Goal: Task Accomplishment & Management: Manage account settings

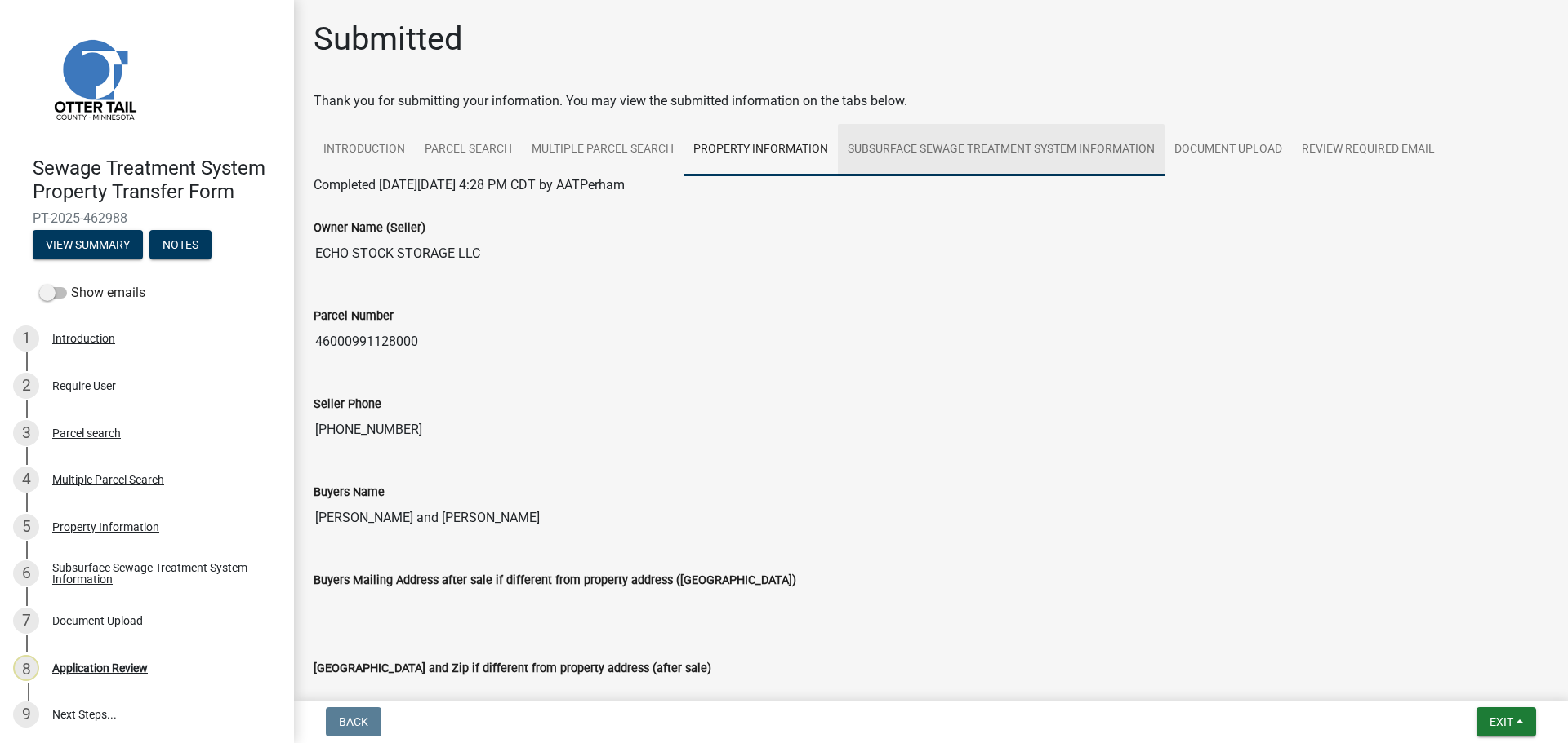
click at [932, 146] on link "Subsurface Sewage Treatment System Information" at bounding box center [1001, 150] width 326 height 53
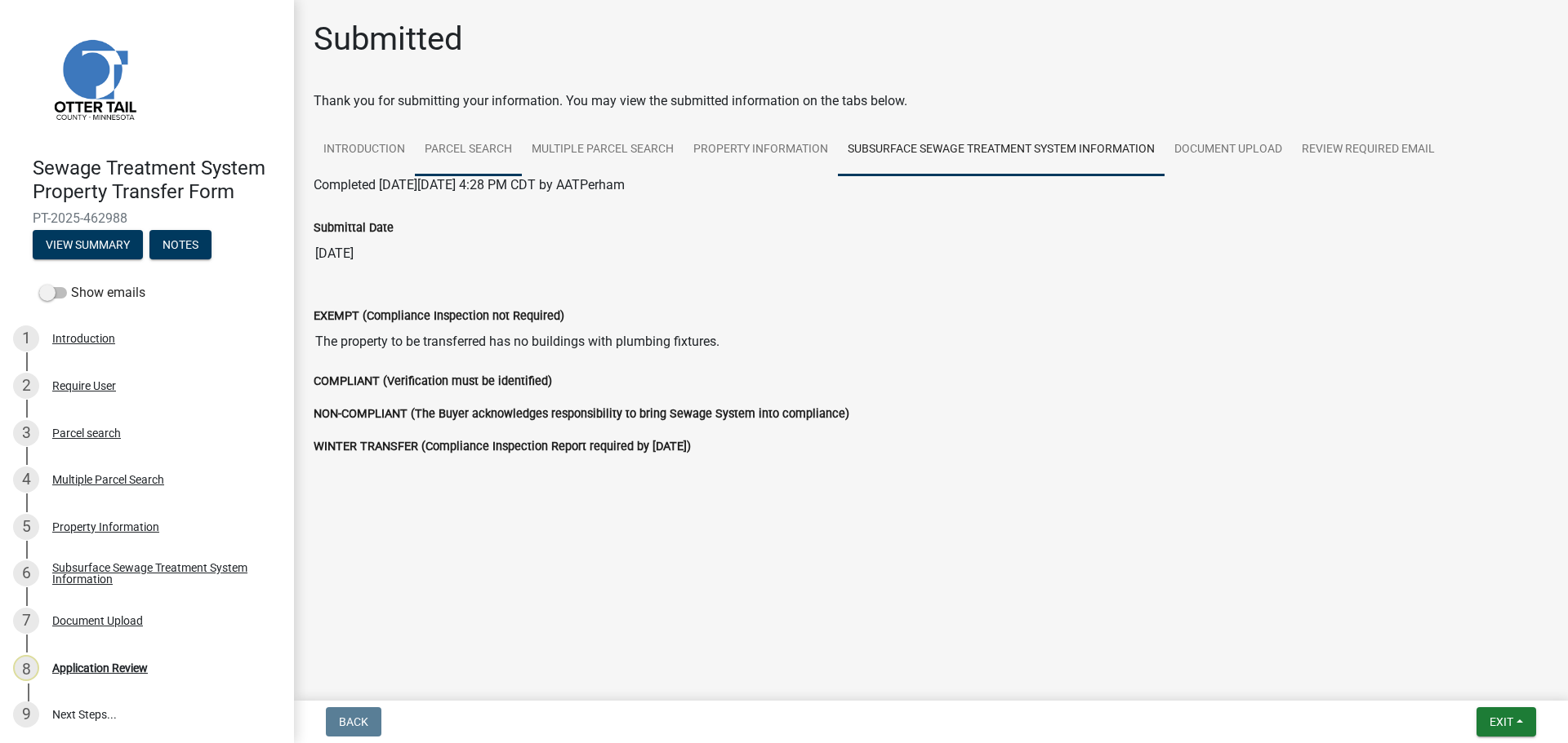
click at [465, 149] on link "Parcel search" at bounding box center [469, 150] width 107 height 53
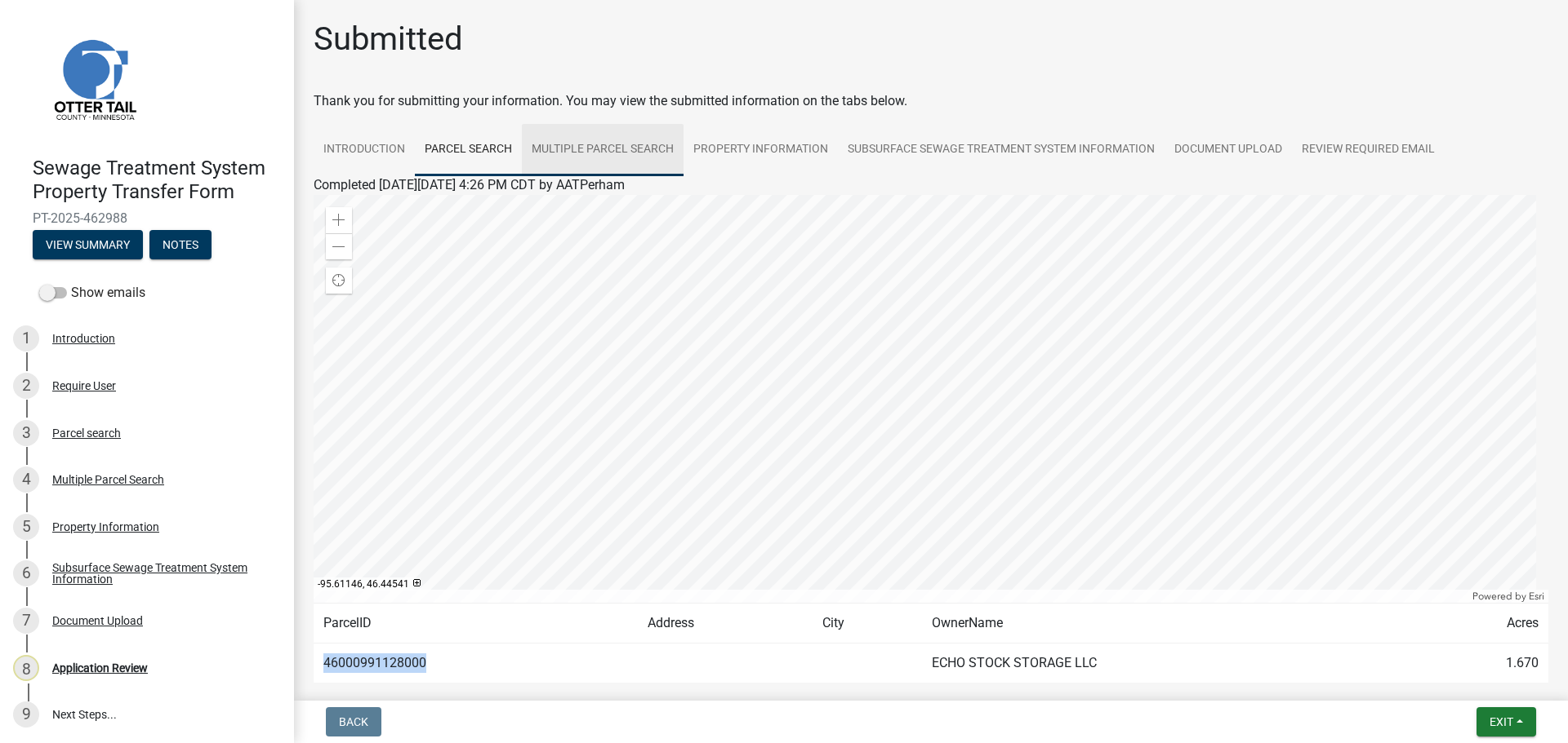
click at [620, 152] on link "Multiple Parcel Search" at bounding box center [602, 150] width 162 height 53
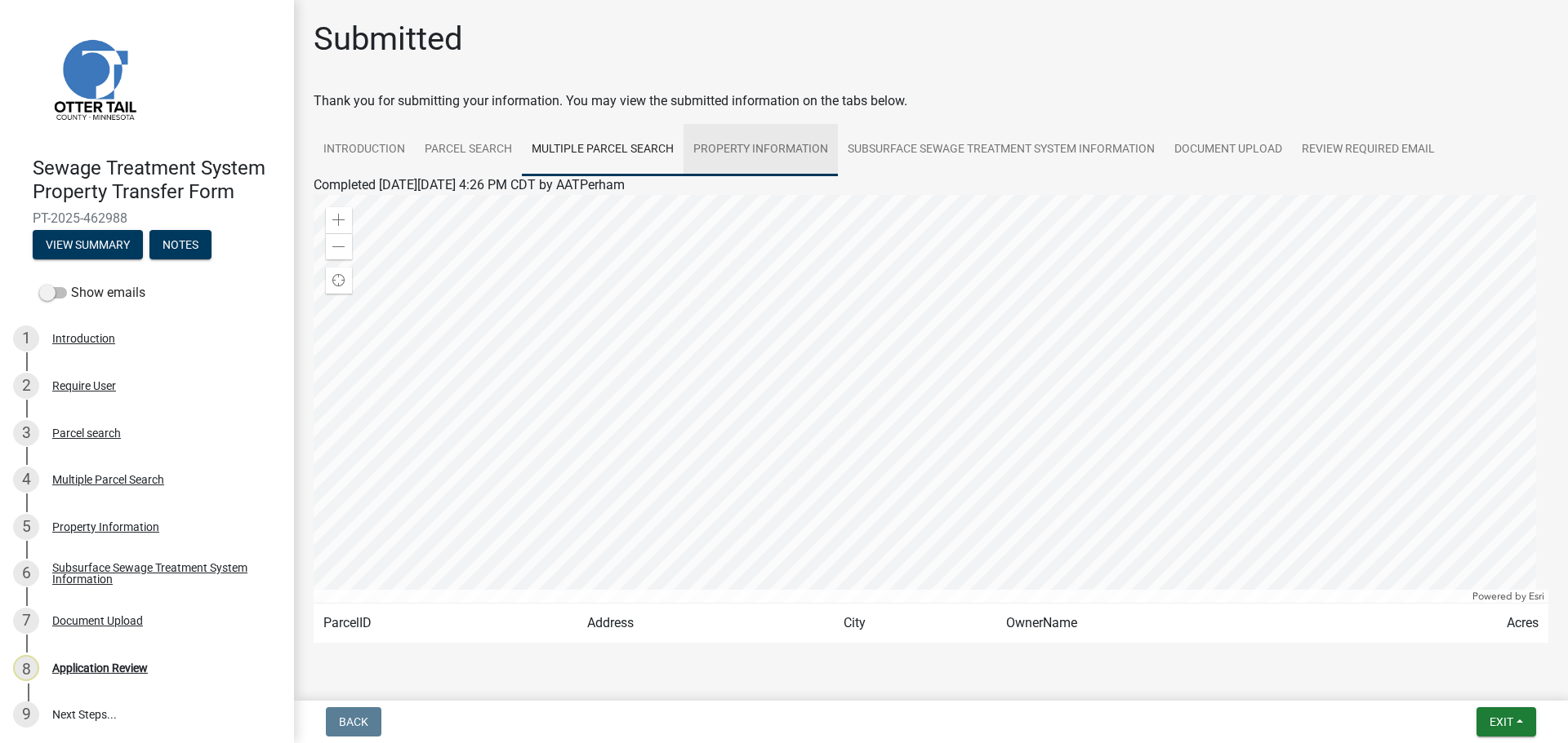
click at [725, 142] on link "Property Information" at bounding box center [760, 150] width 154 height 53
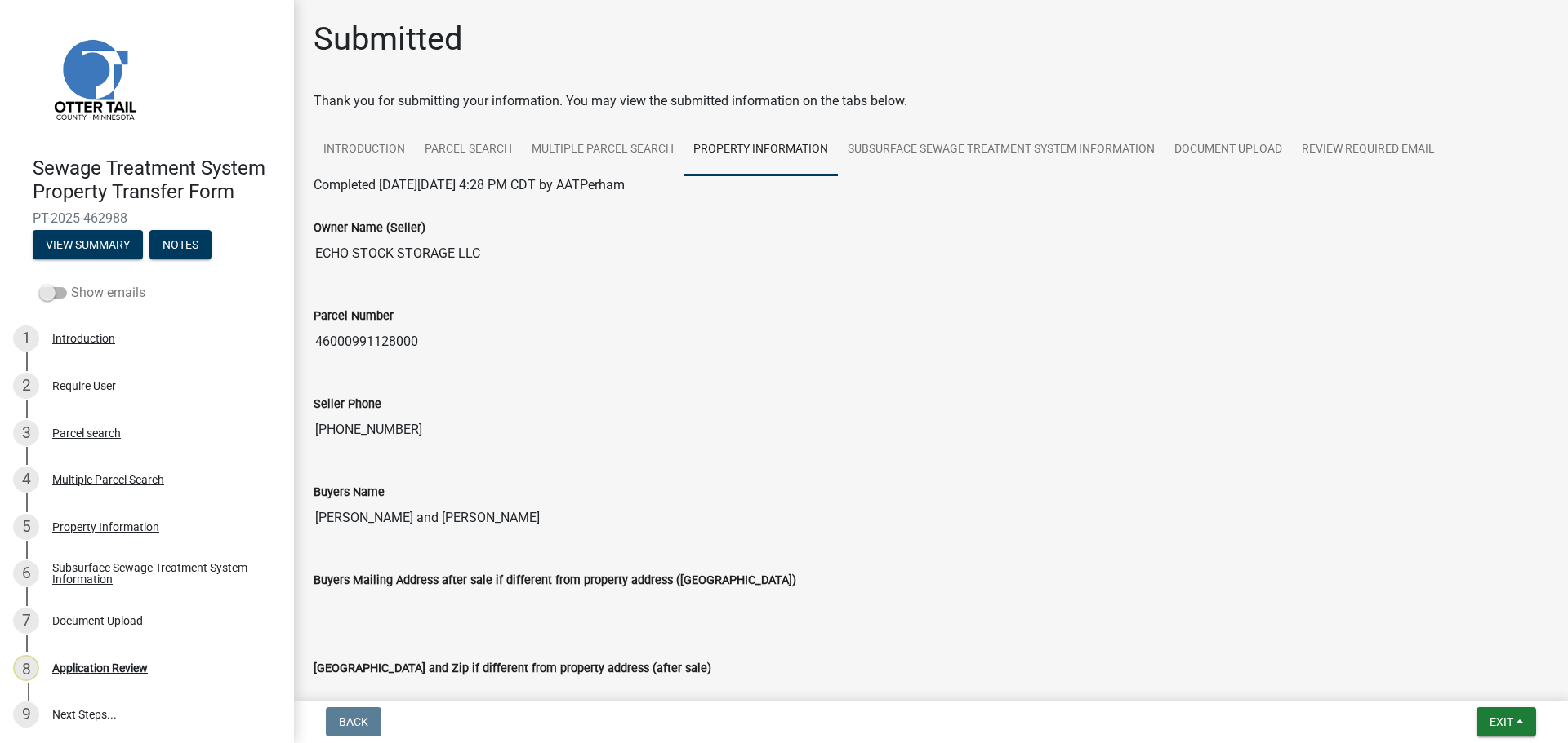
click at [53, 294] on span at bounding box center [53, 293] width 28 height 11
click at [71, 283] on input "Show emails" at bounding box center [71, 283] width 0 height 0
click at [99, 223] on span "PT-2025-462988" at bounding box center [146, 218] width 229 height 15
click at [103, 248] on button "View Summary" at bounding box center [87, 245] width 110 height 30
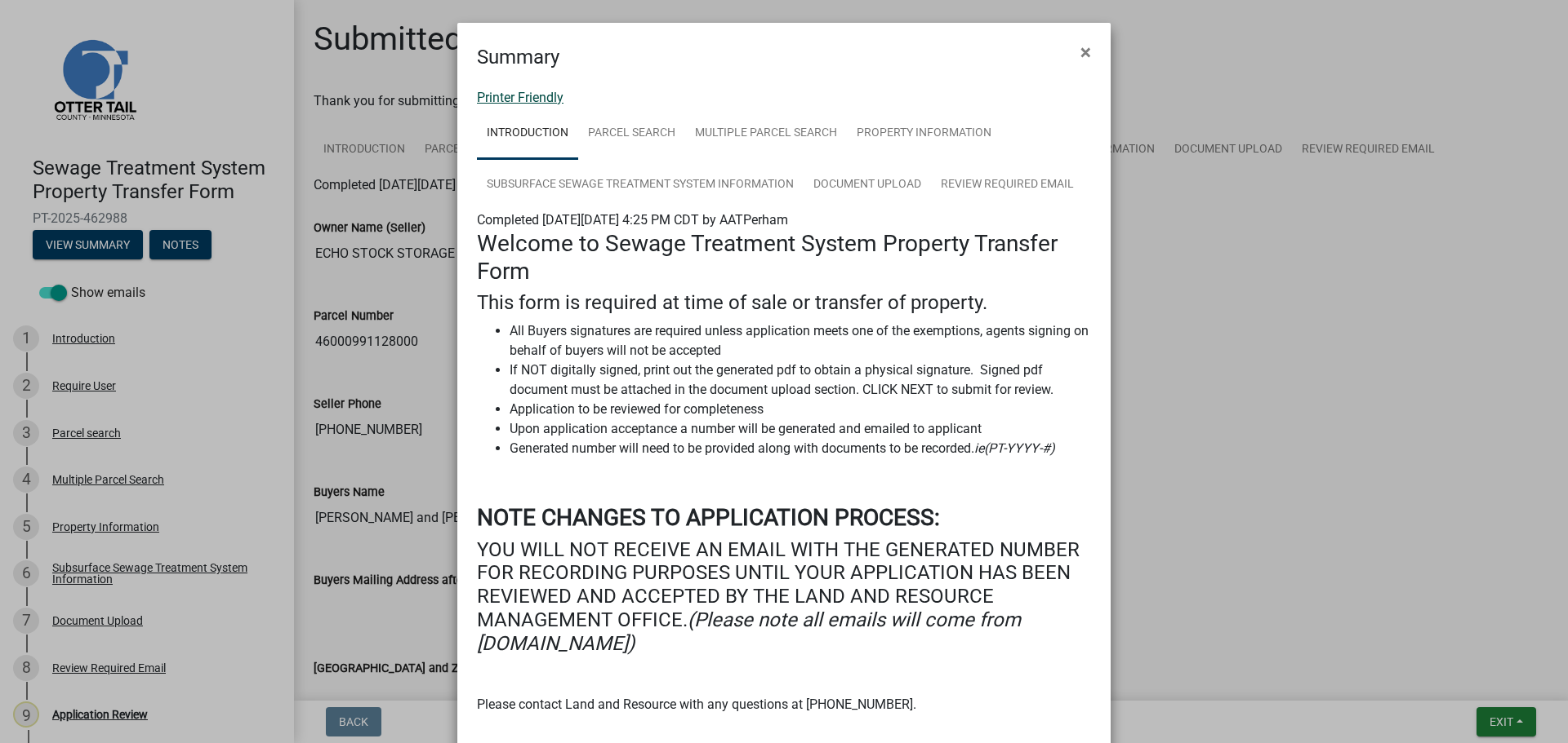
click at [544, 95] on link "Printer Friendly" at bounding box center [519, 98] width 86 height 15
click at [1081, 51] on span "×" at bounding box center [1085, 53] width 11 height 23
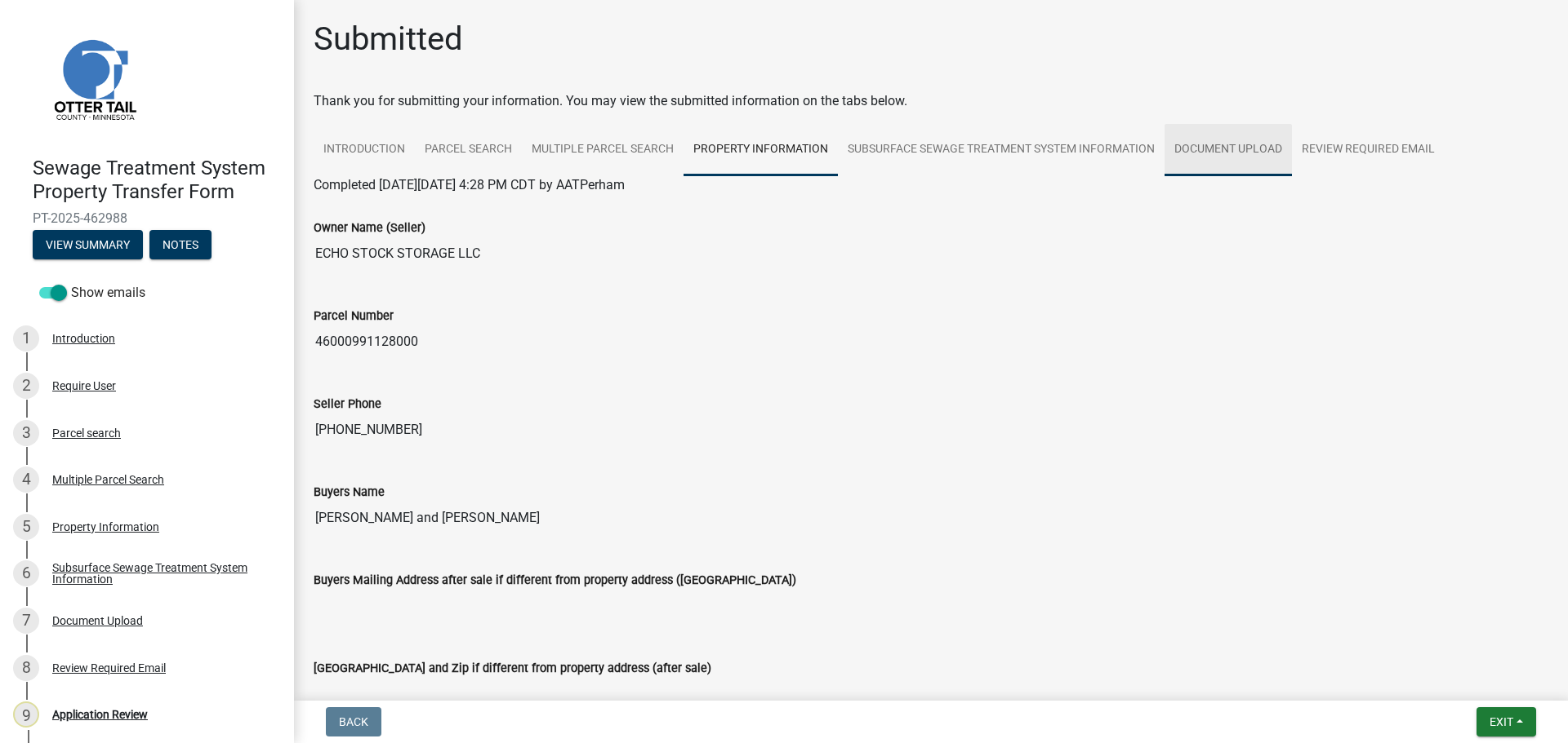
click at [1217, 148] on link "Document Upload" at bounding box center [1227, 150] width 127 height 53
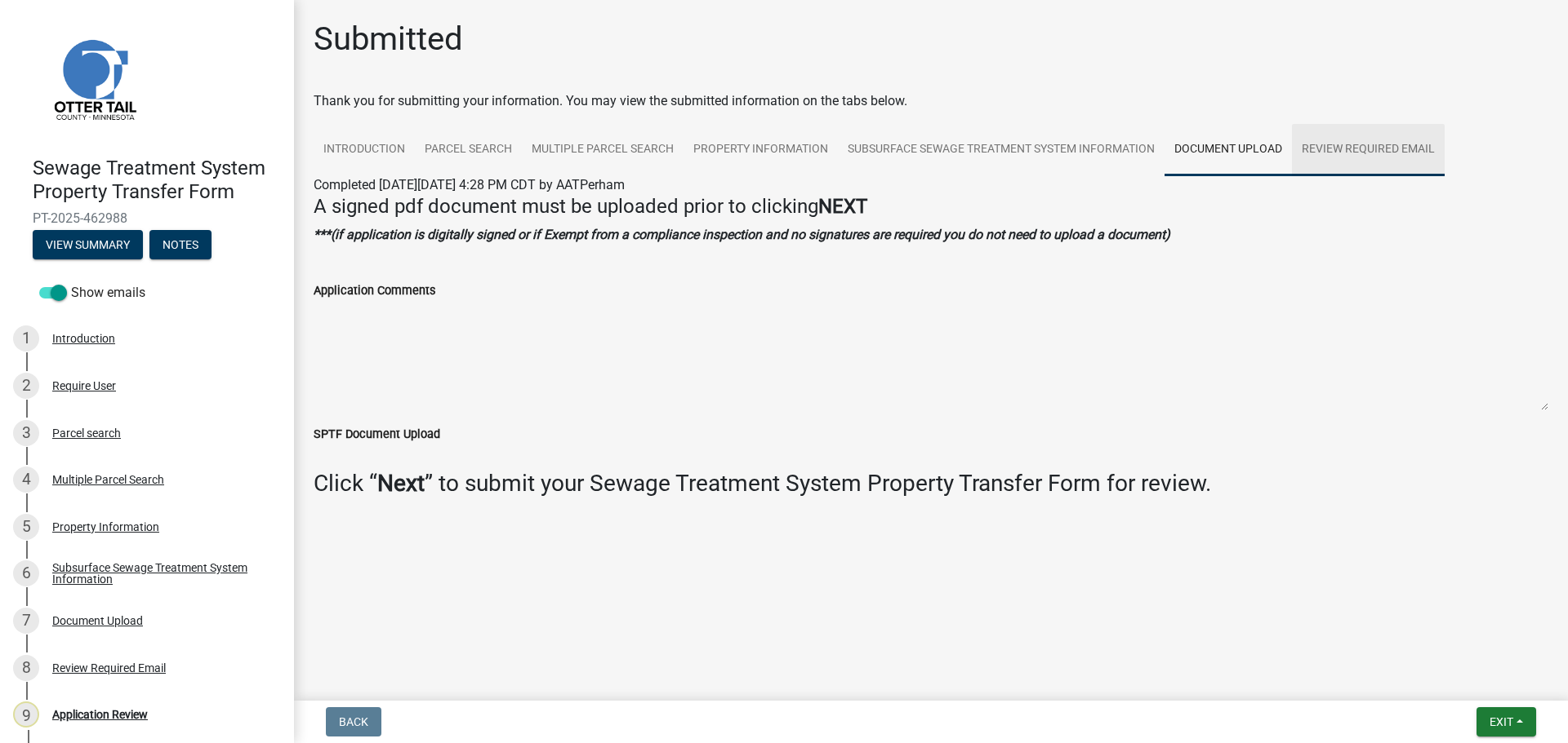
click at [1354, 147] on link "Review Required Email" at bounding box center [1368, 150] width 153 height 53
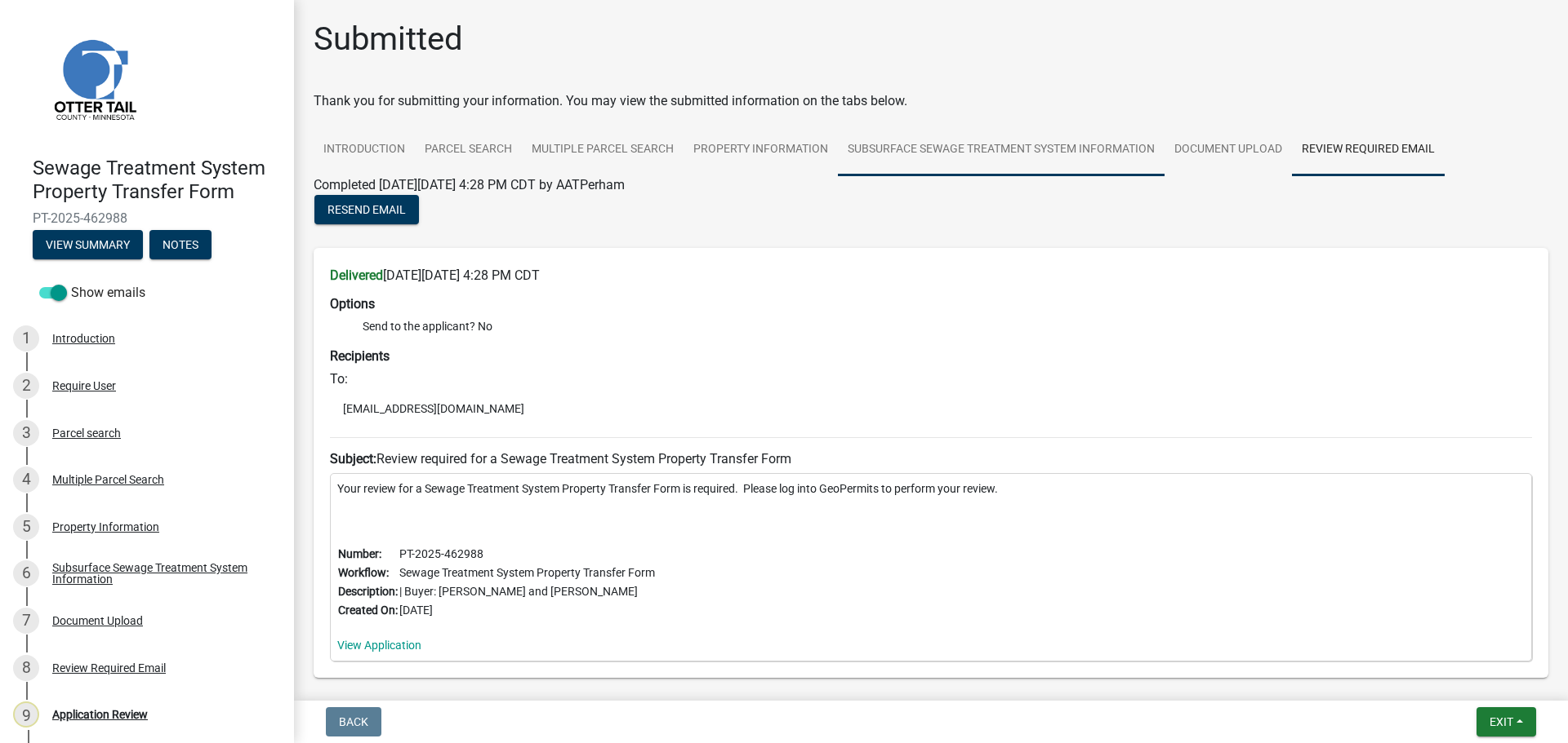
click at [1089, 154] on link "Subsurface Sewage Treatment System Information" at bounding box center [1001, 150] width 326 height 53
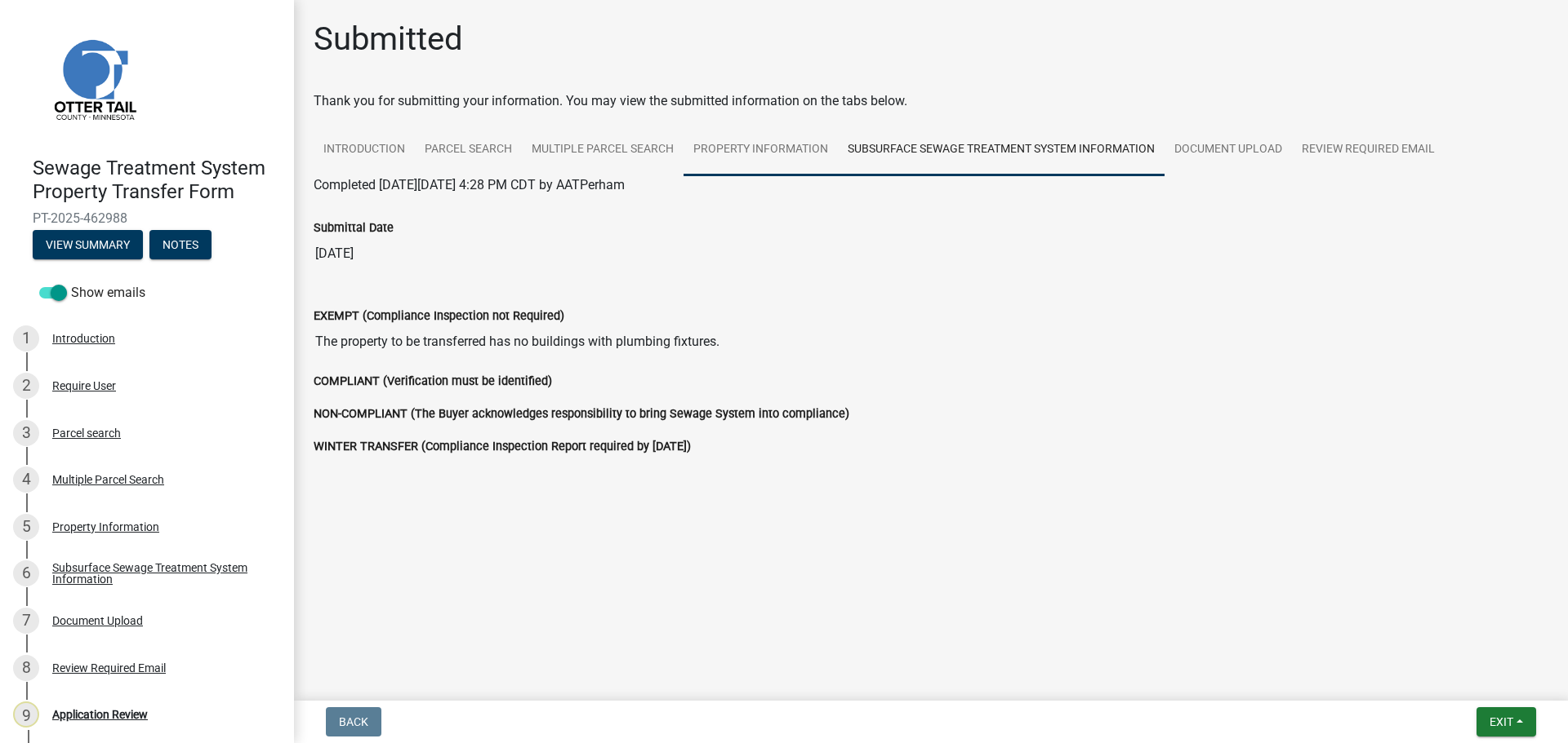
click at [771, 154] on link "Property Information" at bounding box center [760, 150] width 154 height 53
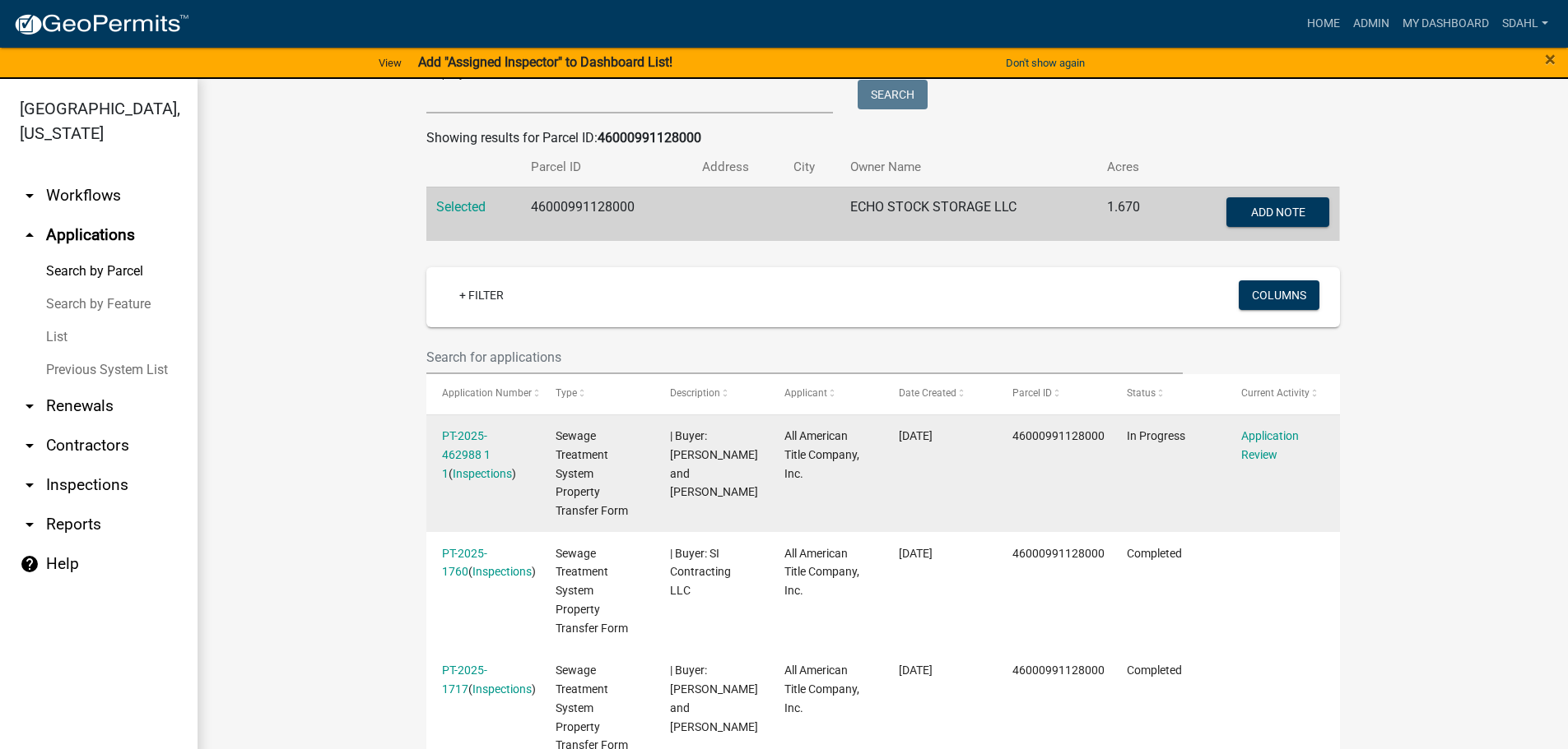
scroll to position [329, 0]
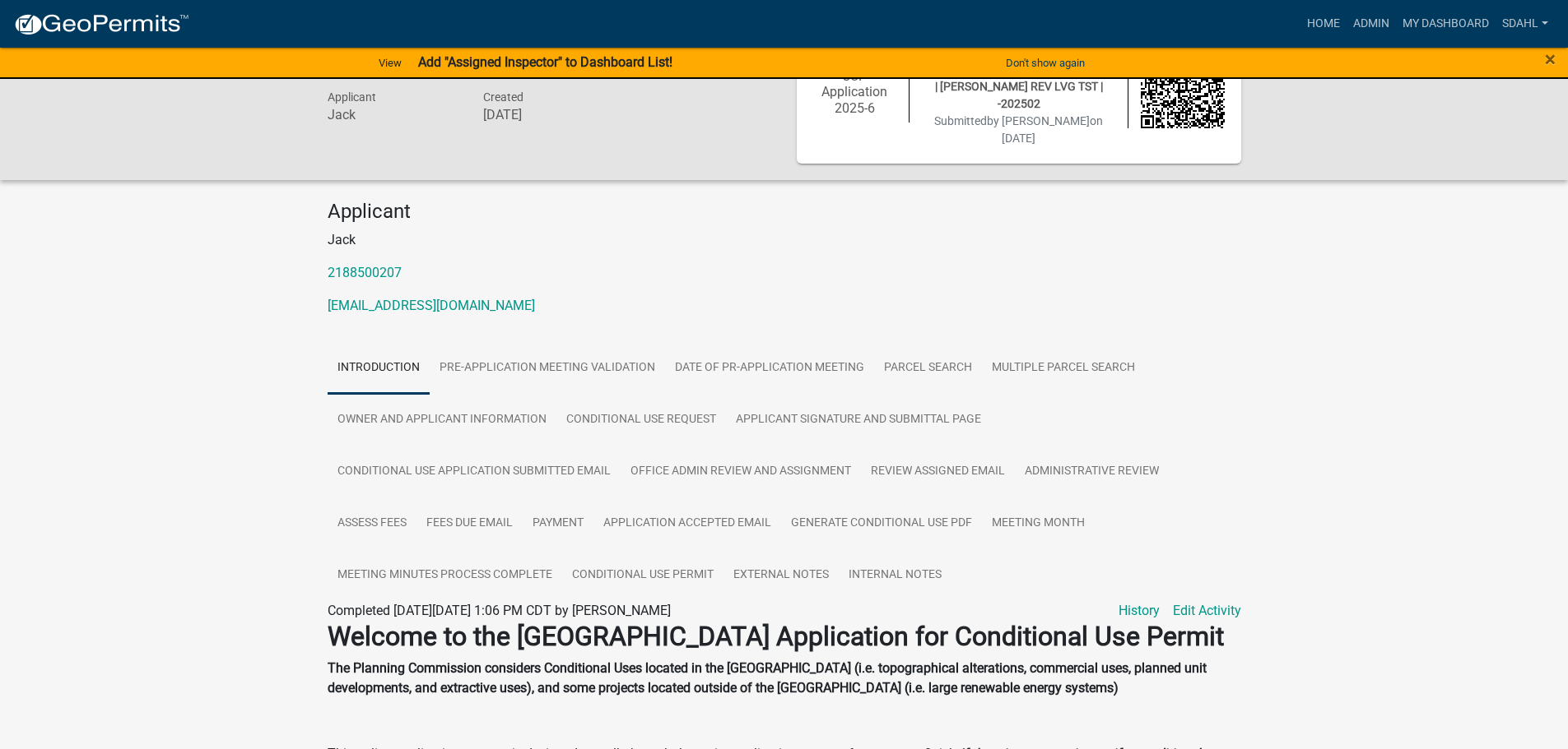
scroll to position [165, 0]
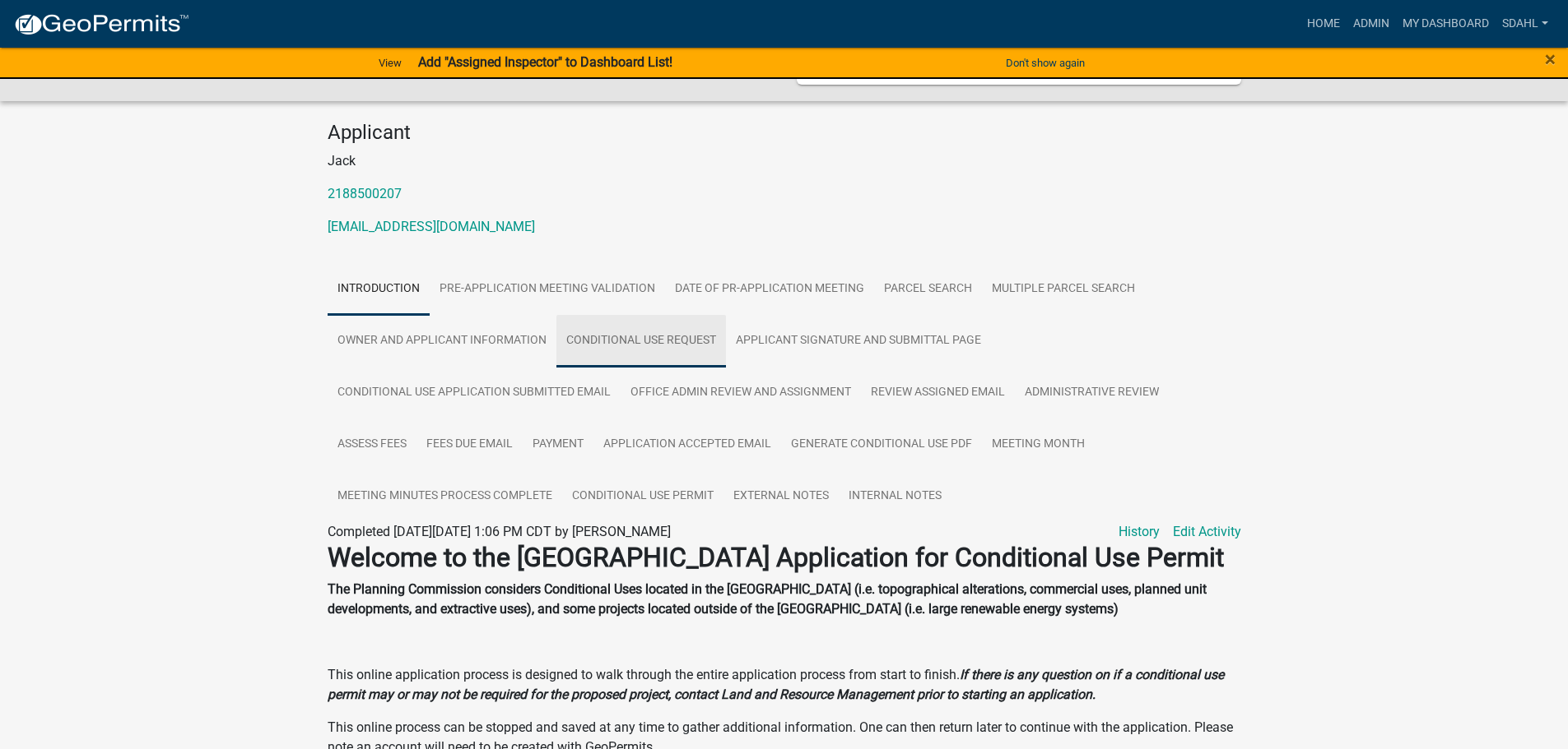
click at [654, 330] on link "Conditional Use Request" at bounding box center [641, 341] width 170 height 53
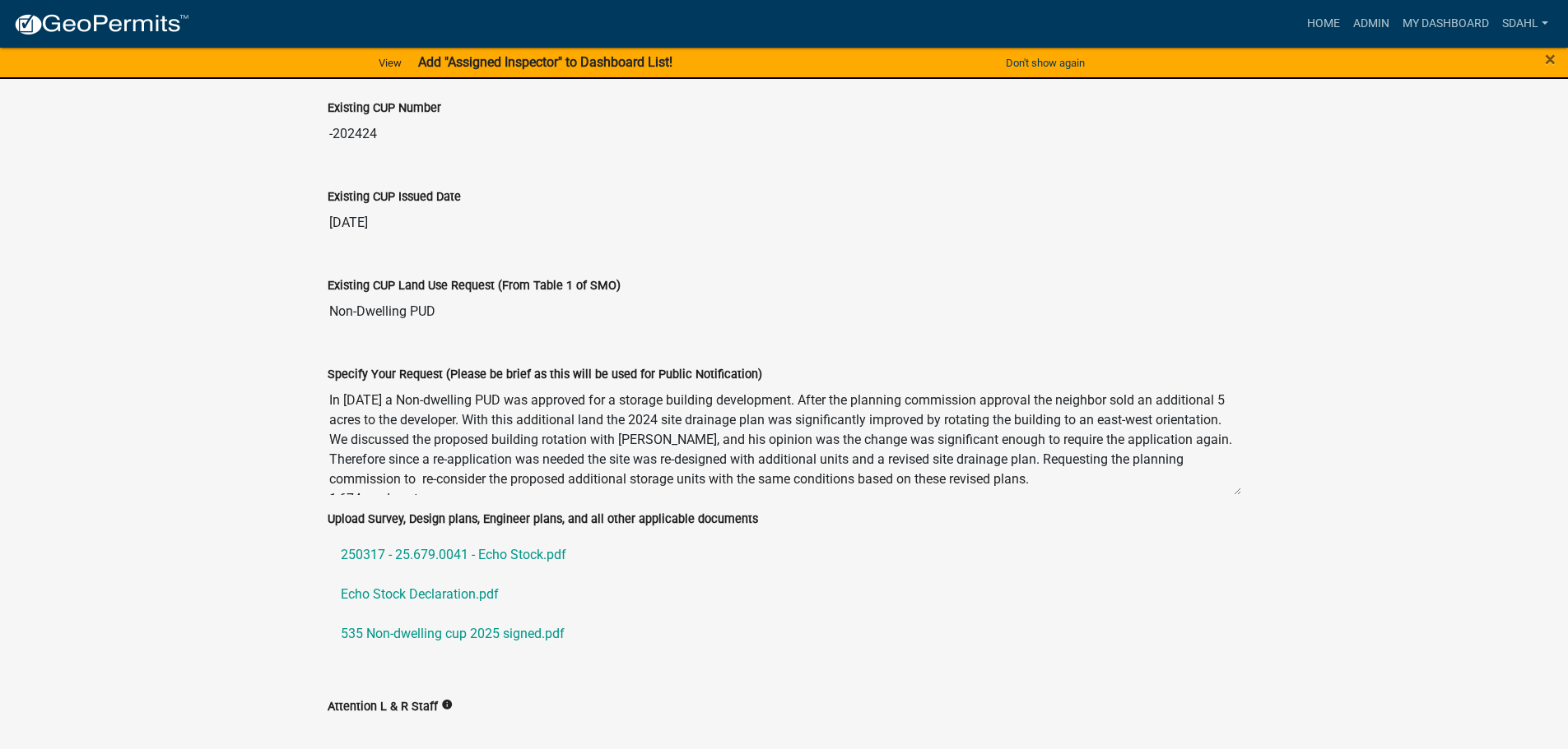
scroll to position [1280, 0]
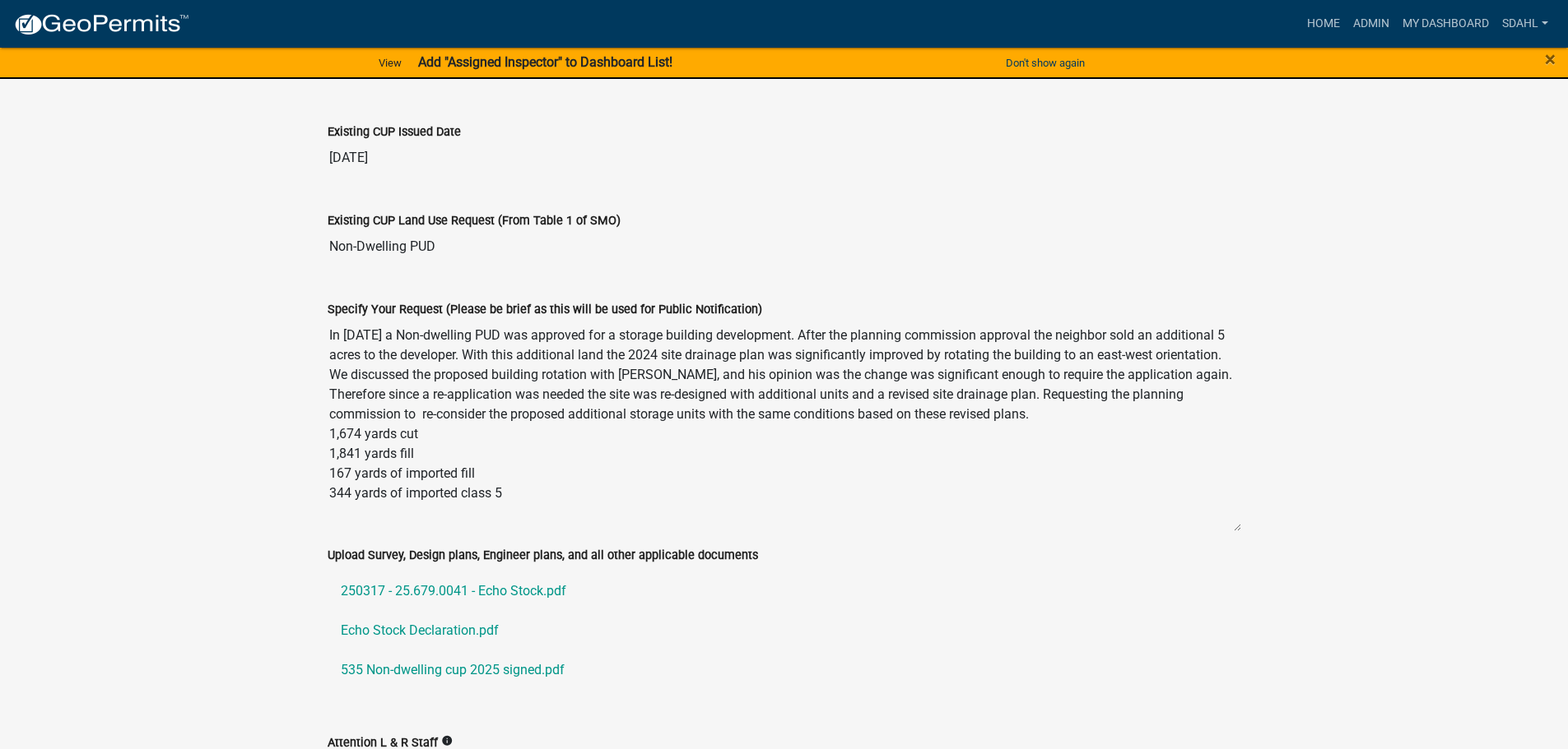
drag, startPoint x: 1238, startPoint y: 412, endPoint x: 1239, endPoint y: 513, distance: 101.0
click at [1239, 513] on textarea "In 2024 a Non-dwelling PUD was approved for a storage building development. Aft…" at bounding box center [784, 425] width 913 height 213
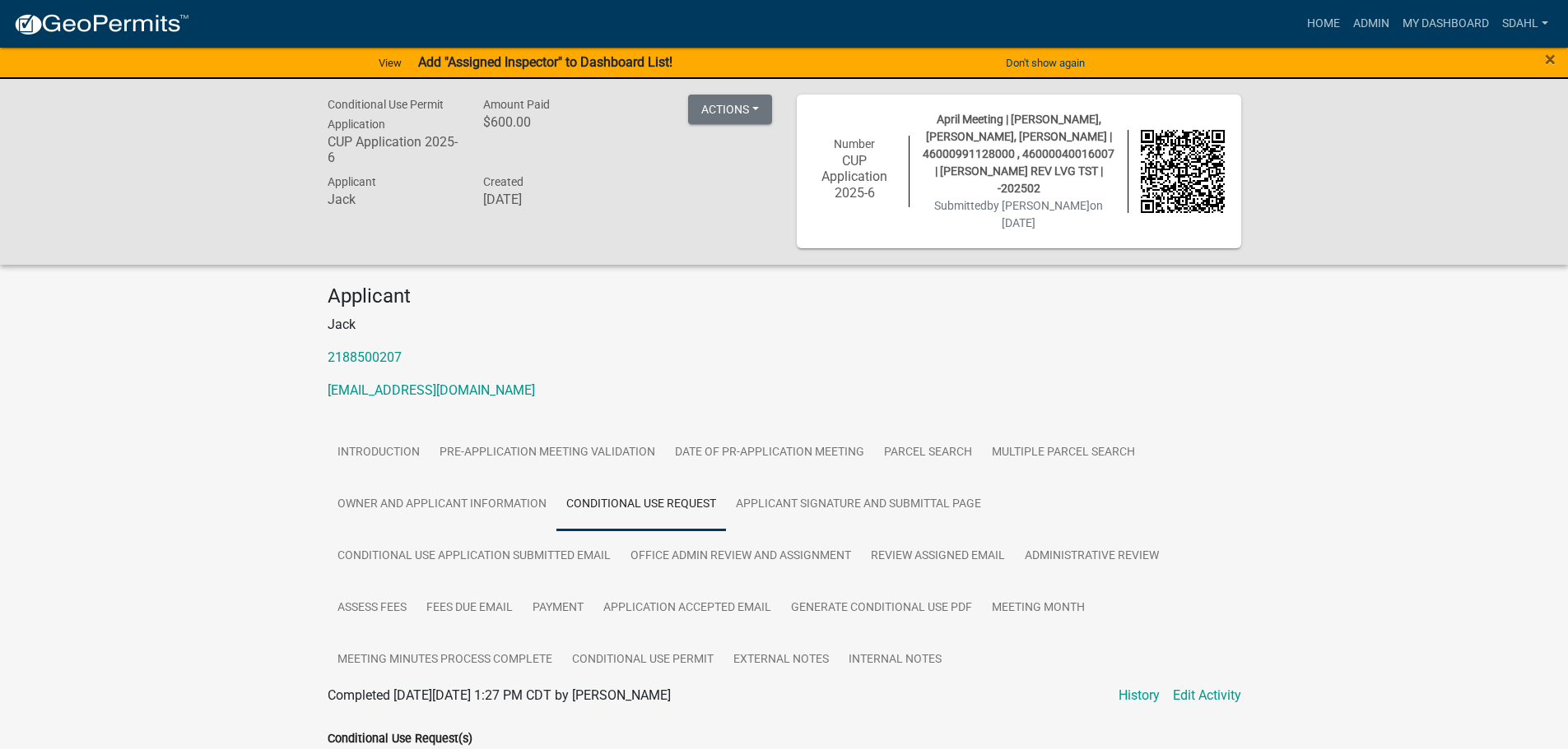
scroll to position [0, 0]
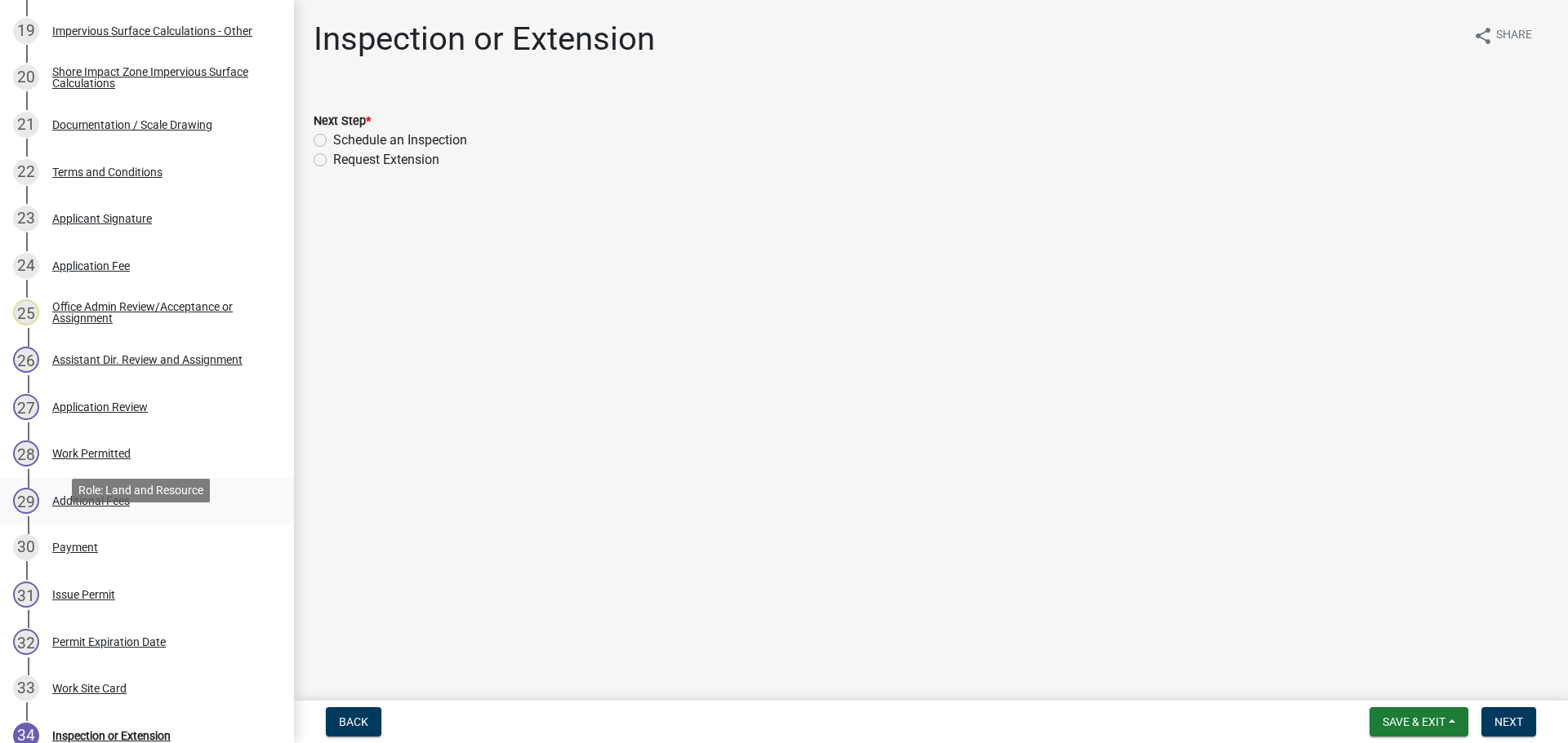
scroll to position [1143, 0]
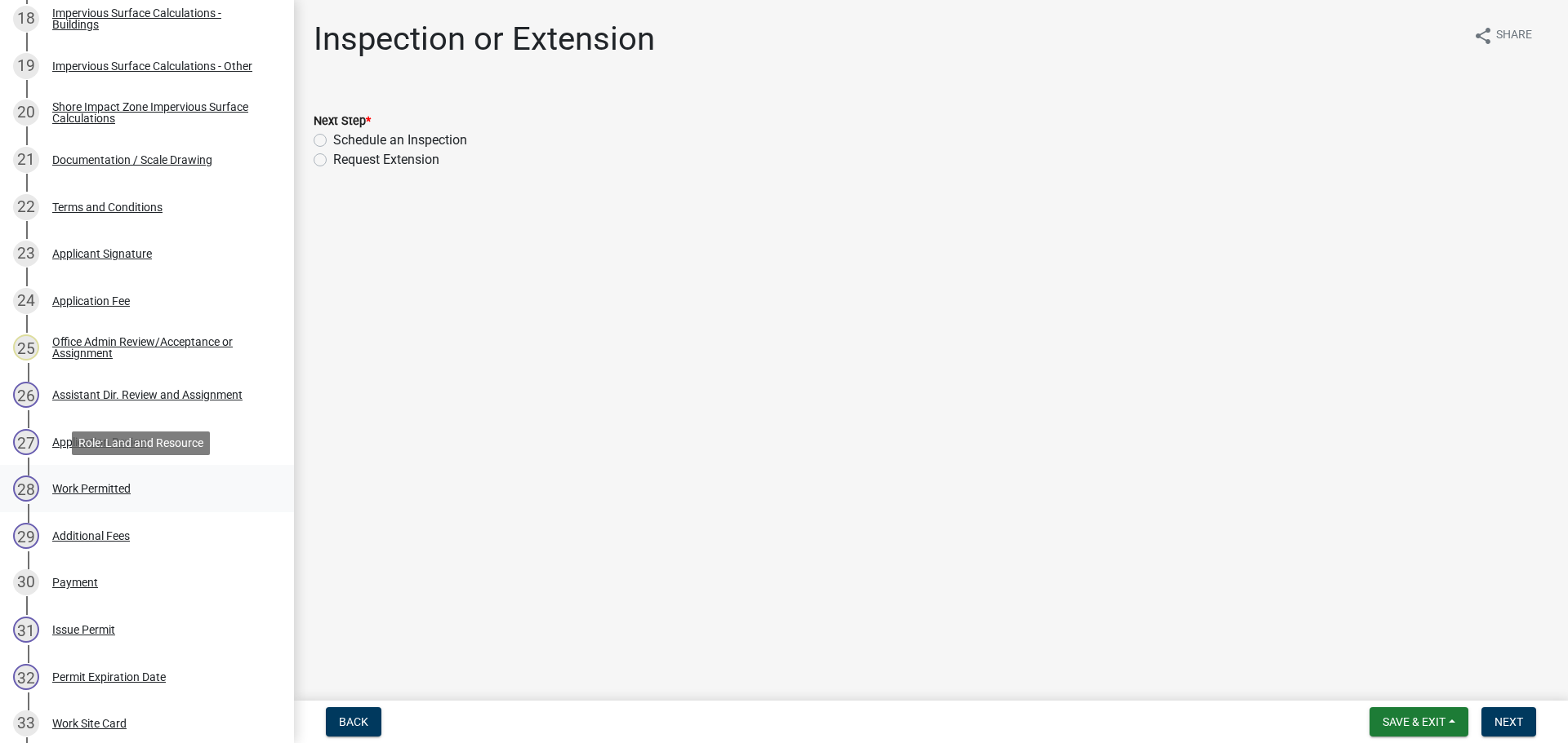
click at [103, 488] on div "Work Permitted" at bounding box center [92, 489] width 78 height 11
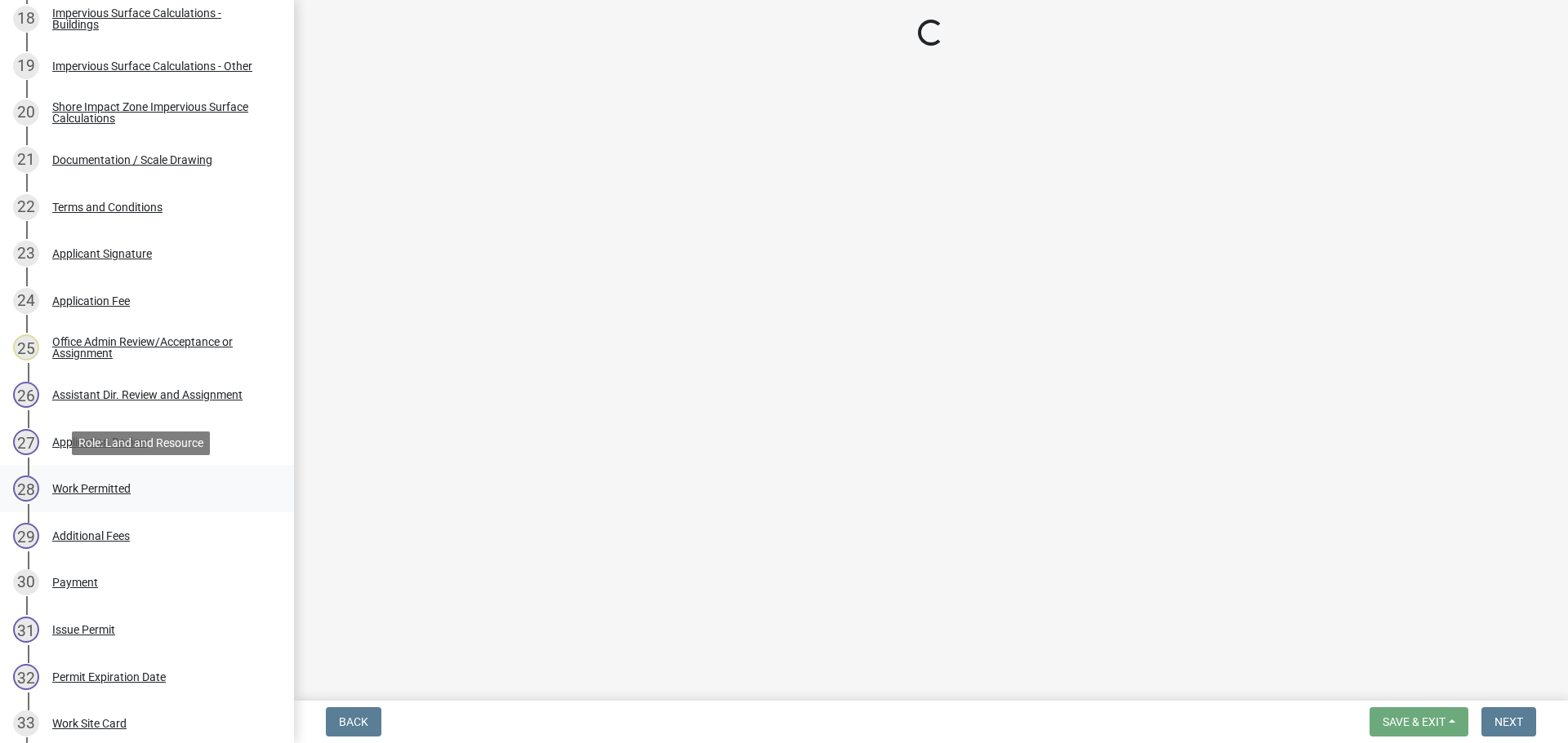
select select "b1ab52ec-9759-48a2-a5bb-a8b7da6cd639"
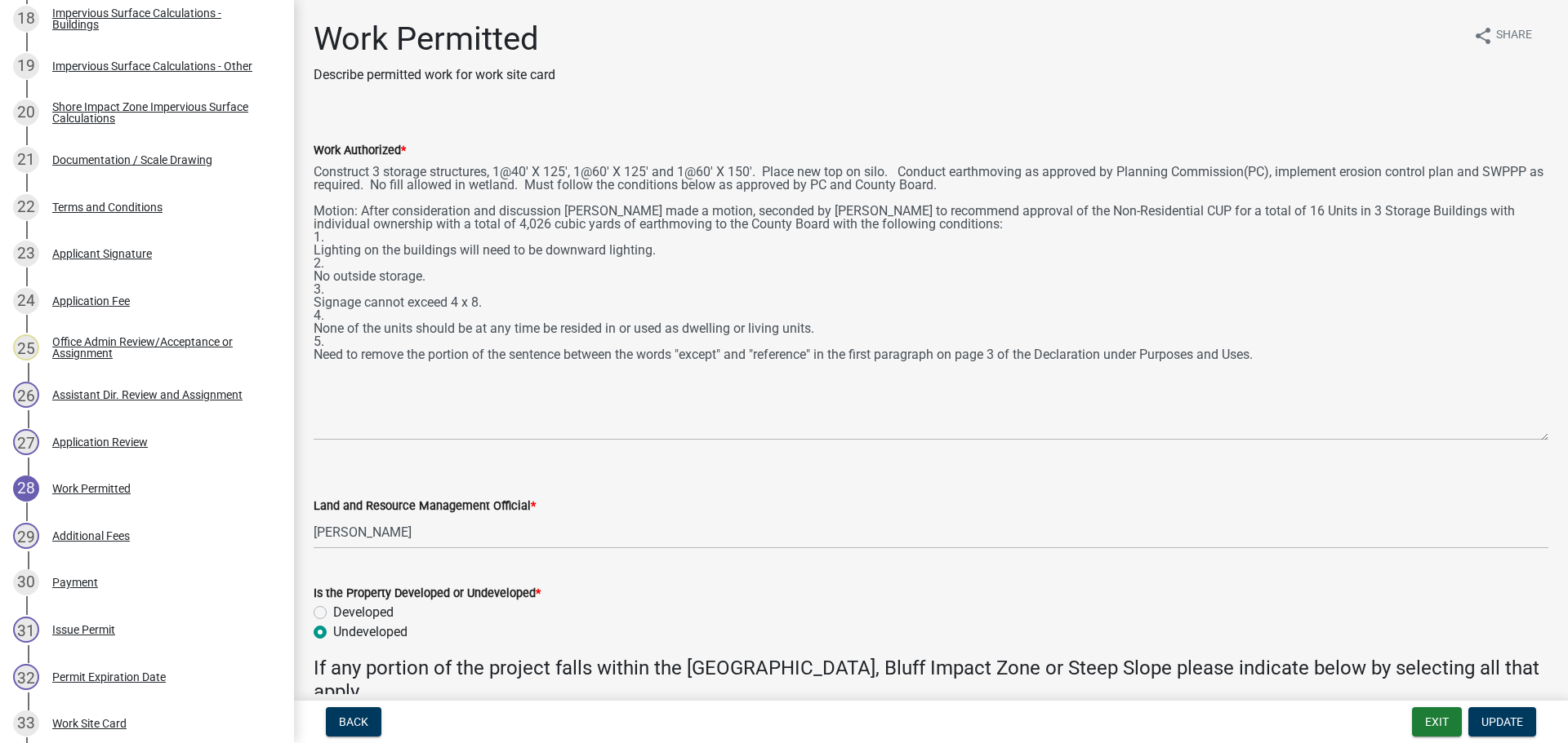
drag, startPoint x: 1547, startPoint y: 234, endPoint x: 1505, endPoint y: 438, distance: 208.3
click at [1505, 438] on textarea "Construct 3 storage structures, 1@40' X 125', 1@60' X 125' and 1@60' X 150'. Pl…" at bounding box center [931, 300] width 1234 height 281
click at [162, 160] on div "Documentation / Scale Drawing" at bounding box center [132, 160] width 160 height 11
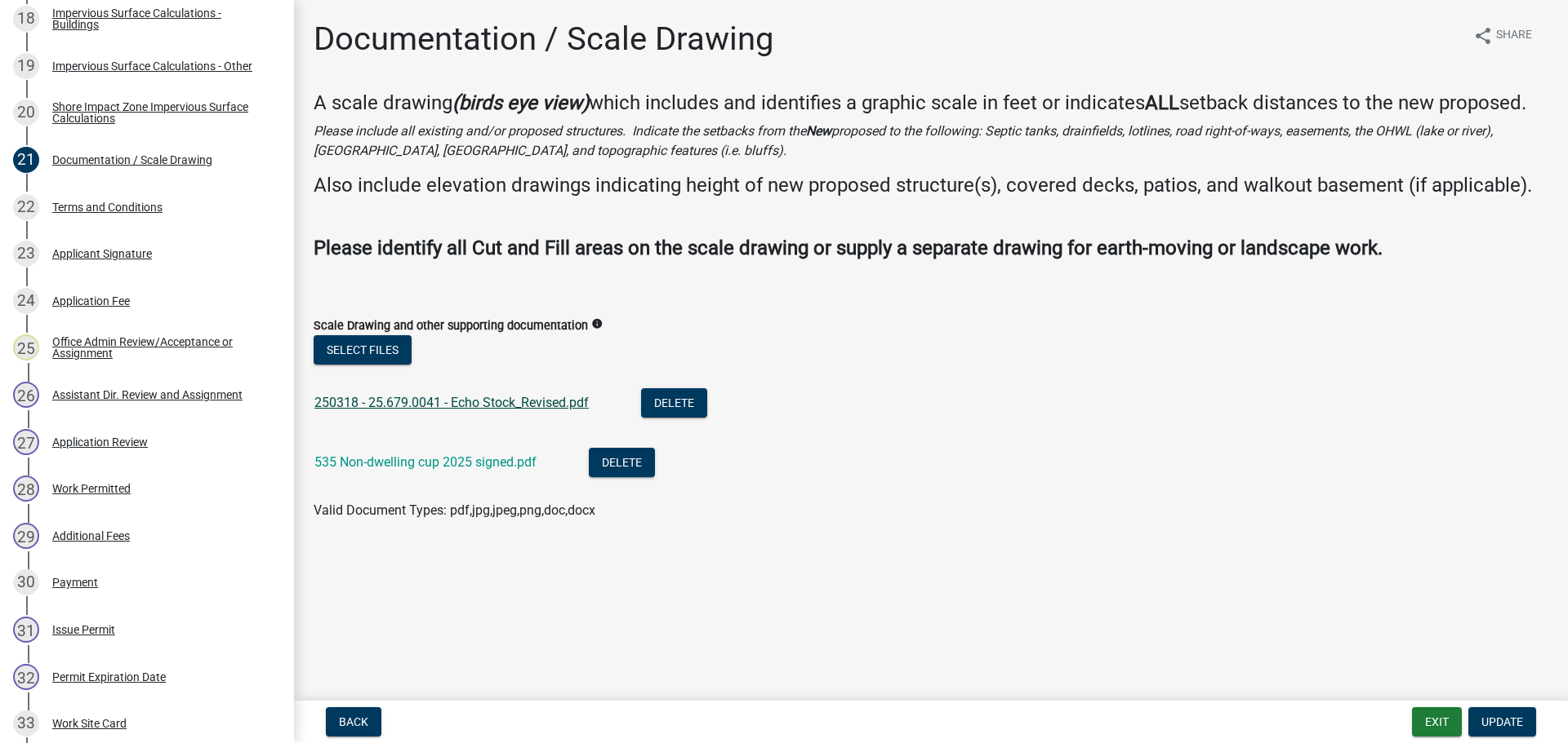
click at [489, 404] on link "250318 - 25.679.0041 - Echo Stock_Revised.pdf" at bounding box center [452, 403] width 275 height 15
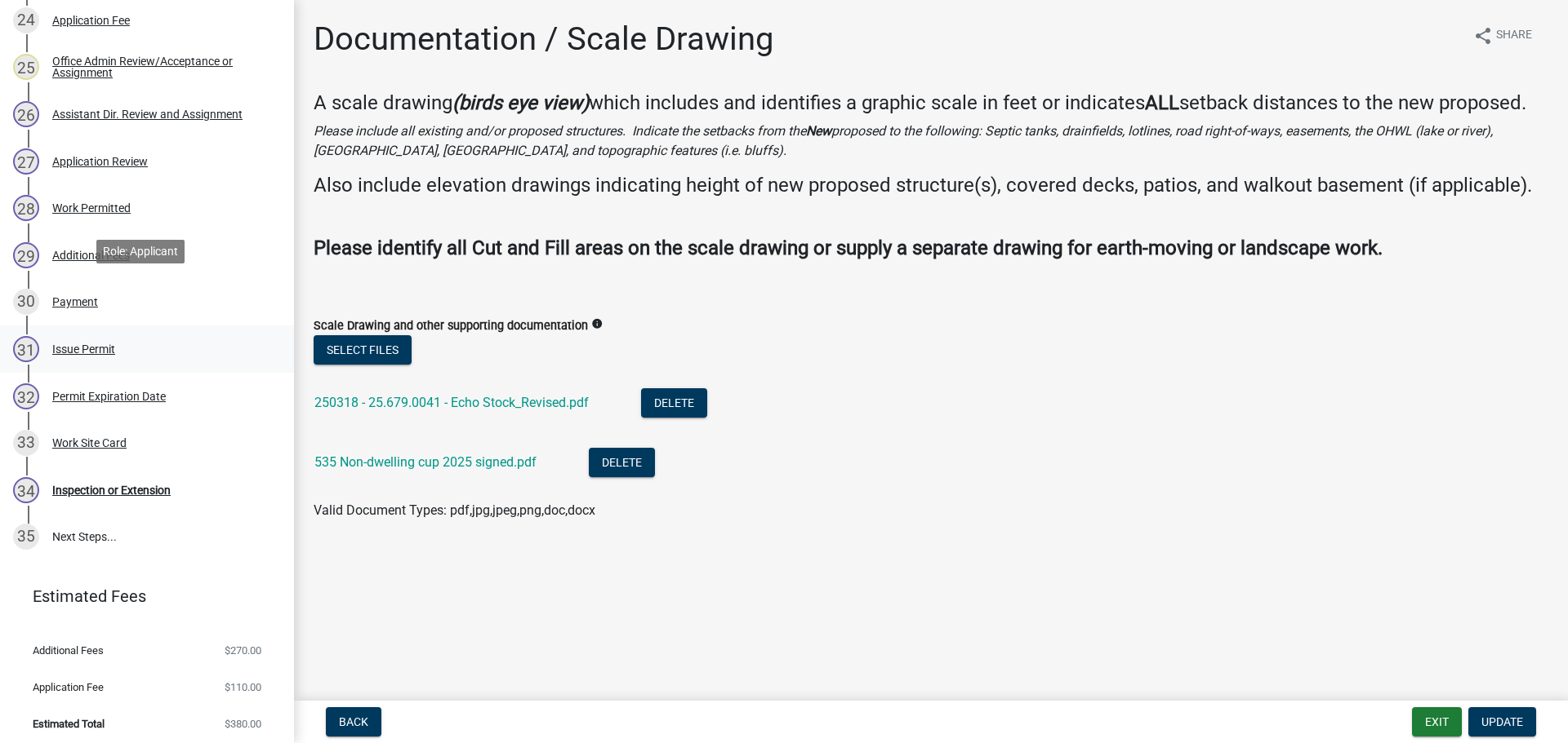
scroll to position [1429, 0]
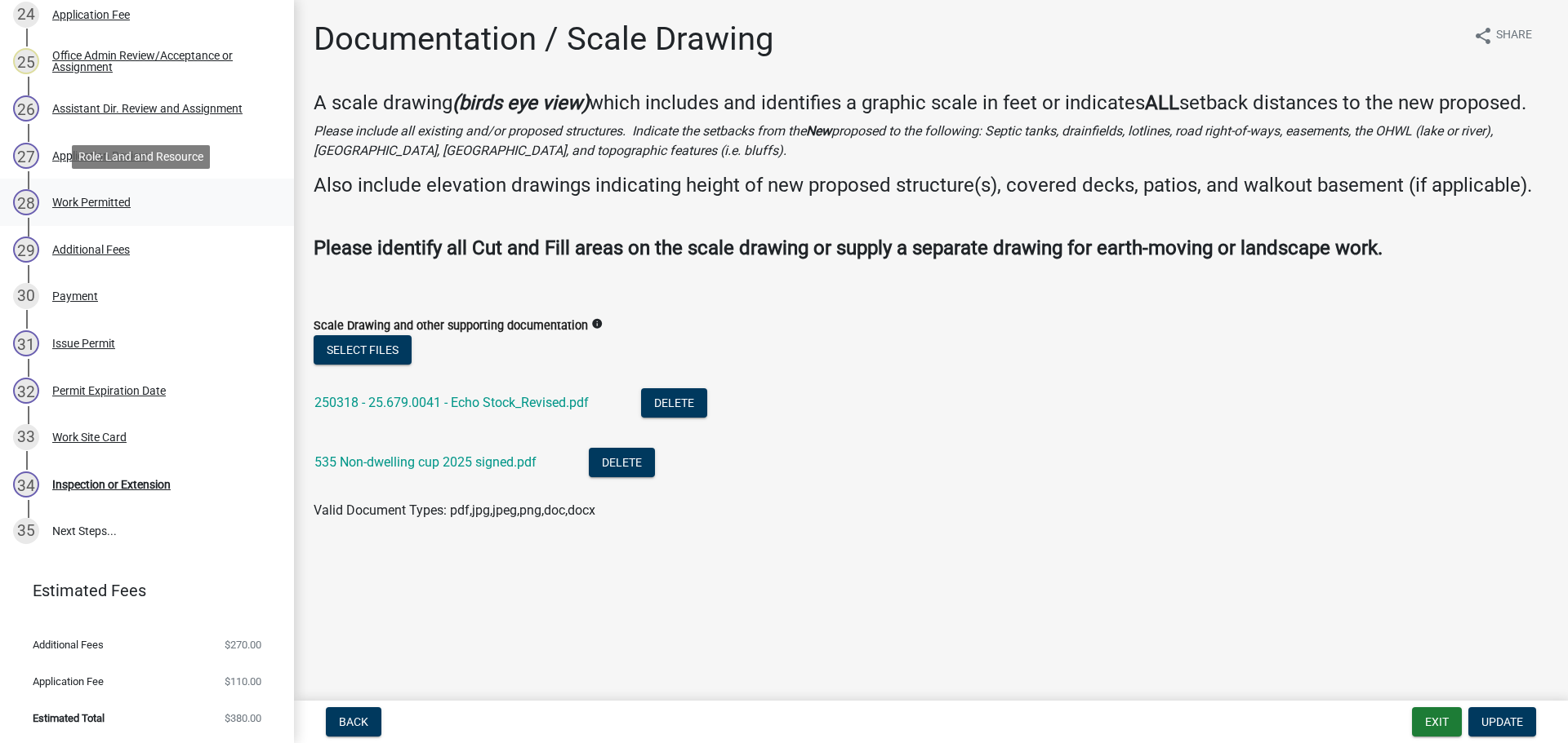
click at [100, 214] on div "28 Work Permitted" at bounding box center [141, 202] width 254 height 26
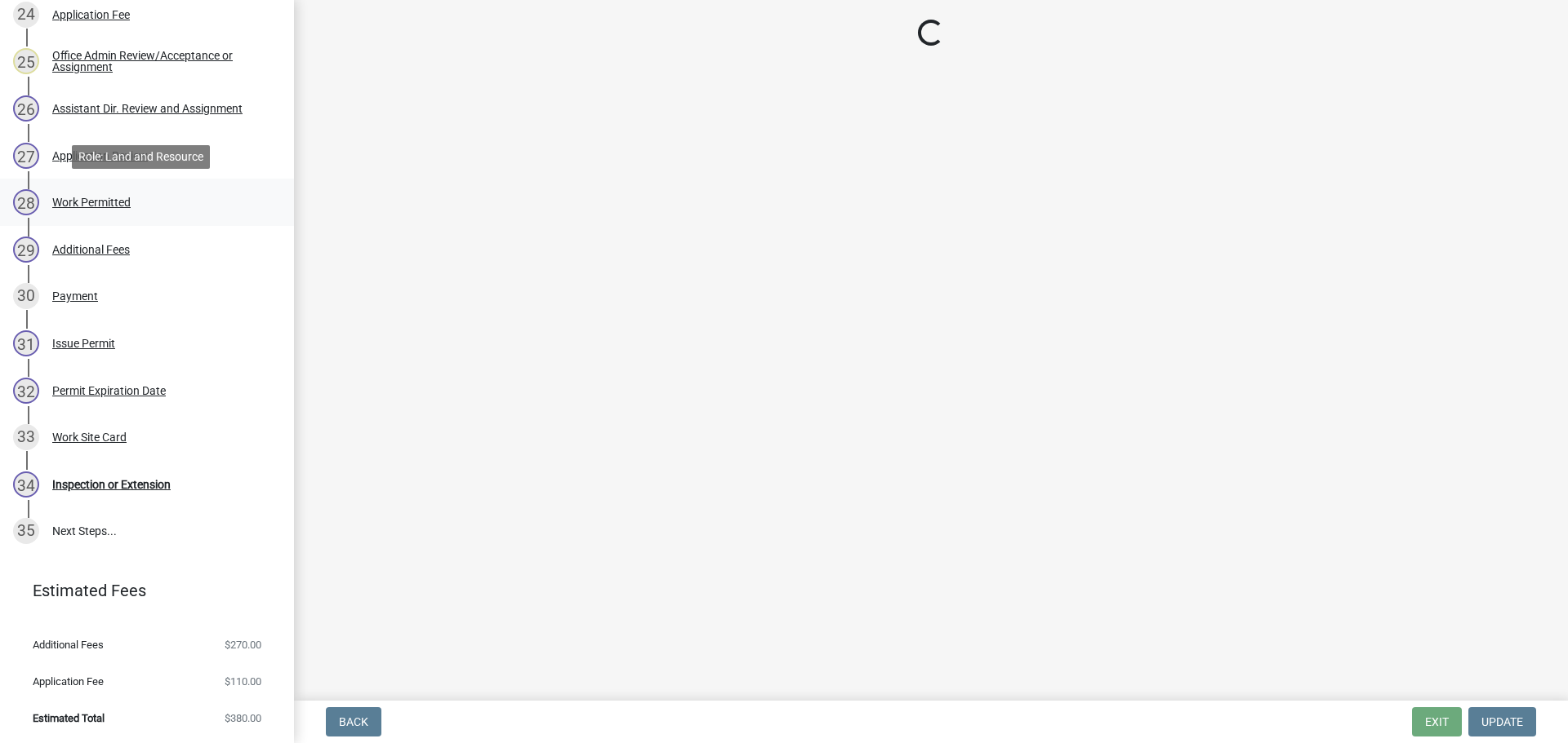
select select "b1ab52ec-9759-48a2-a5bb-a8b7da6cd639"
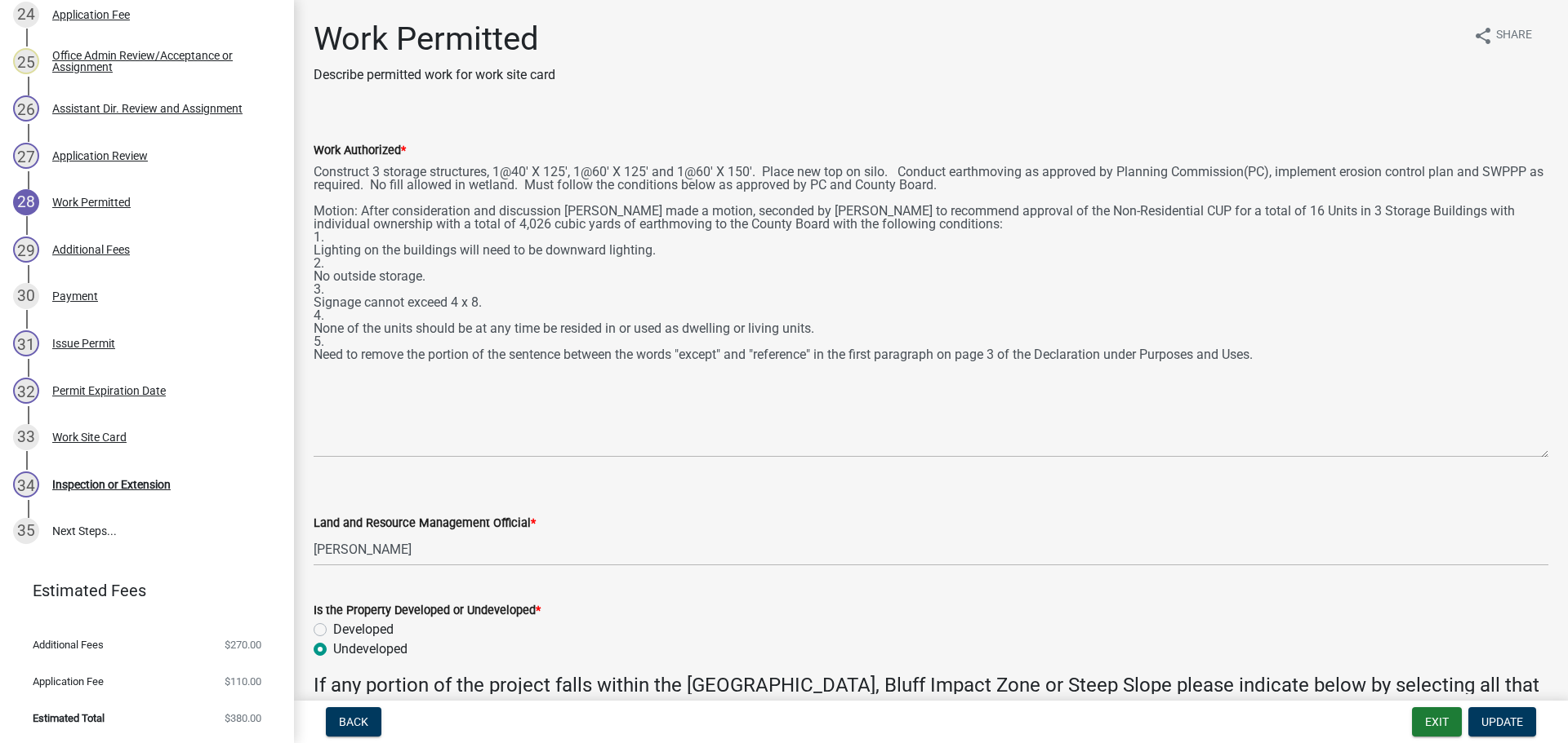
drag, startPoint x: 1546, startPoint y: 234, endPoint x: 1535, endPoint y: 455, distance: 221.3
click at [1535, 455] on div "Work Authorized * Construct 3 storage structures, 1@40' X 125', 1@60' X 125' an…" at bounding box center [931, 288] width 1259 height 340
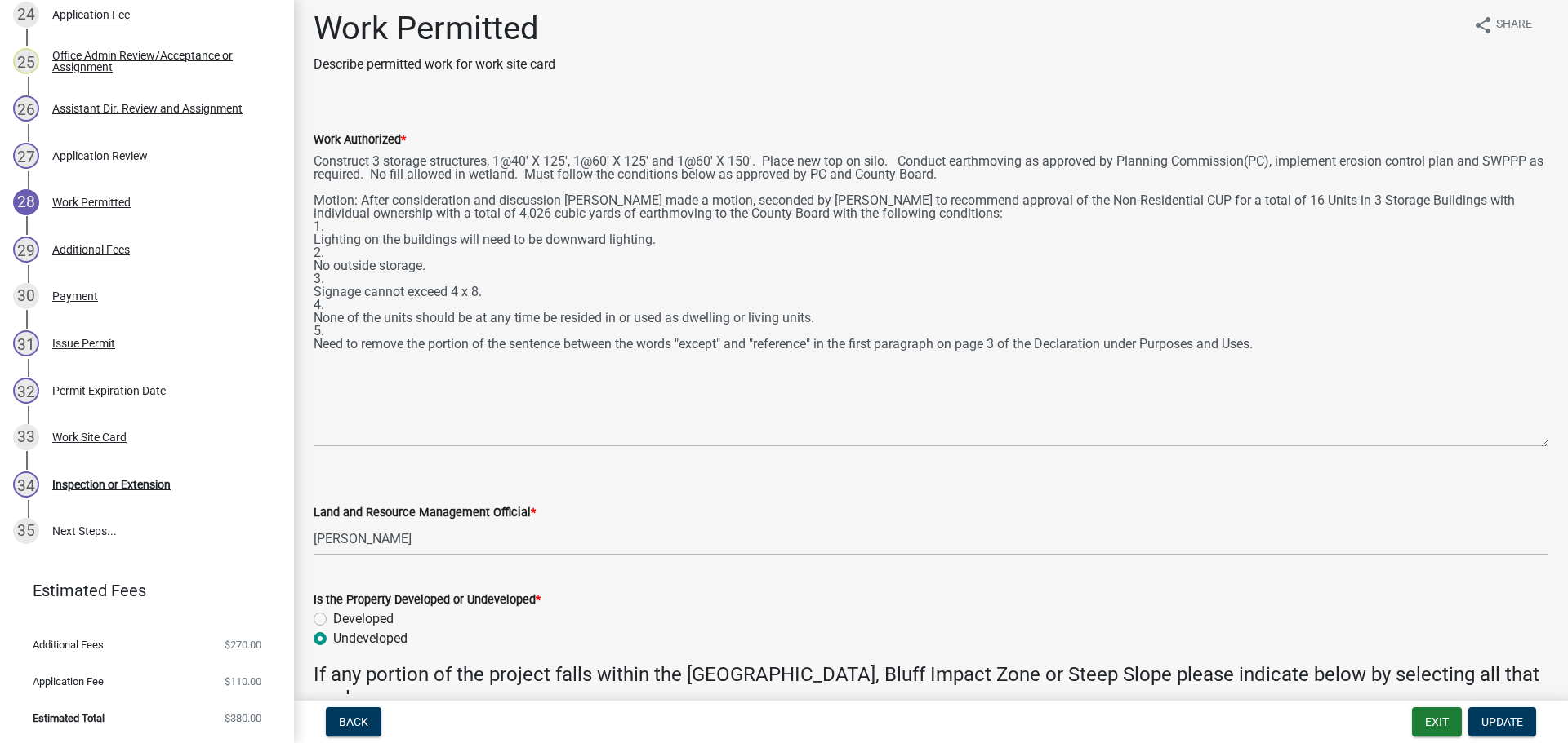
scroll to position [0, 0]
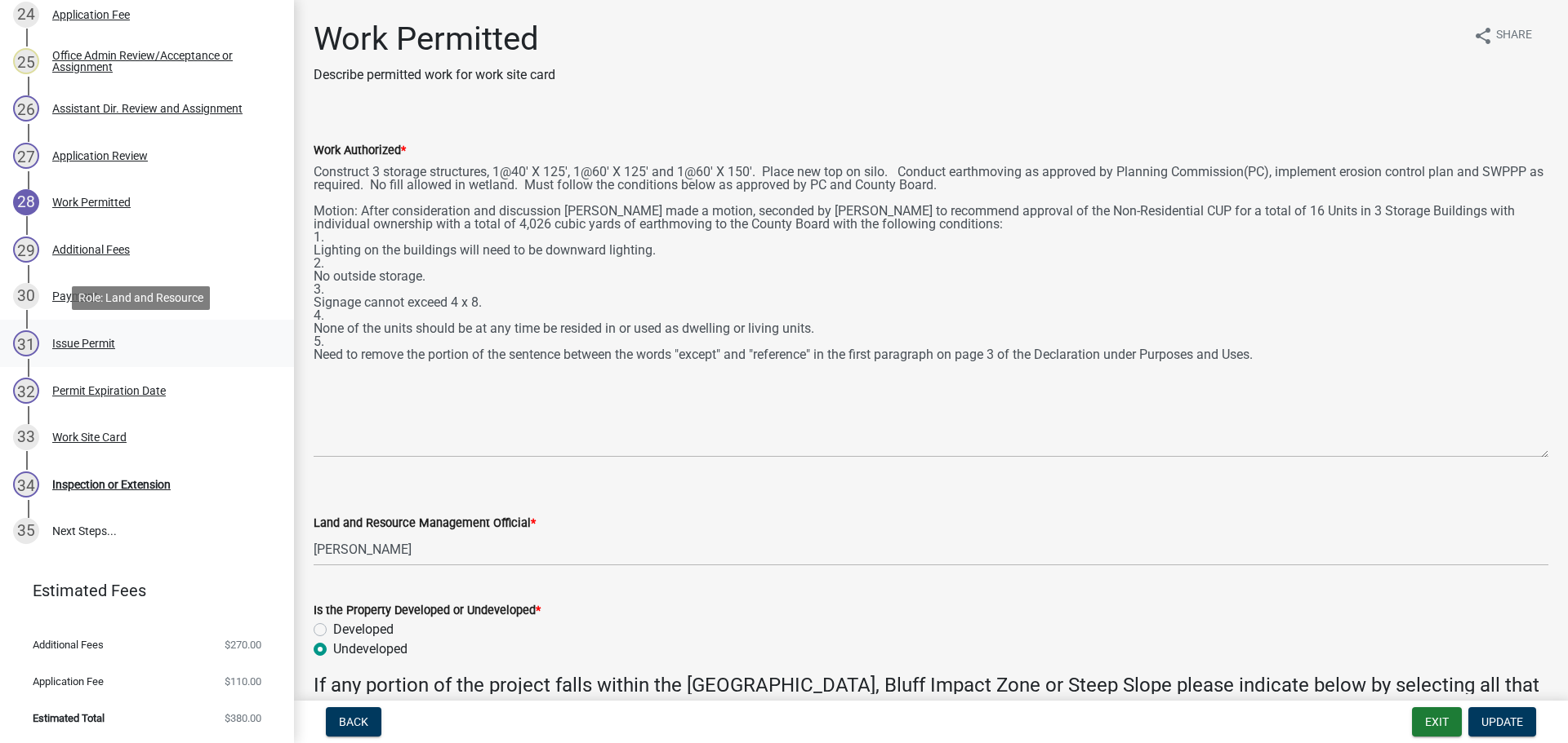
click at [92, 348] on div "Issue Permit" at bounding box center [84, 343] width 63 height 11
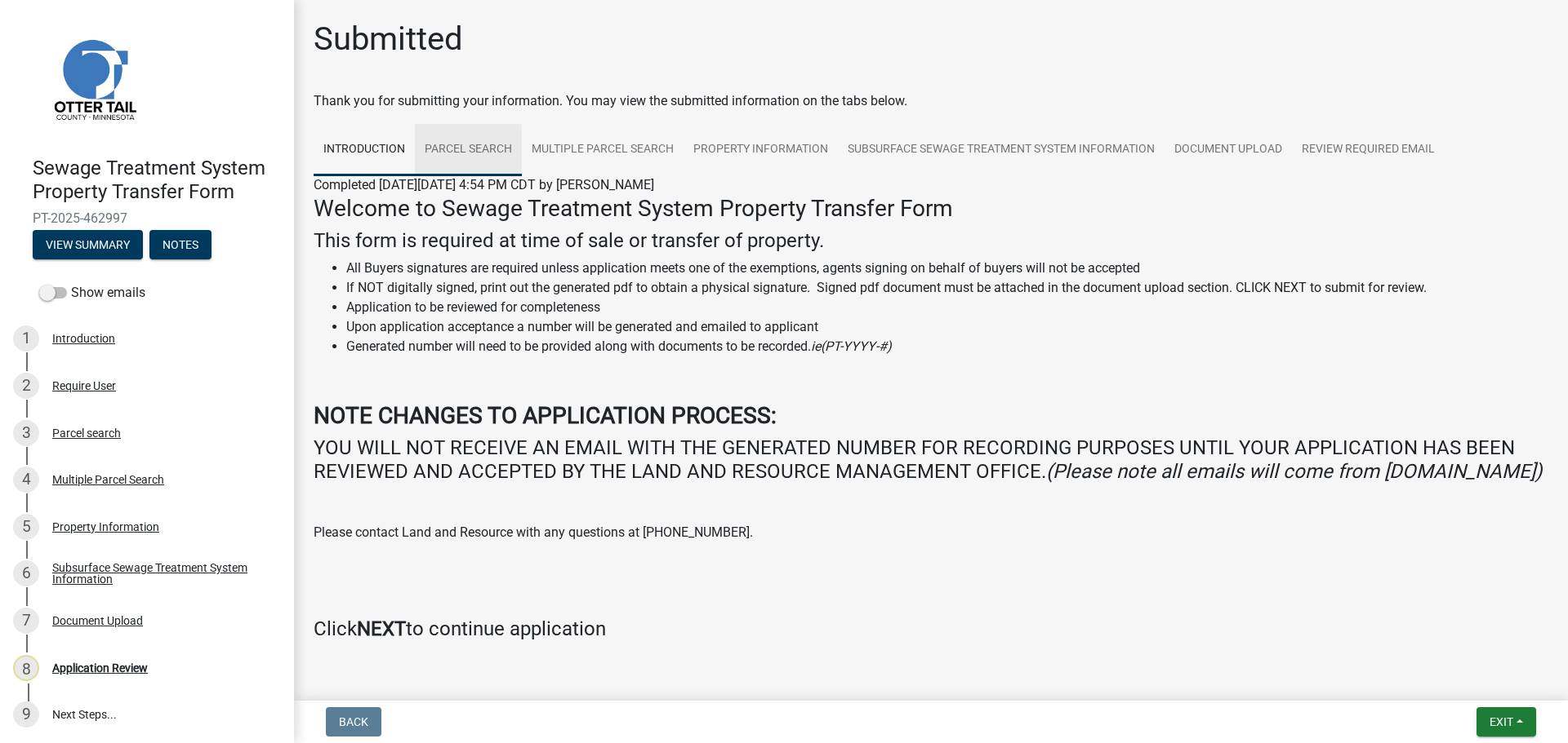
click at [480, 149] on link "Parcel search" at bounding box center [469, 150] width 107 height 53
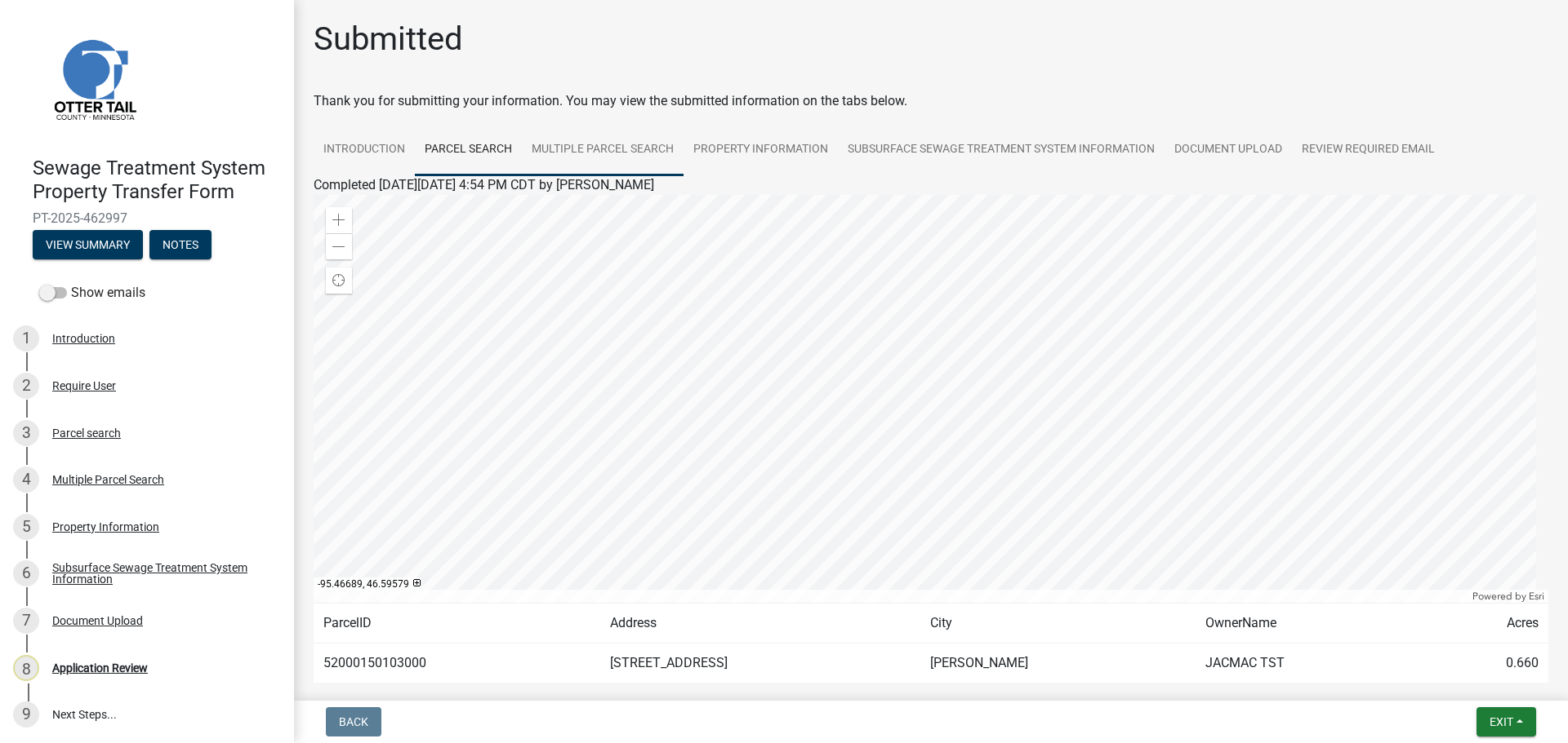
click at [624, 148] on link "Multiple Parcel Search" at bounding box center [602, 150] width 162 height 53
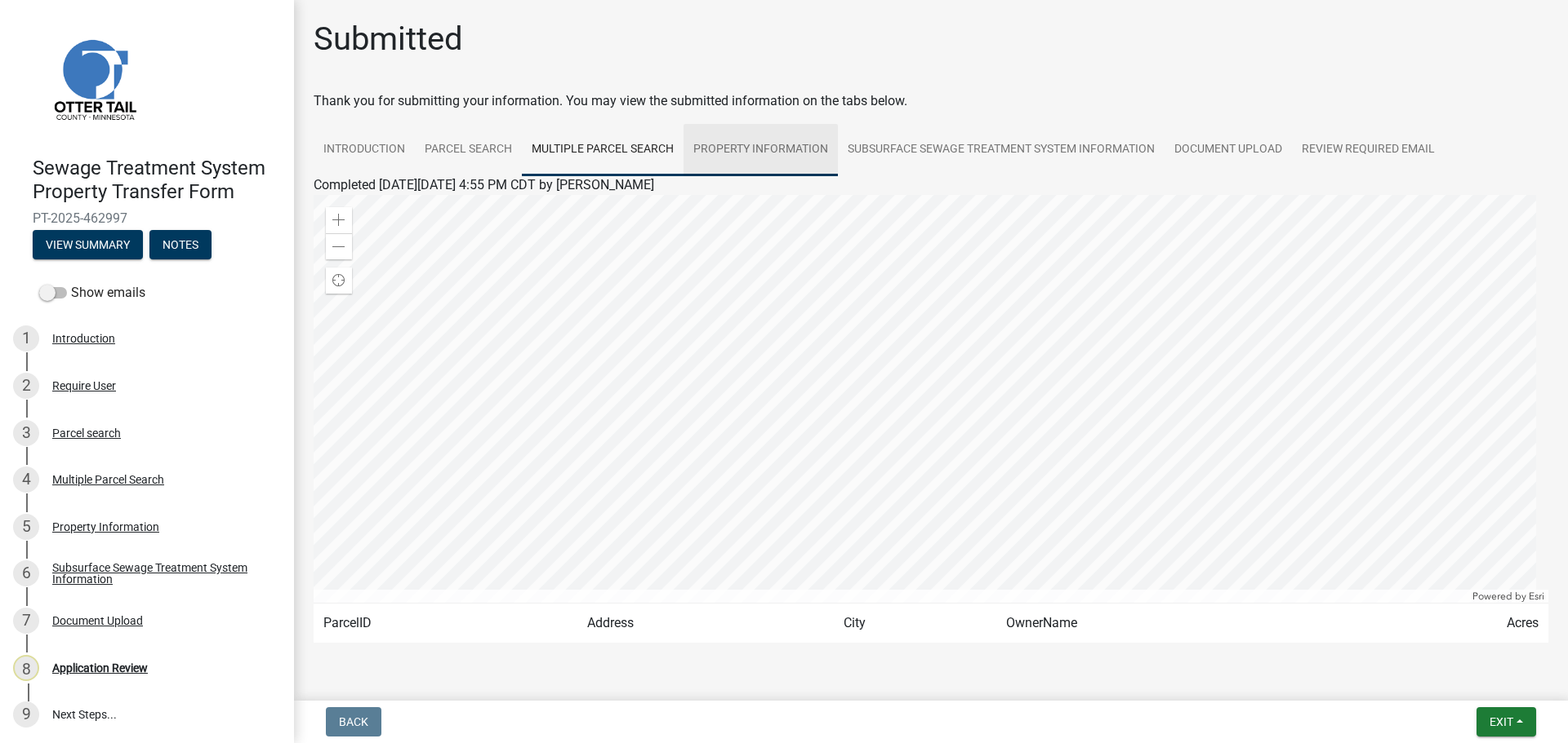
click at [762, 155] on link "Property Information" at bounding box center [760, 150] width 154 height 53
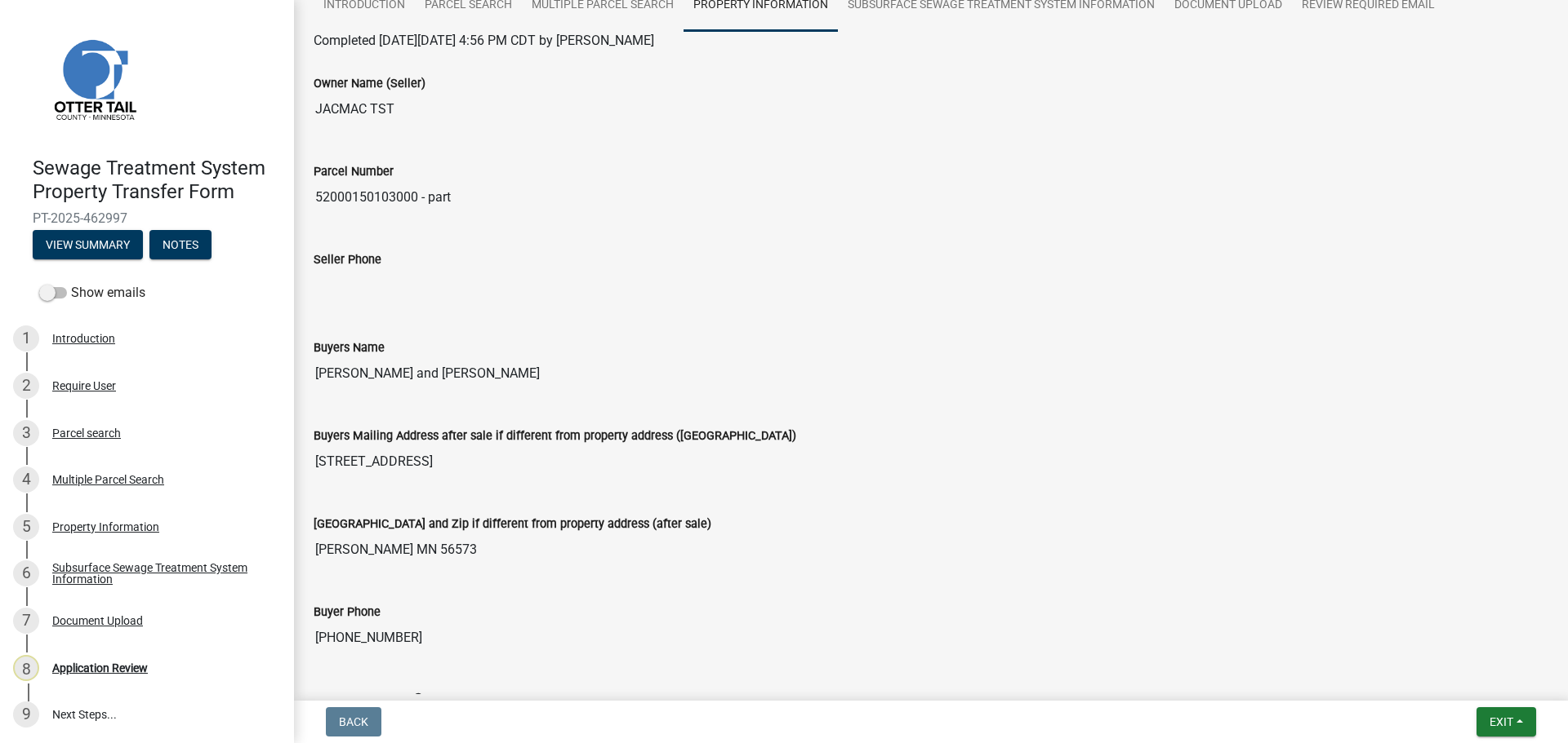
scroll to position [81, 0]
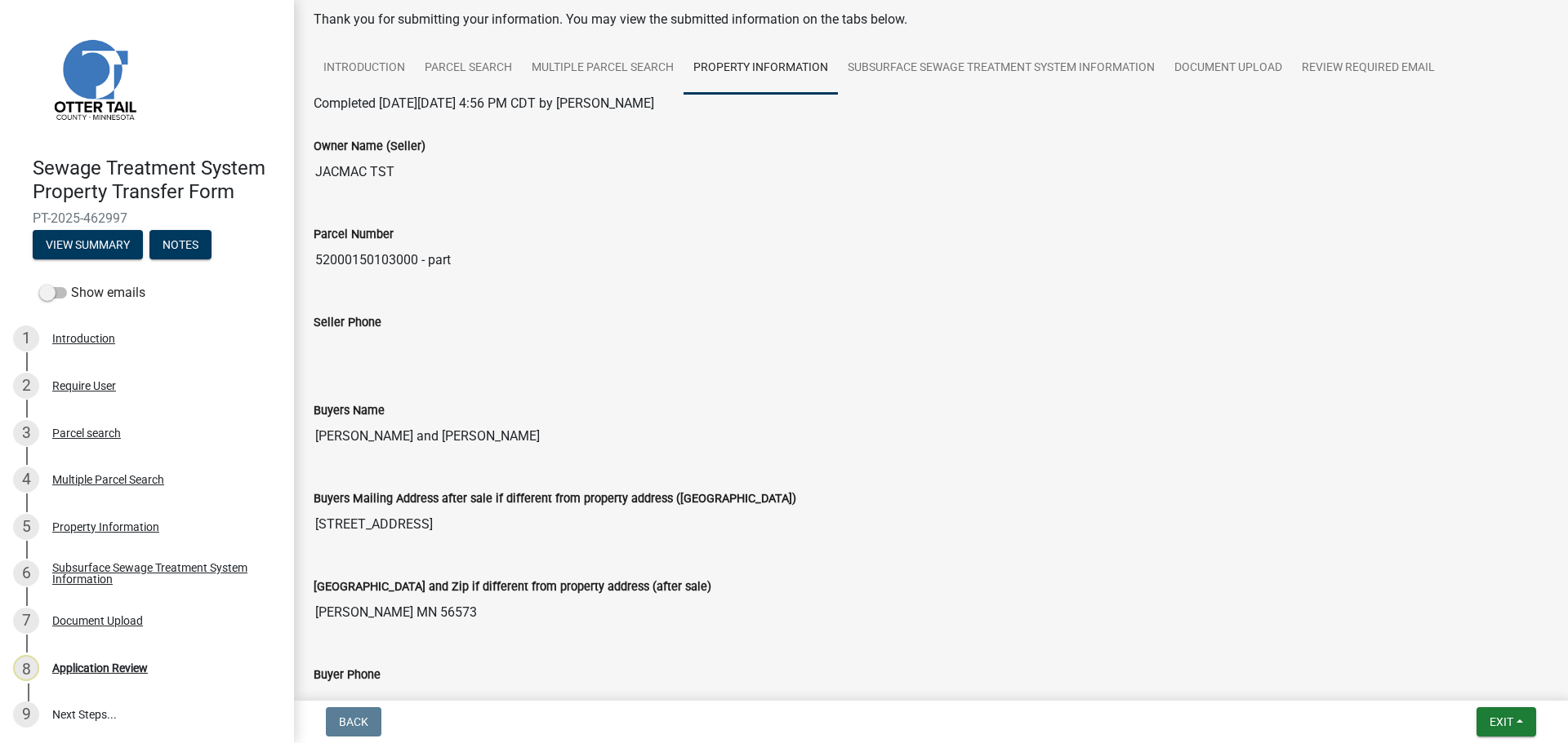
drag, startPoint x: 419, startPoint y: 263, endPoint x: 315, endPoint y: 274, distance: 104.6
click at [315, 274] on input "52000150103000 - part" at bounding box center [931, 260] width 1234 height 33
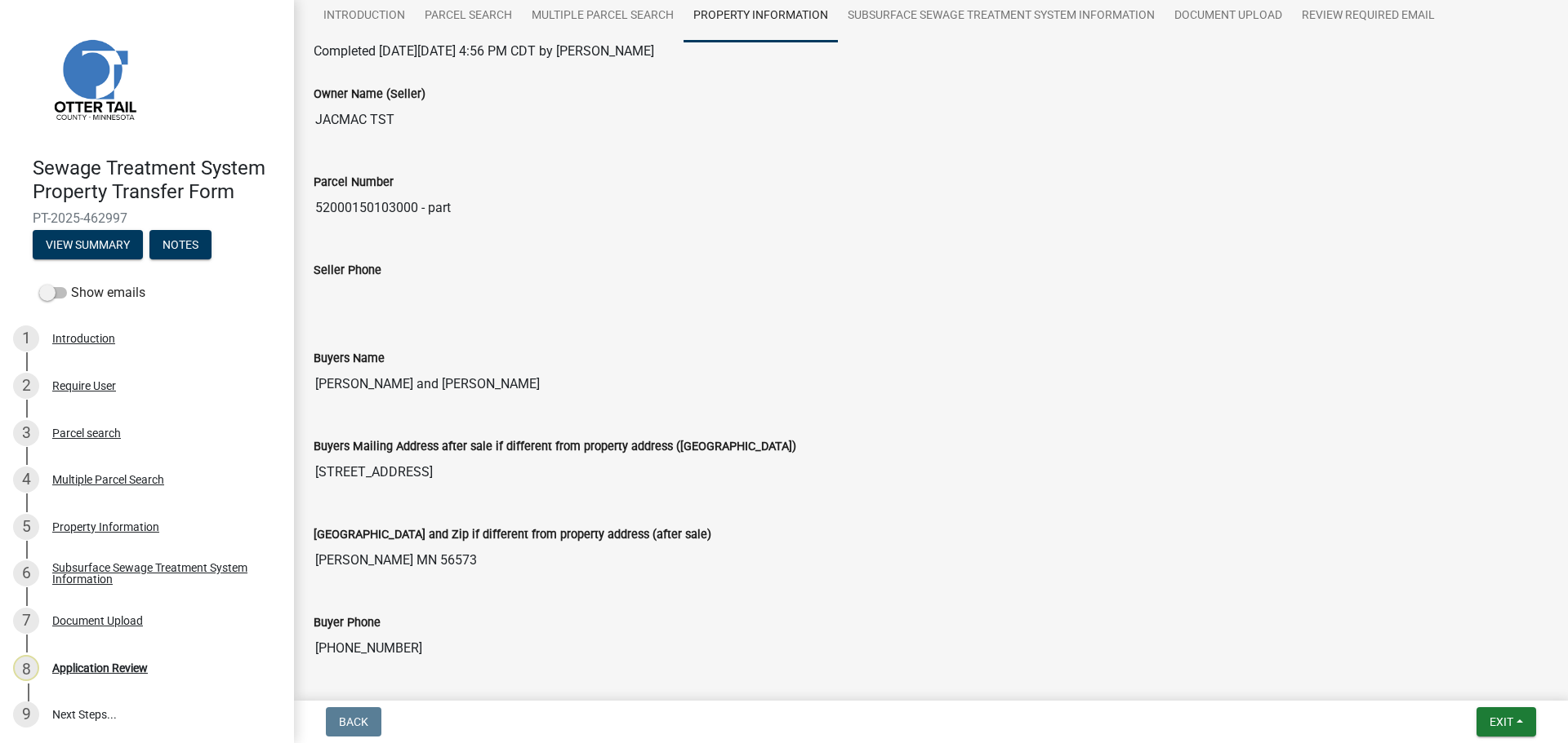
scroll to position [164, 0]
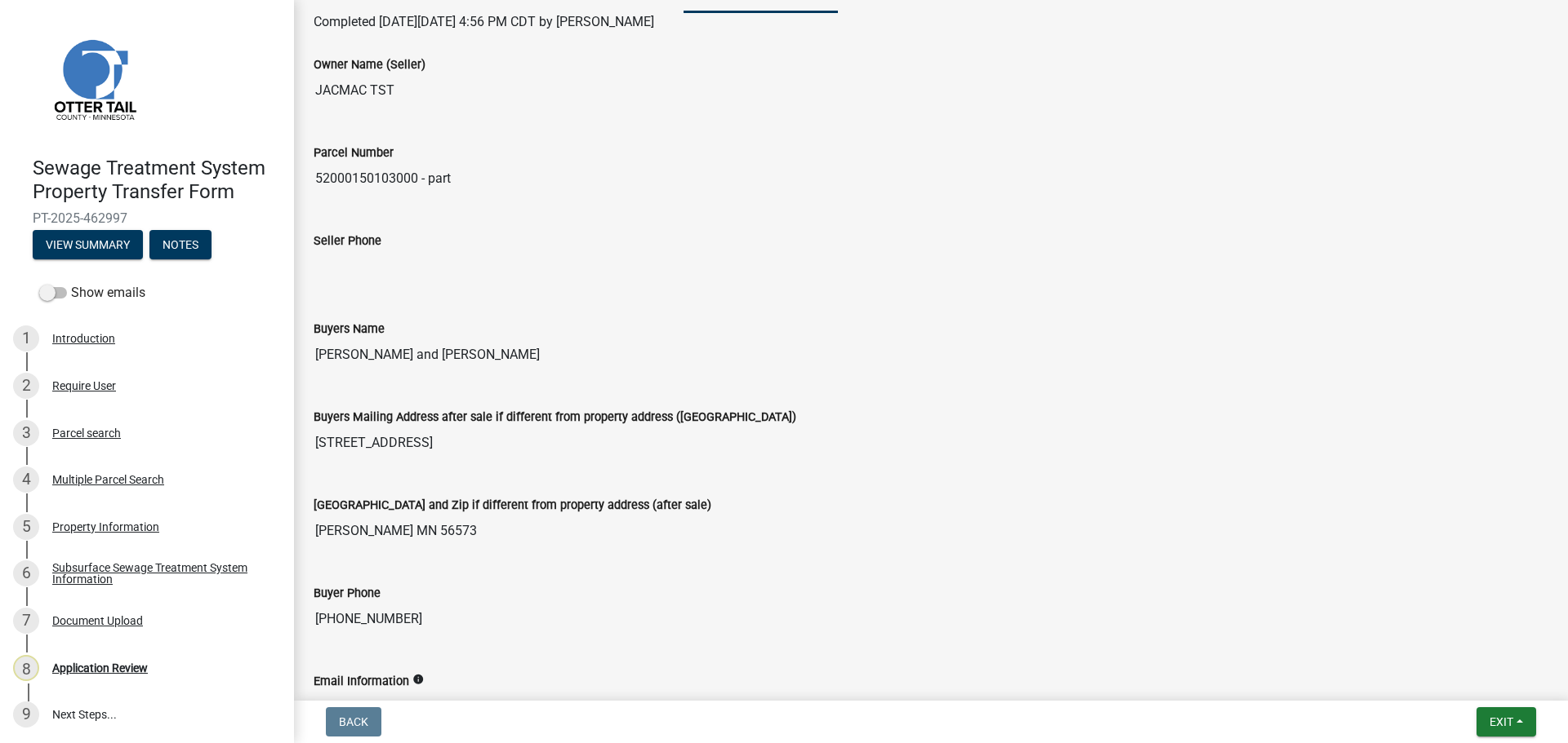
click at [605, 359] on input "Bradley J. Neuerburg and Tamara L. Neuerburg" at bounding box center [931, 355] width 1234 height 33
drag, startPoint x: 417, startPoint y: 179, endPoint x: 304, endPoint y: 189, distance: 113.4
click at [304, 189] on div "Parcel Number 52000150103000 - part" at bounding box center [931, 164] width 1259 height 88
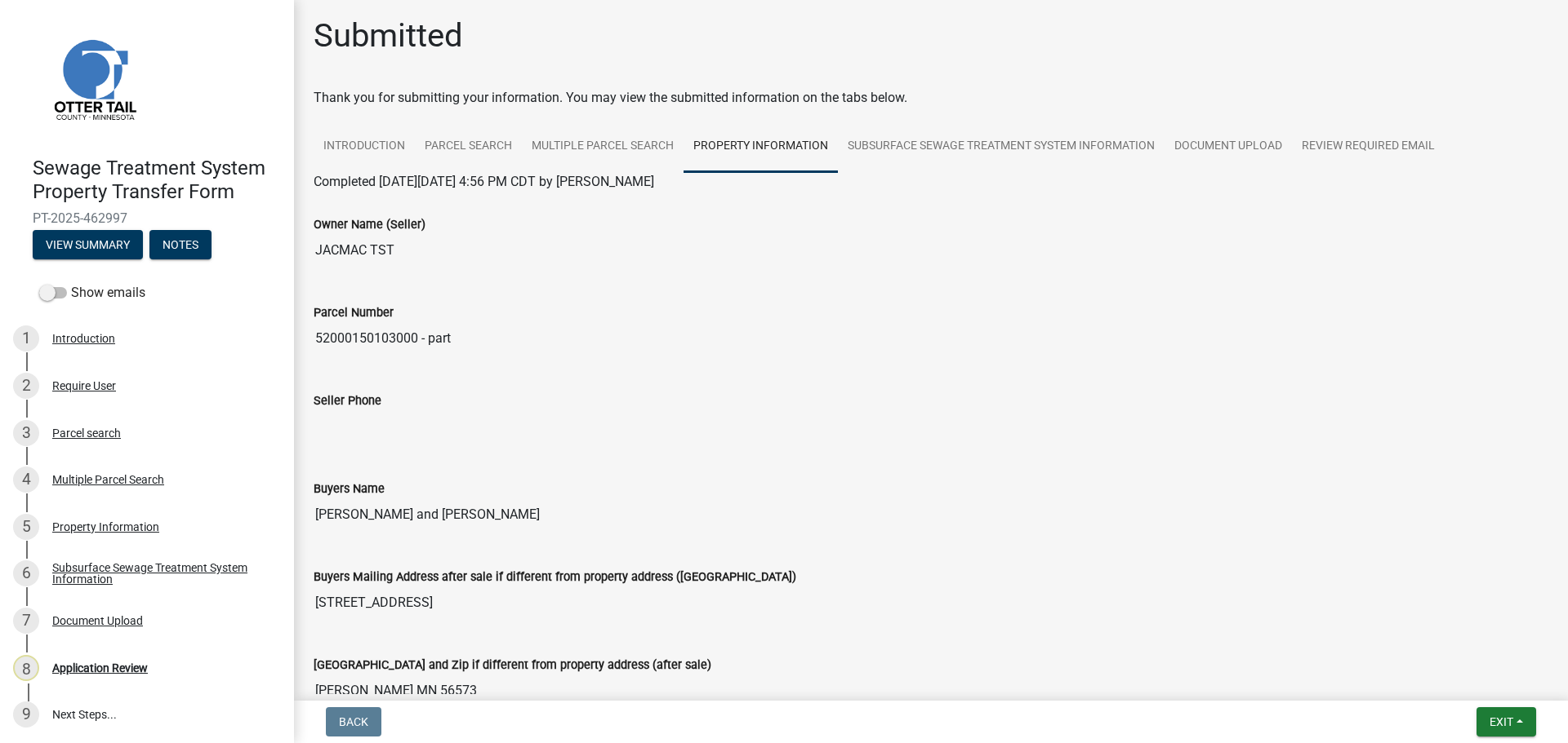
scroll to position [0, 0]
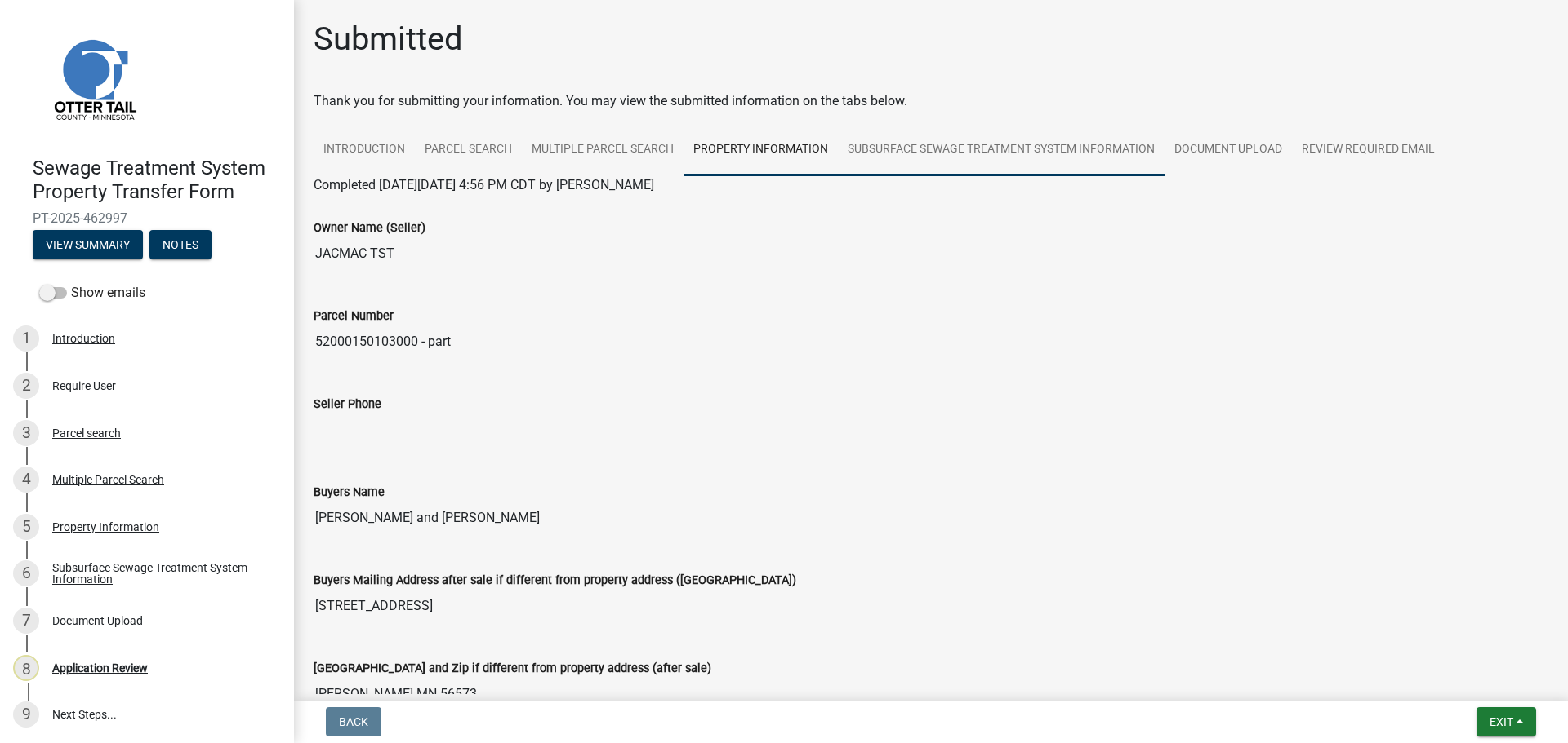
click at [978, 153] on link "Subsurface Sewage Treatment System Information" at bounding box center [1001, 150] width 326 height 53
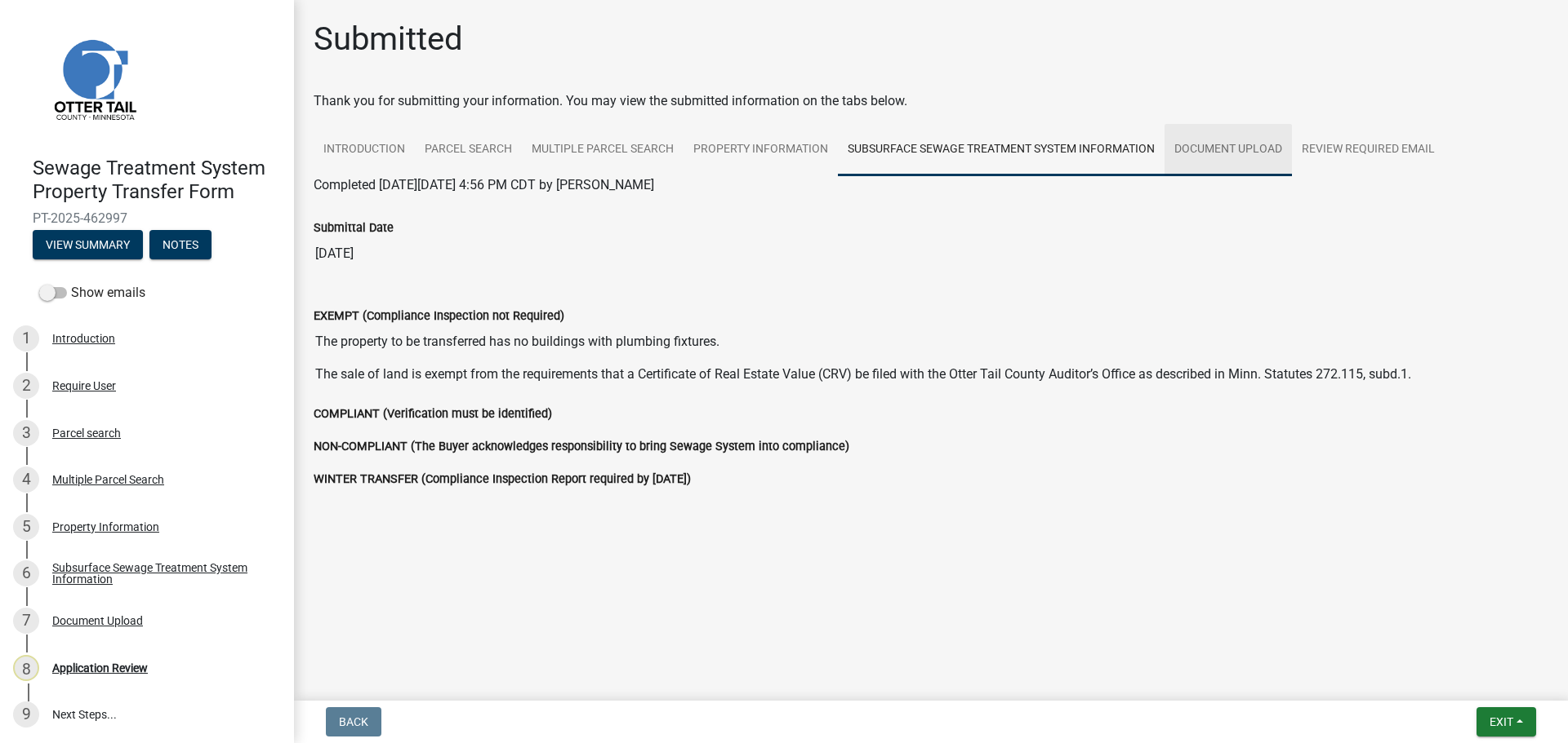
click at [1233, 153] on link "Document Upload" at bounding box center [1227, 150] width 127 height 53
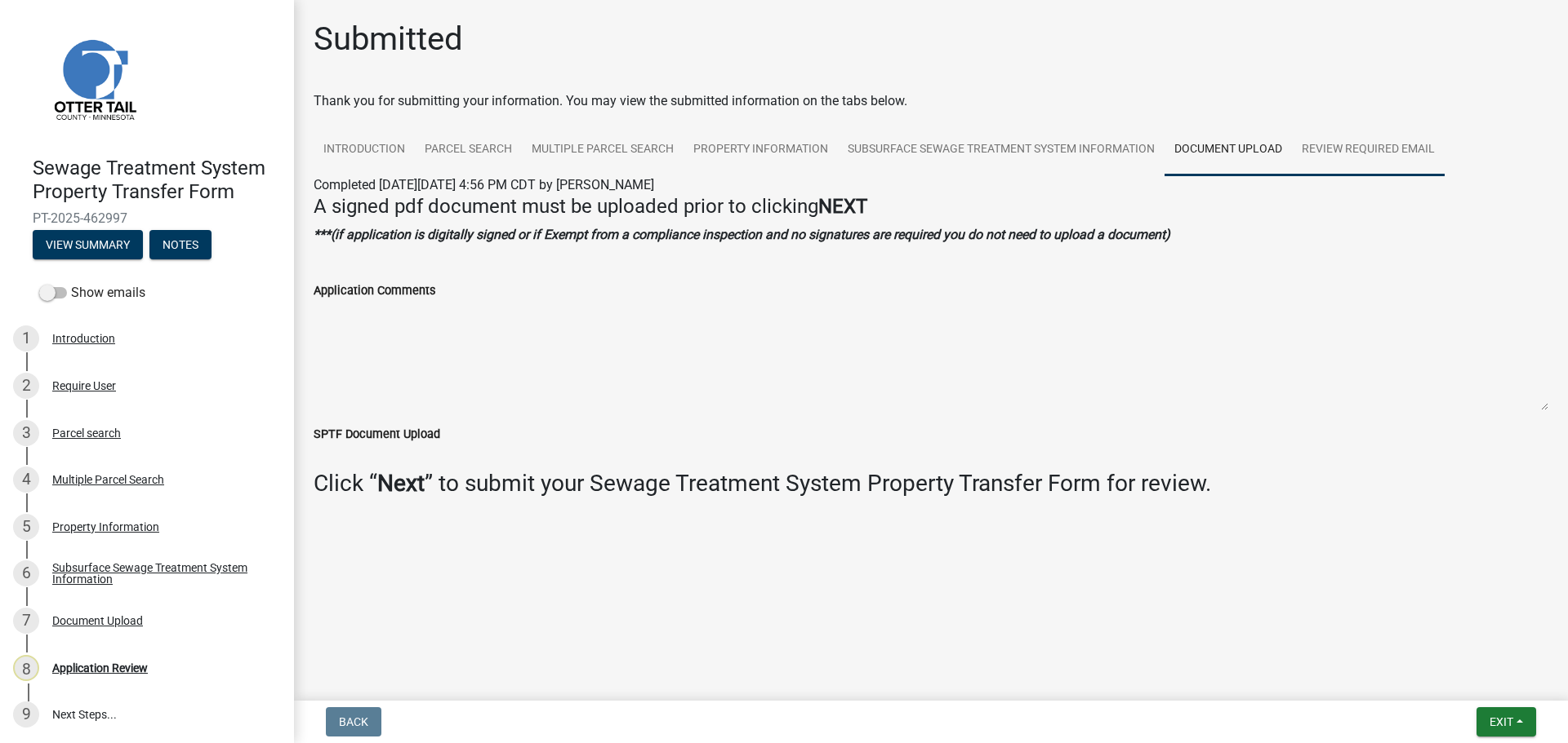
click at [1364, 142] on link "Review Required Email" at bounding box center [1368, 150] width 153 height 53
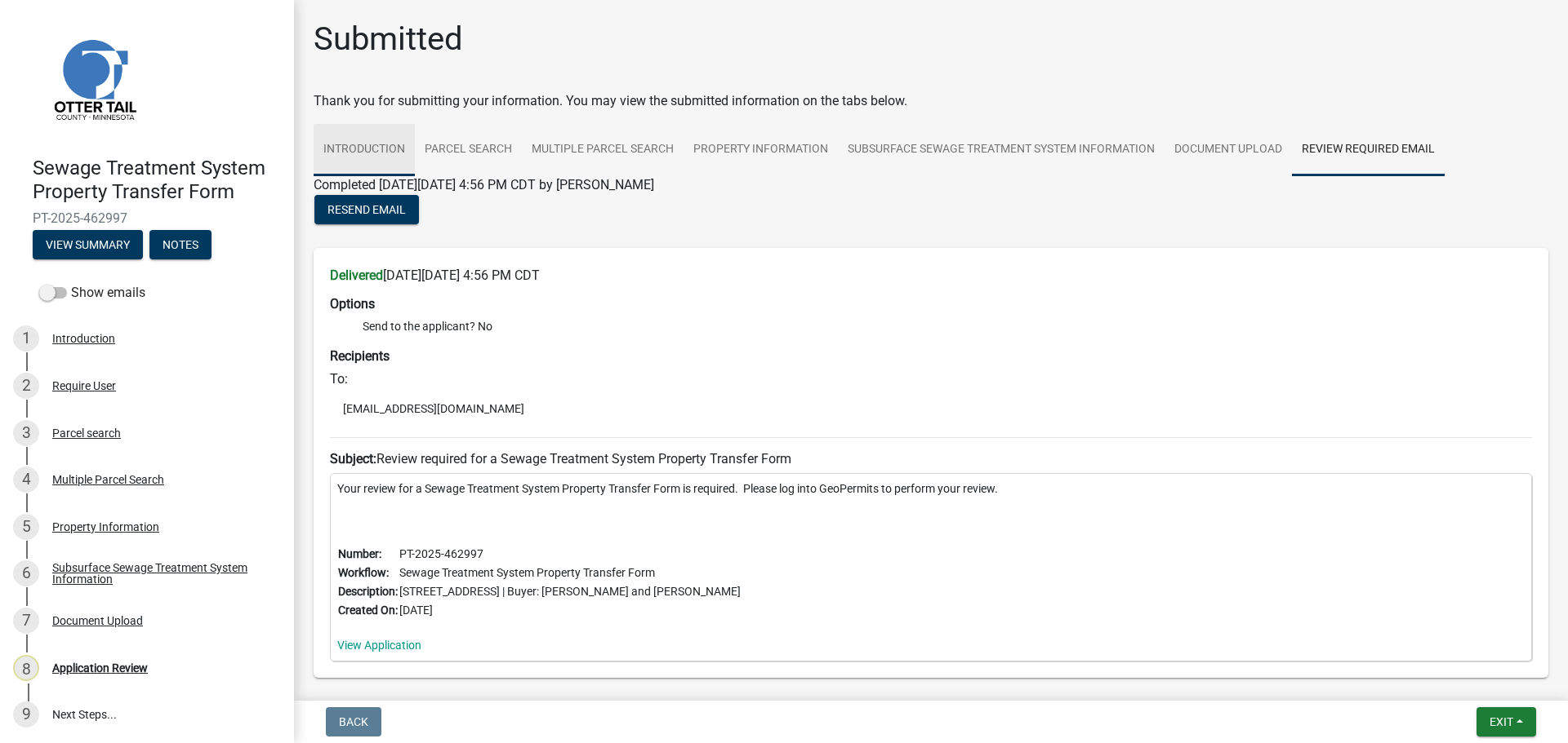
click at [347, 143] on link "Introduction" at bounding box center [364, 150] width 101 height 53
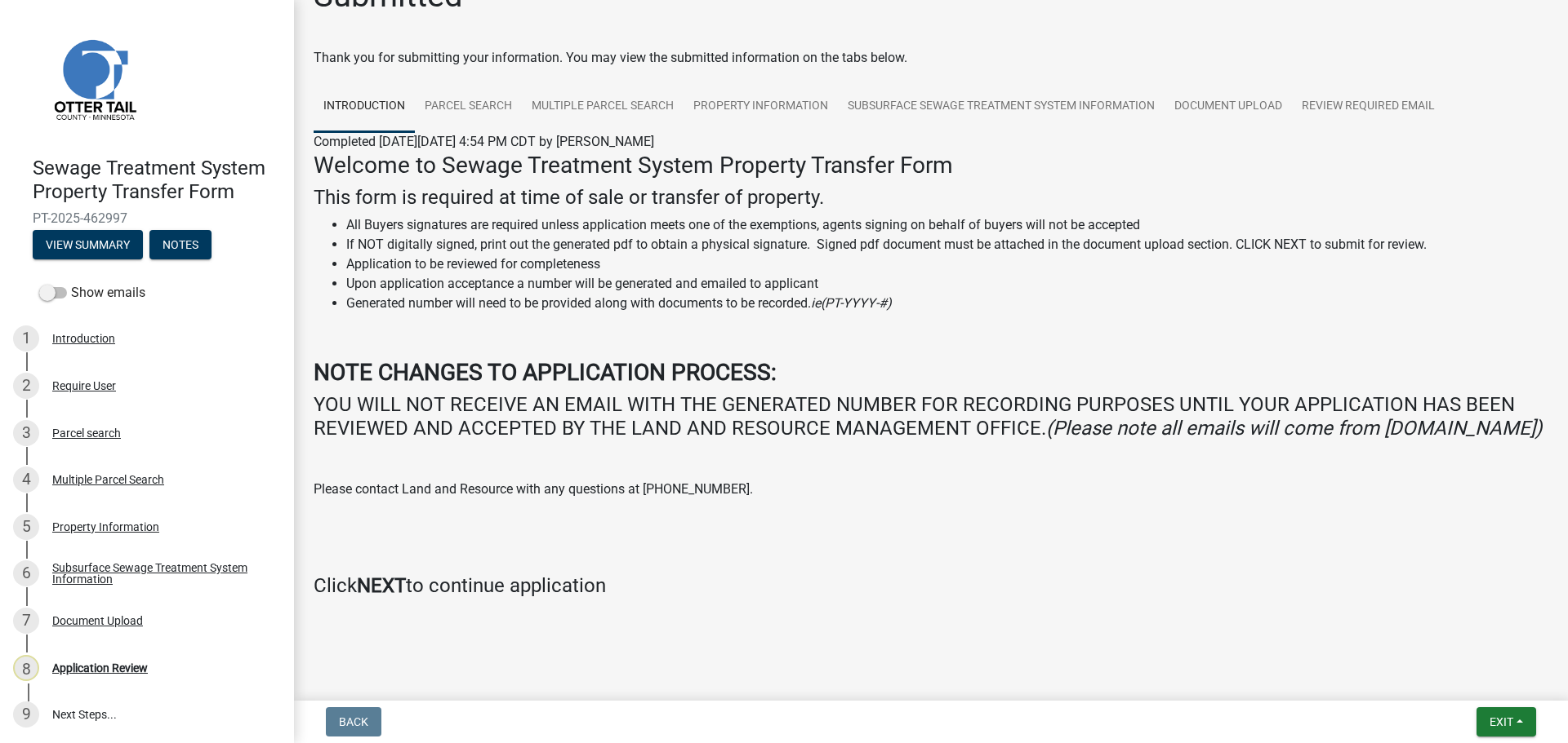
scroll to position [67, 0]
click at [484, 80] on link "Parcel search" at bounding box center [469, 106] width 107 height 53
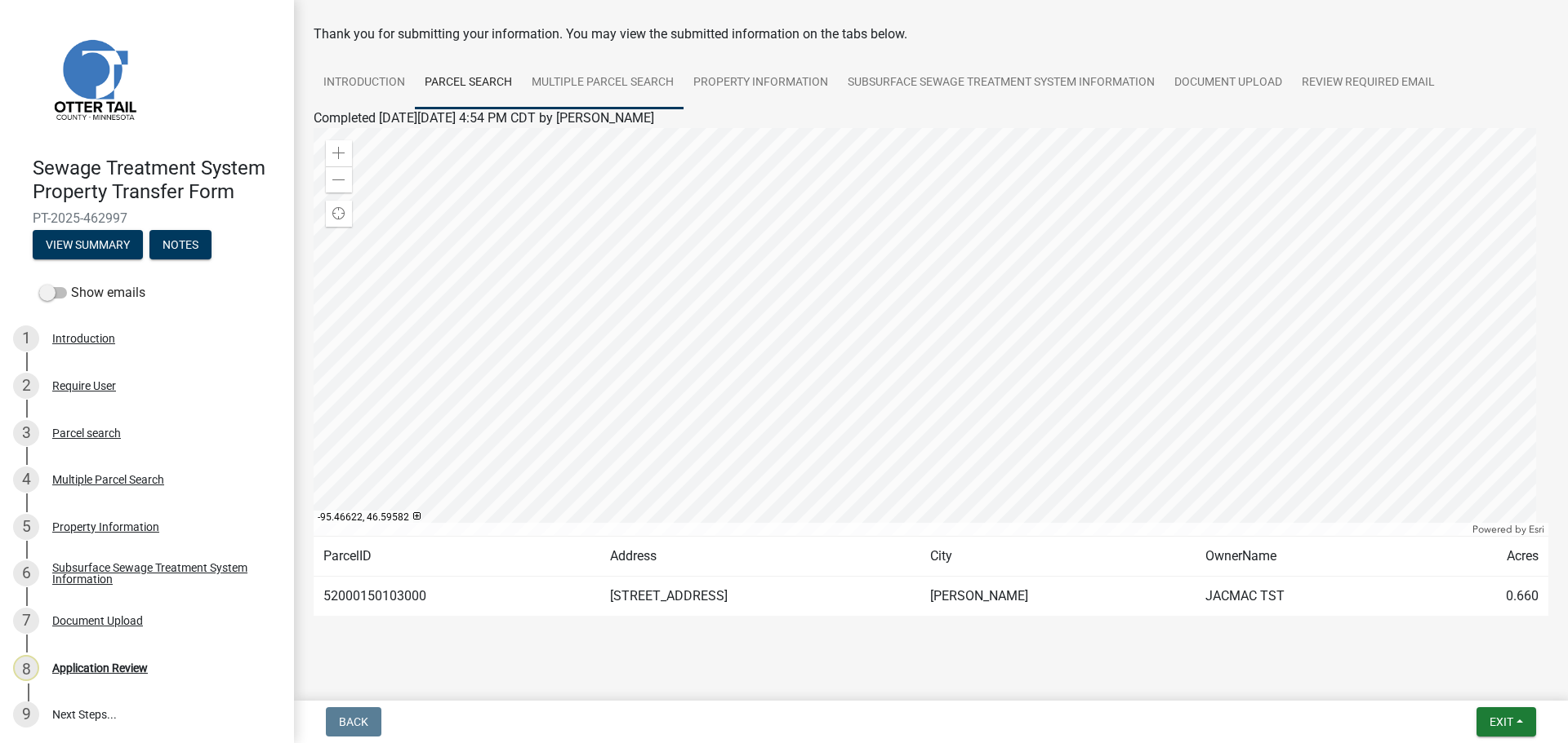
click at [621, 81] on link "Multiple Parcel Search" at bounding box center [602, 83] width 162 height 53
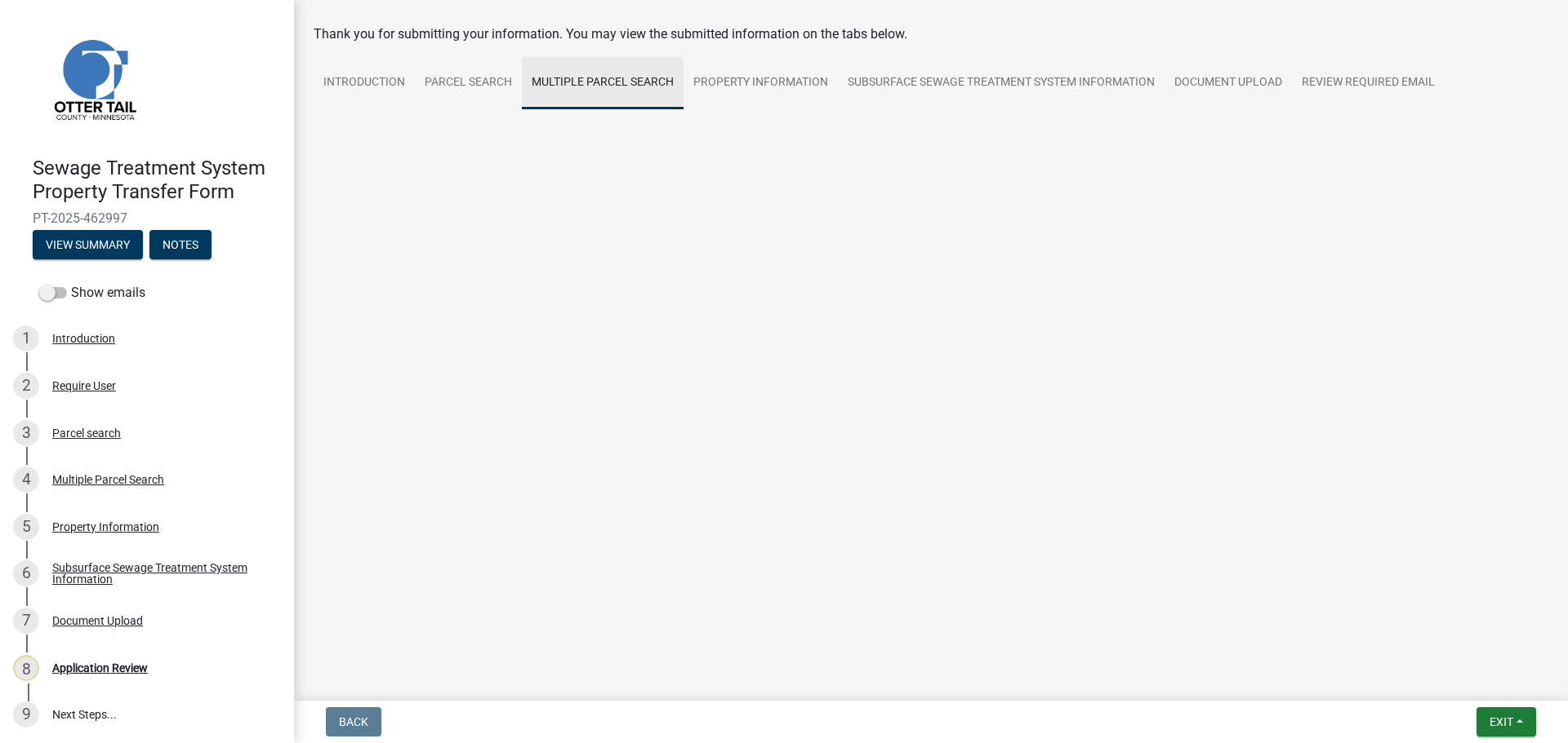
scroll to position [45, 0]
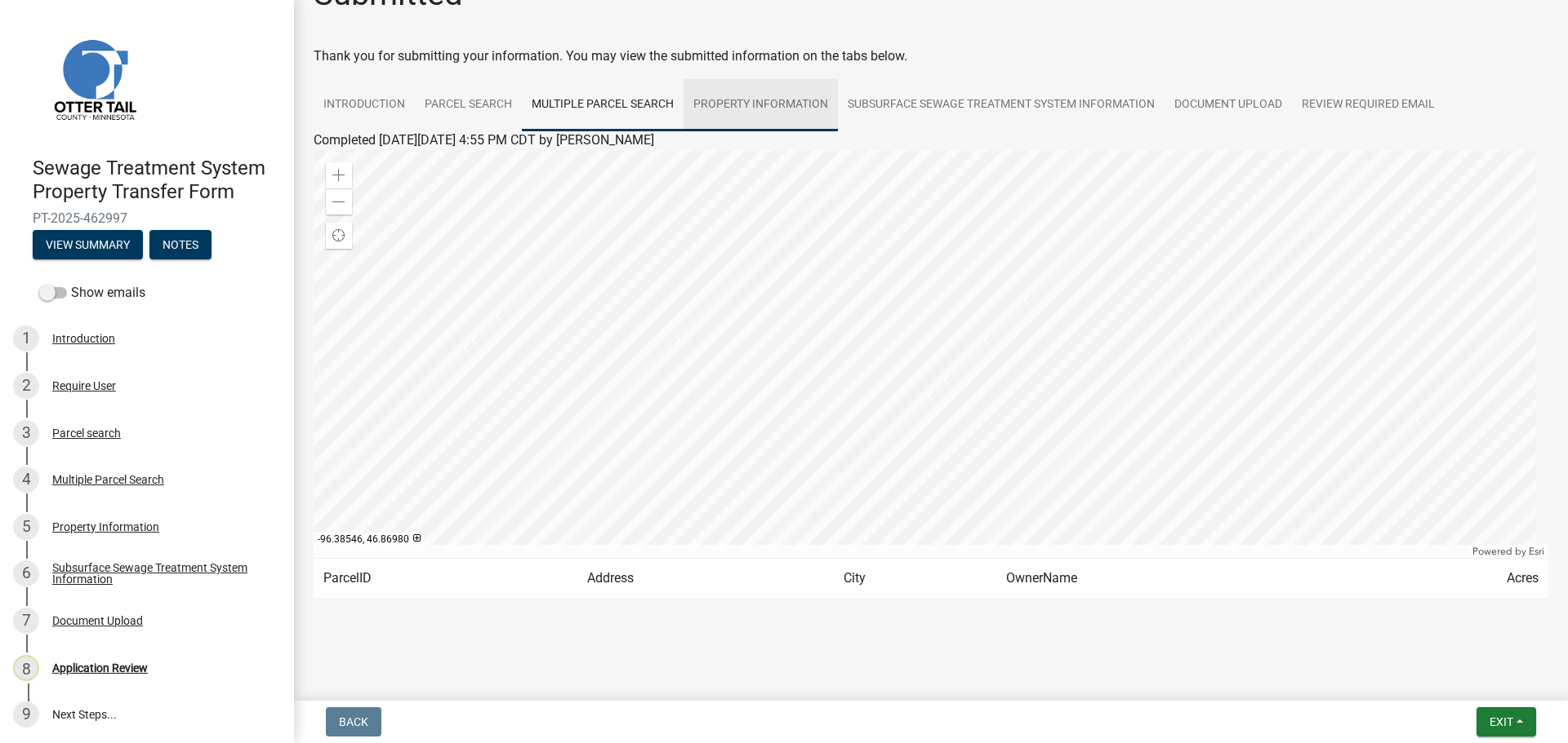
click at [762, 115] on link "Property Information" at bounding box center [760, 105] width 154 height 53
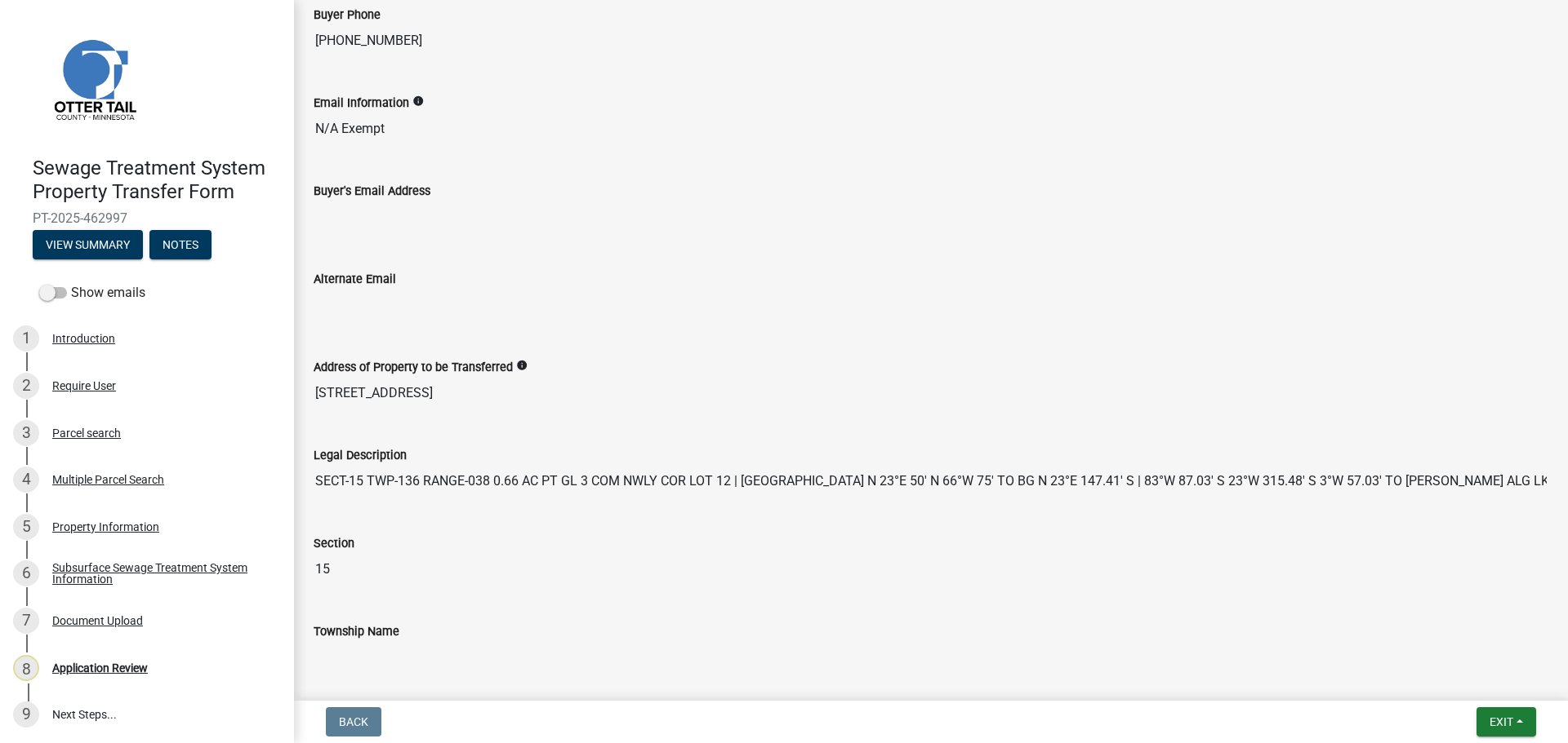
scroll to position [779, 0]
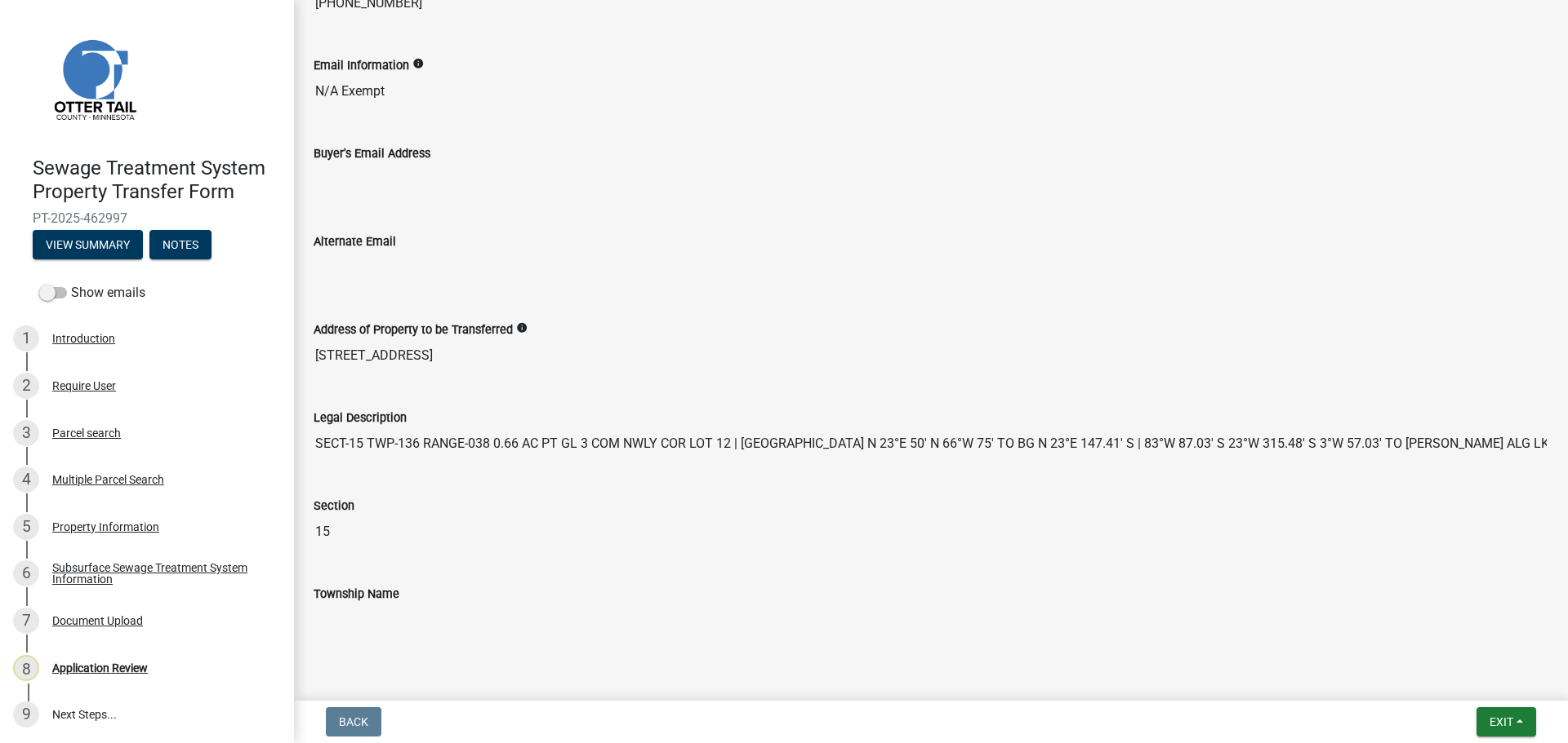
click at [1514, 441] on input "SECT-15 TWP-136 RANGE-038 0.66 AC PT GL 3 COM NWLY COR LOT 12 | [GEOGRAPHIC_DAT…" at bounding box center [931, 444] width 1234 height 33
click at [109, 295] on label "Show emails" at bounding box center [92, 293] width 106 height 19
click at [71, 283] on input "Show emails" at bounding box center [71, 283] width 0 height 0
click at [107, 244] on button "View Summary" at bounding box center [87, 245] width 110 height 30
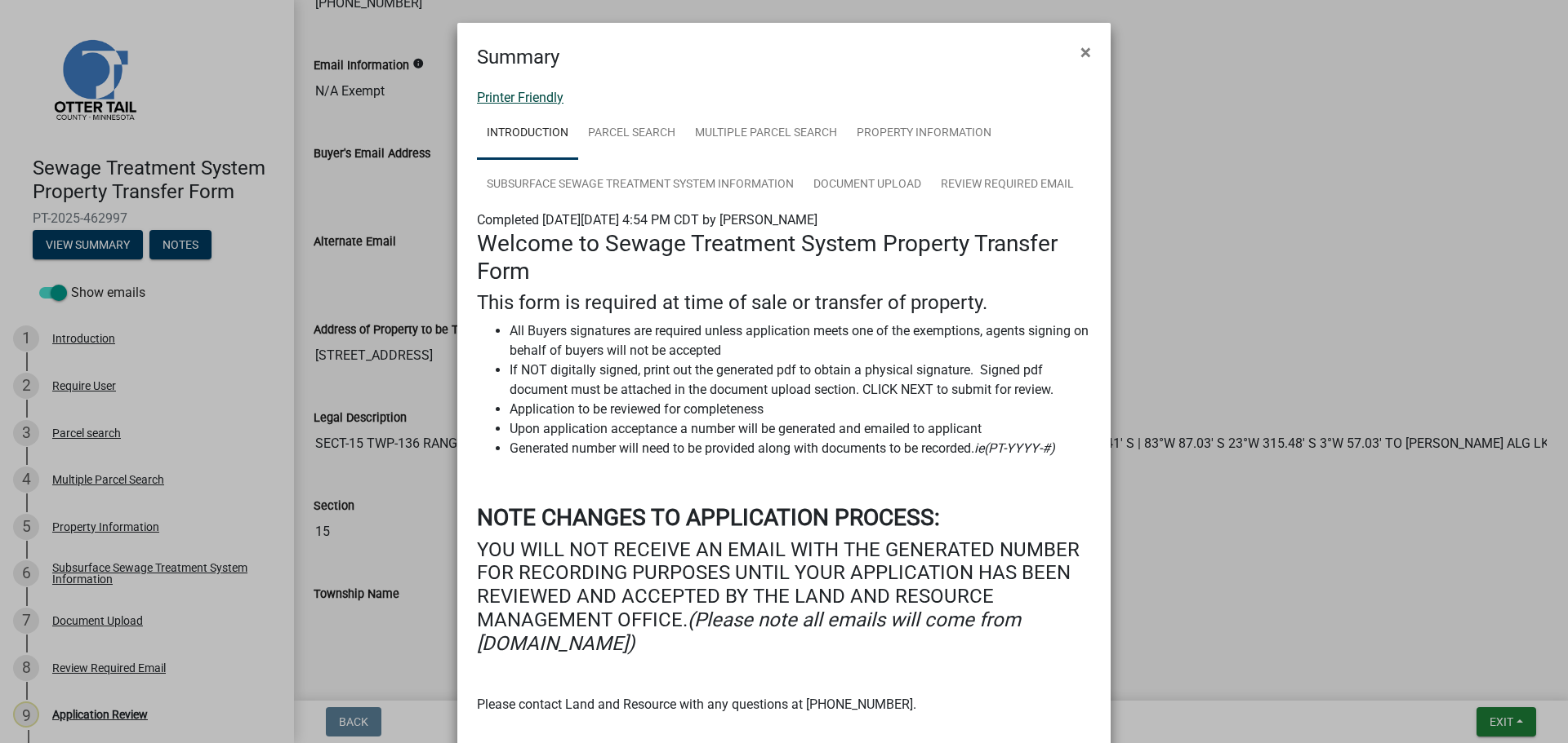
click at [546, 97] on link "Printer Friendly" at bounding box center [519, 98] width 86 height 15
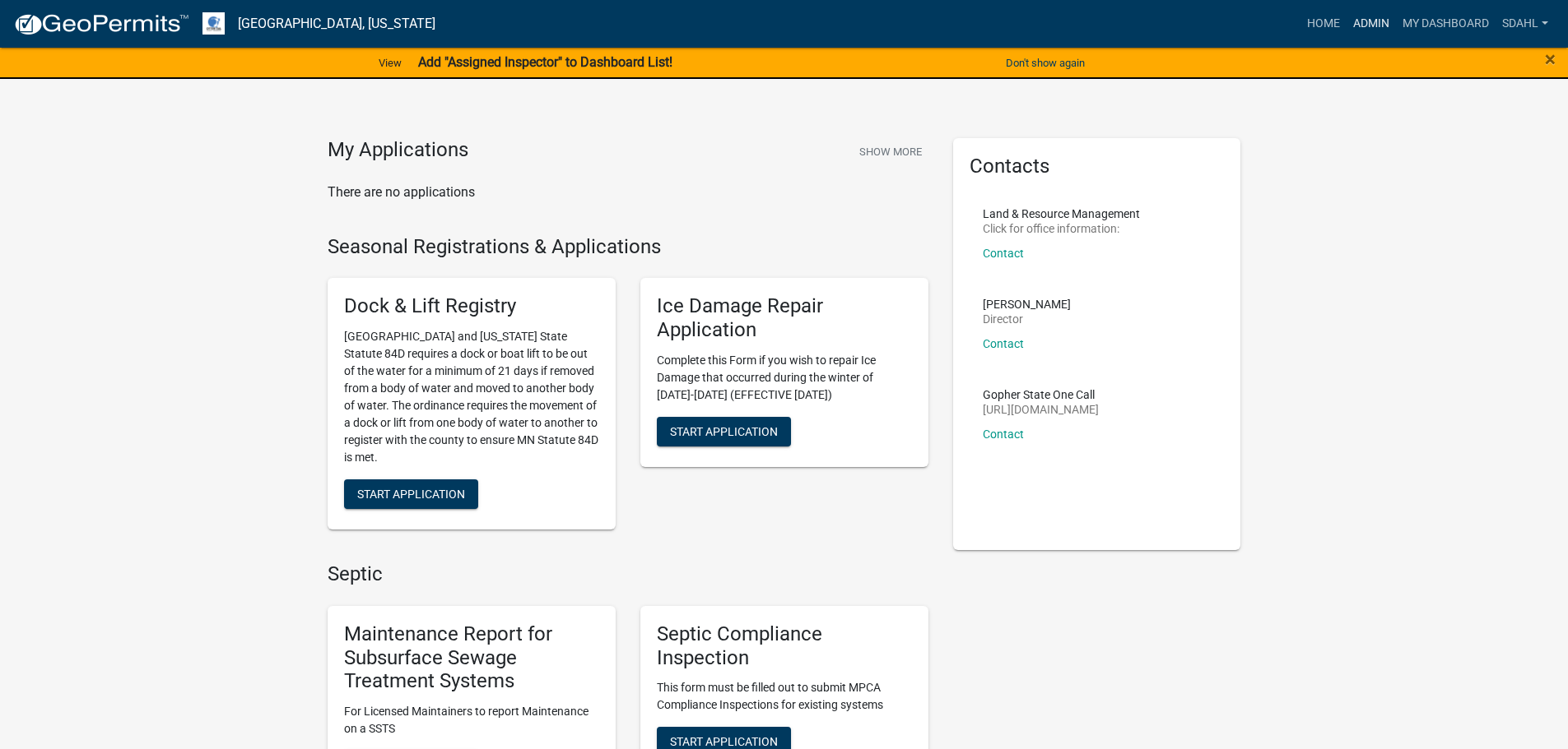
click at [1369, 20] on link "Admin" at bounding box center [1370, 24] width 49 height 31
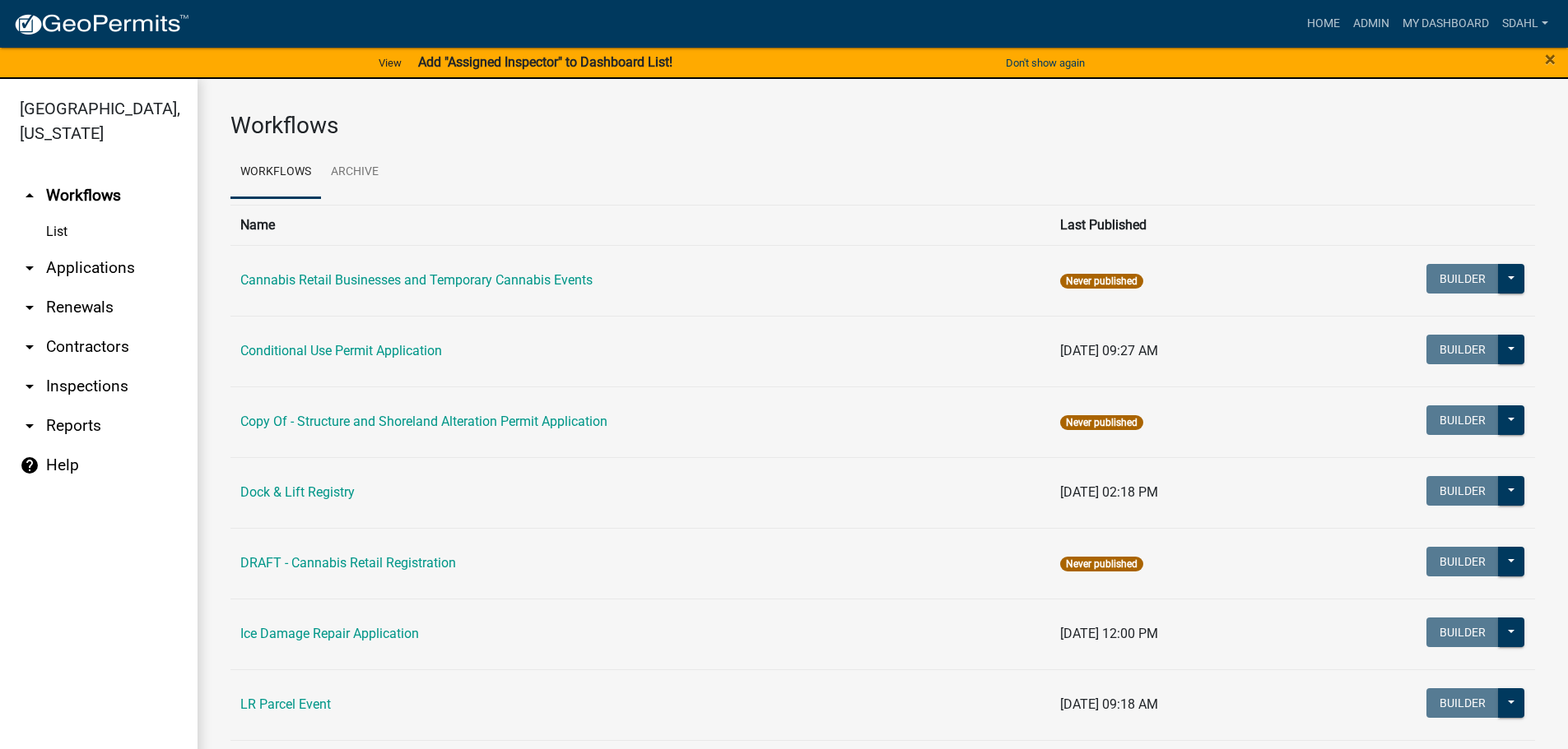
click at [72, 258] on link "arrow_drop_down Applications" at bounding box center [98, 268] width 198 height 40
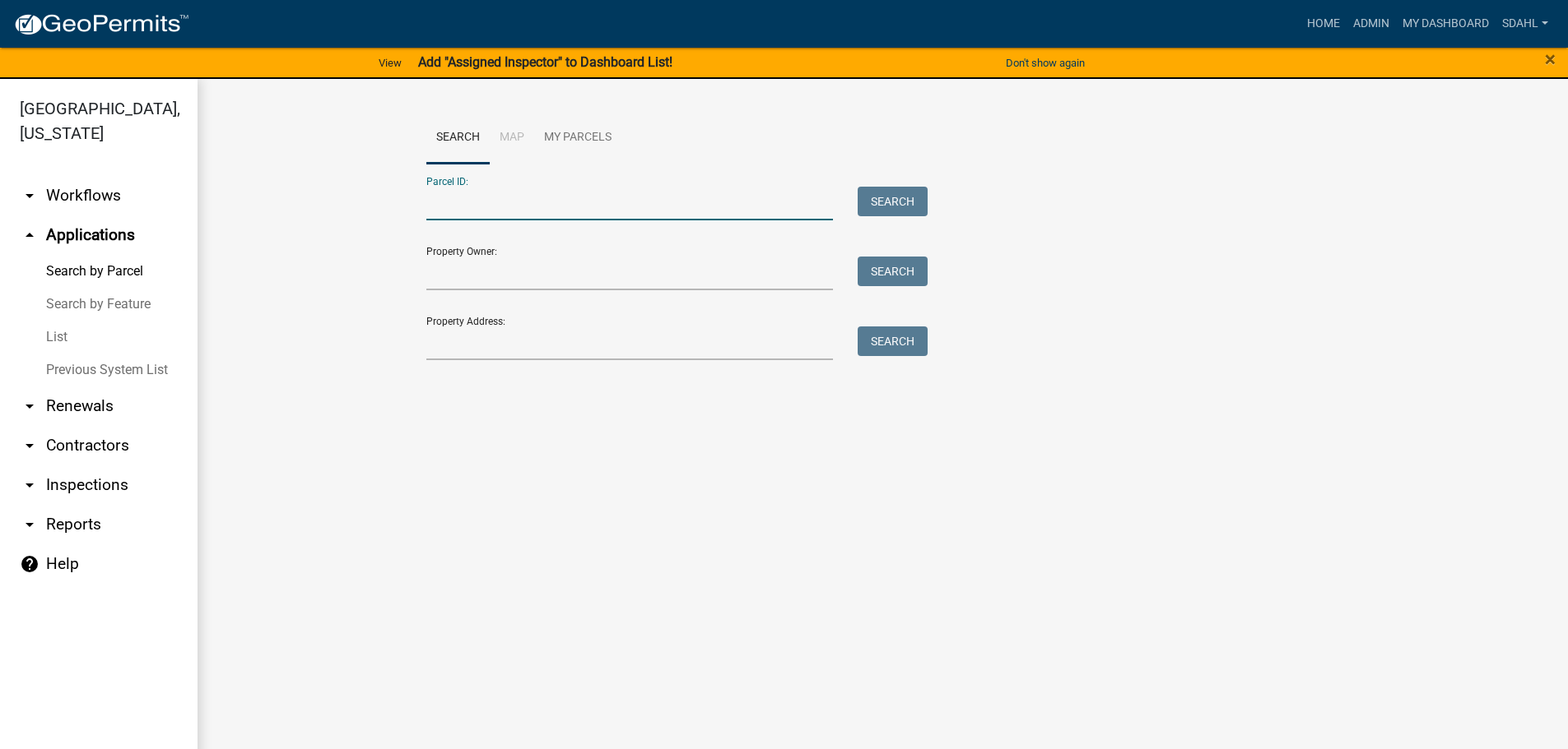
click at [502, 201] on input "Parcel ID:" at bounding box center [630, 203] width 407 height 34
paste input "52000150103000"
type input "52000150103000"
click at [906, 204] on button "Search" at bounding box center [892, 201] width 70 height 30
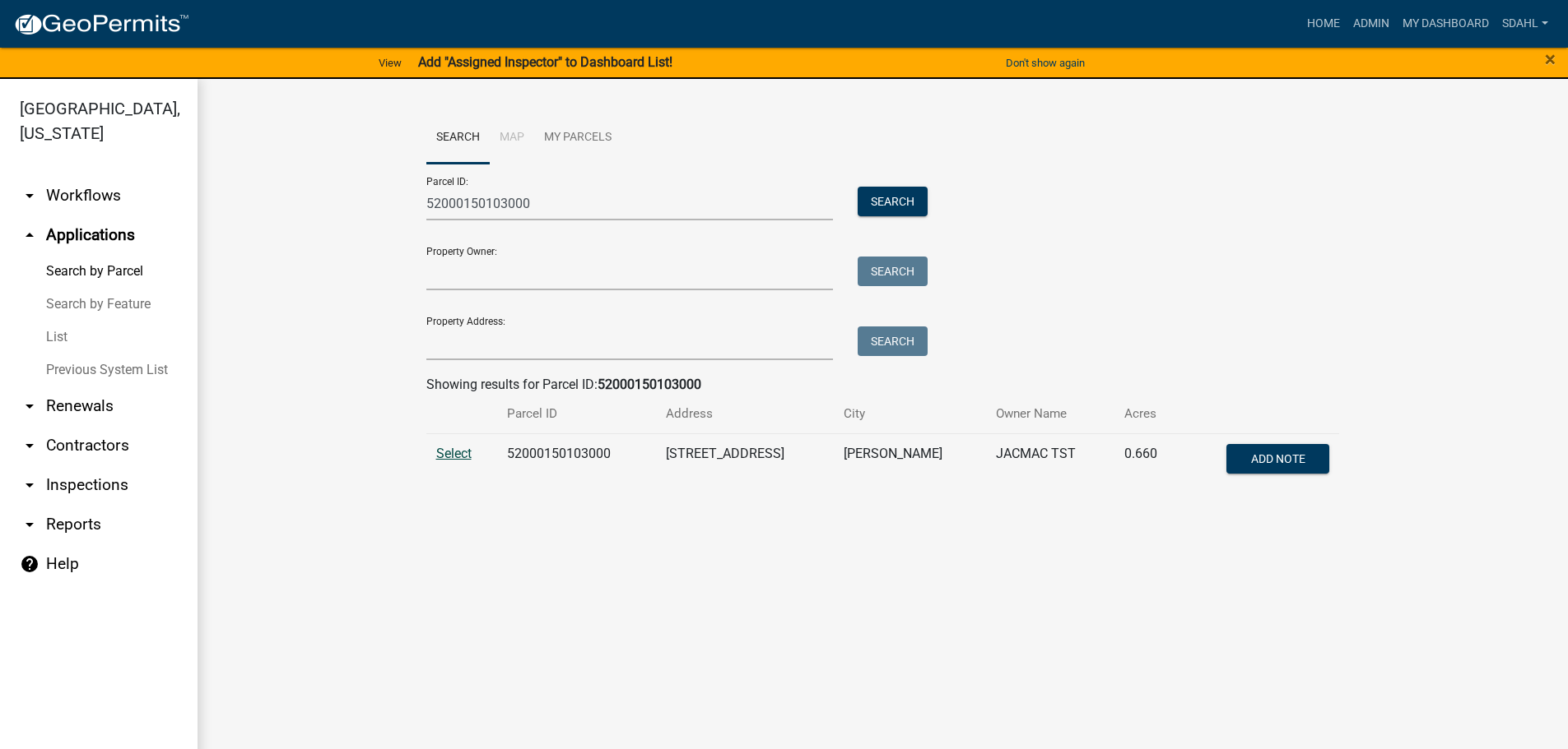
click at [444, 453] on span "Select" at bounding box center [453, 454] width 36 height 15
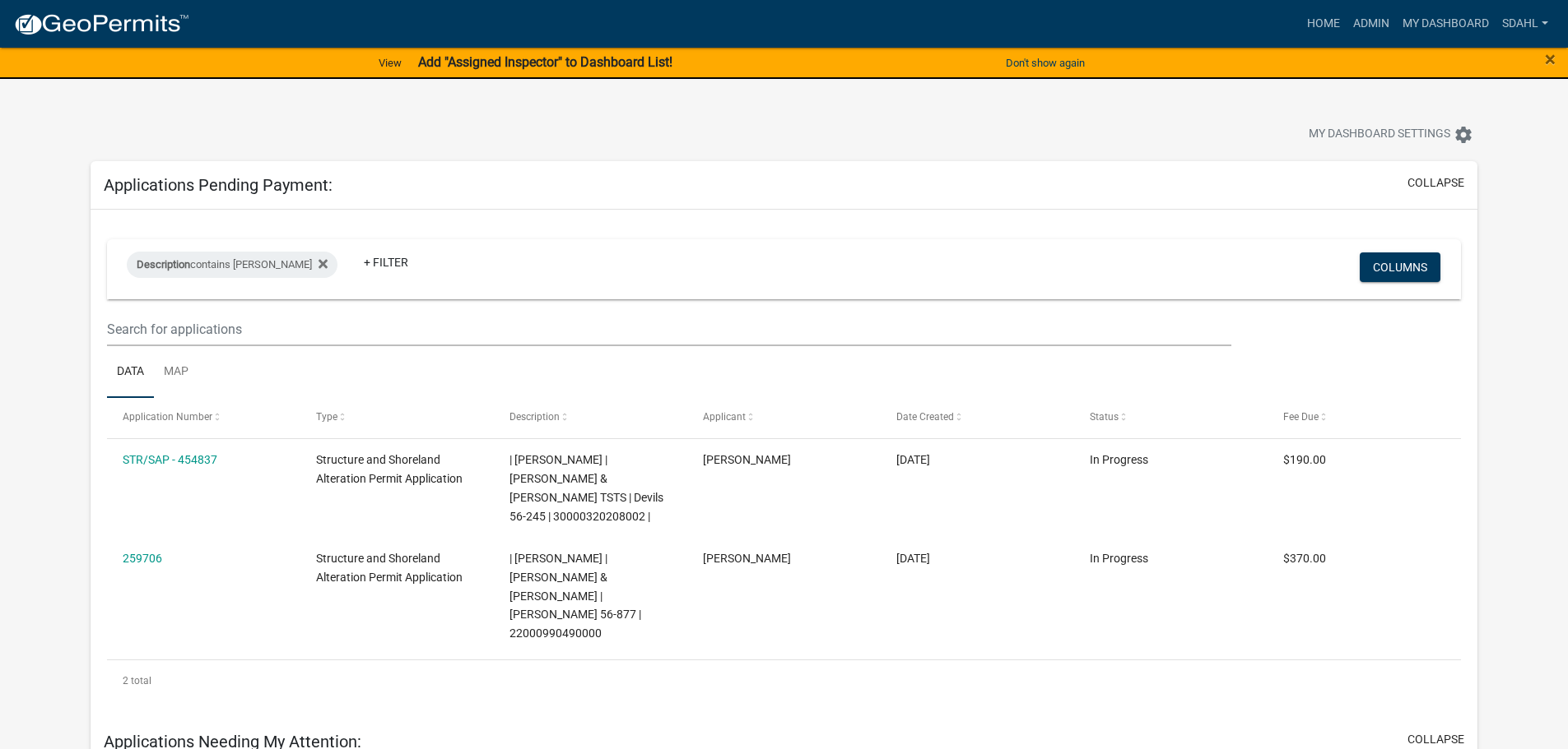
scroll to position [936, 0]
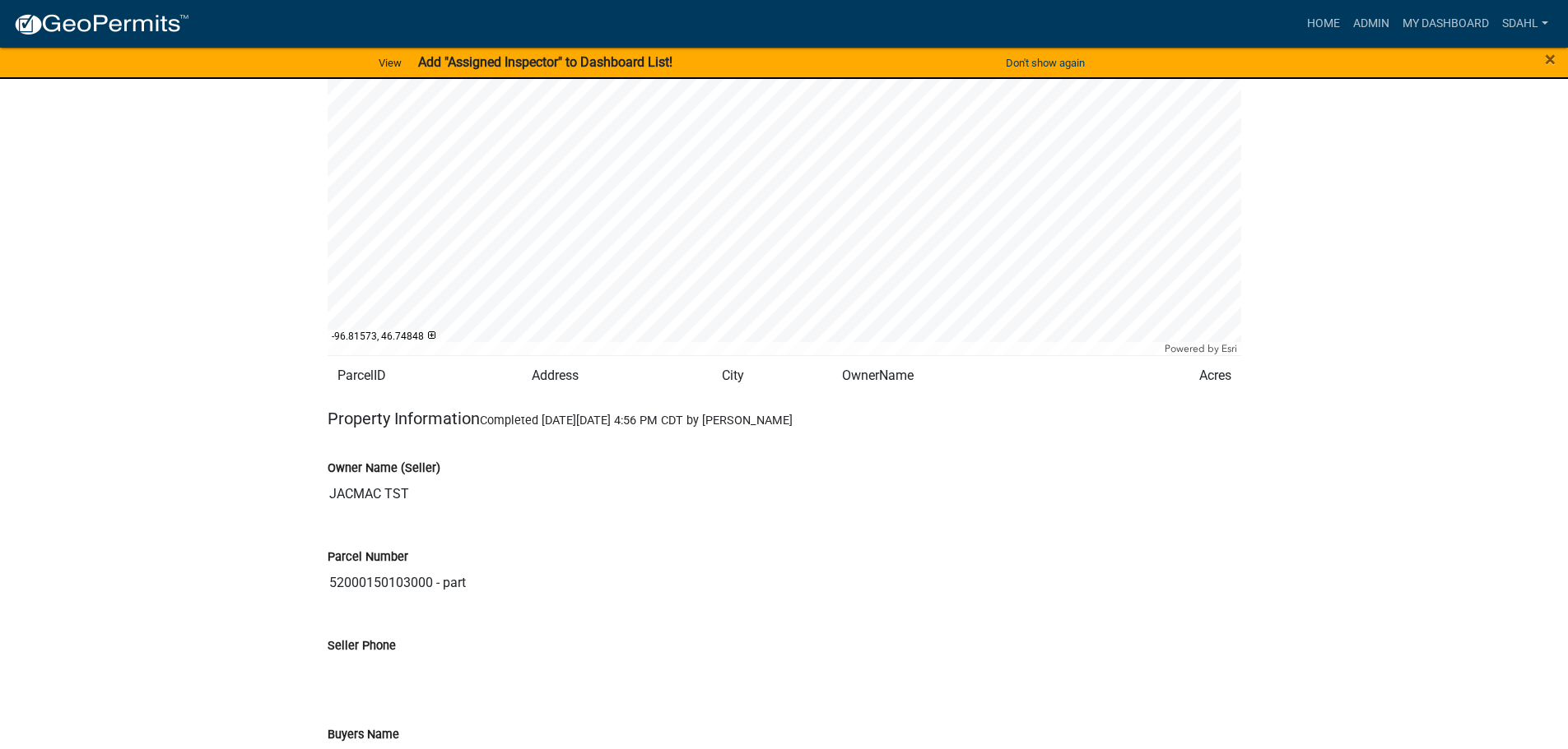
scroll to position [1564, 0]
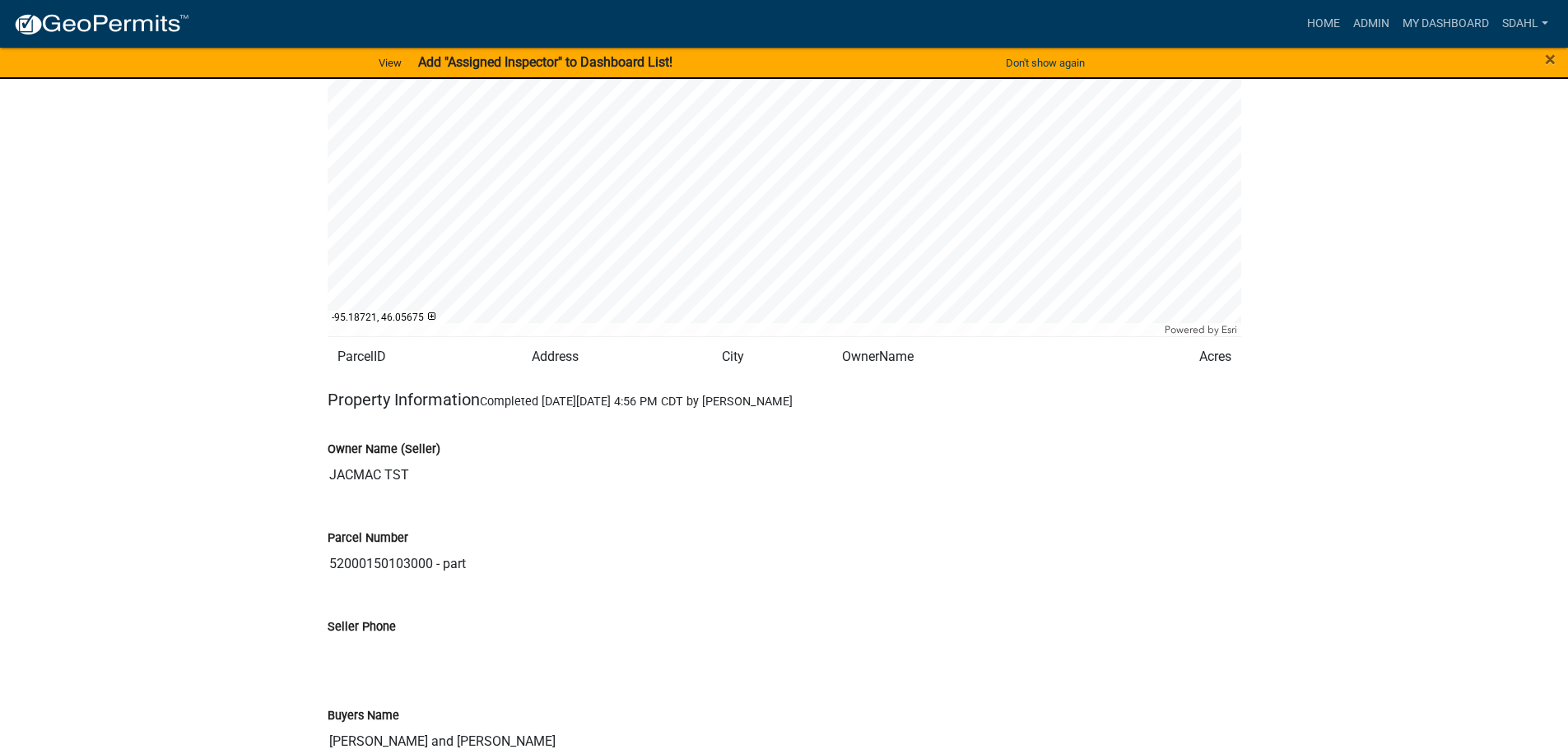
click at [378, 568] on input "52000150103000 - part" at bounding box center [784, 564] width 913 height 33
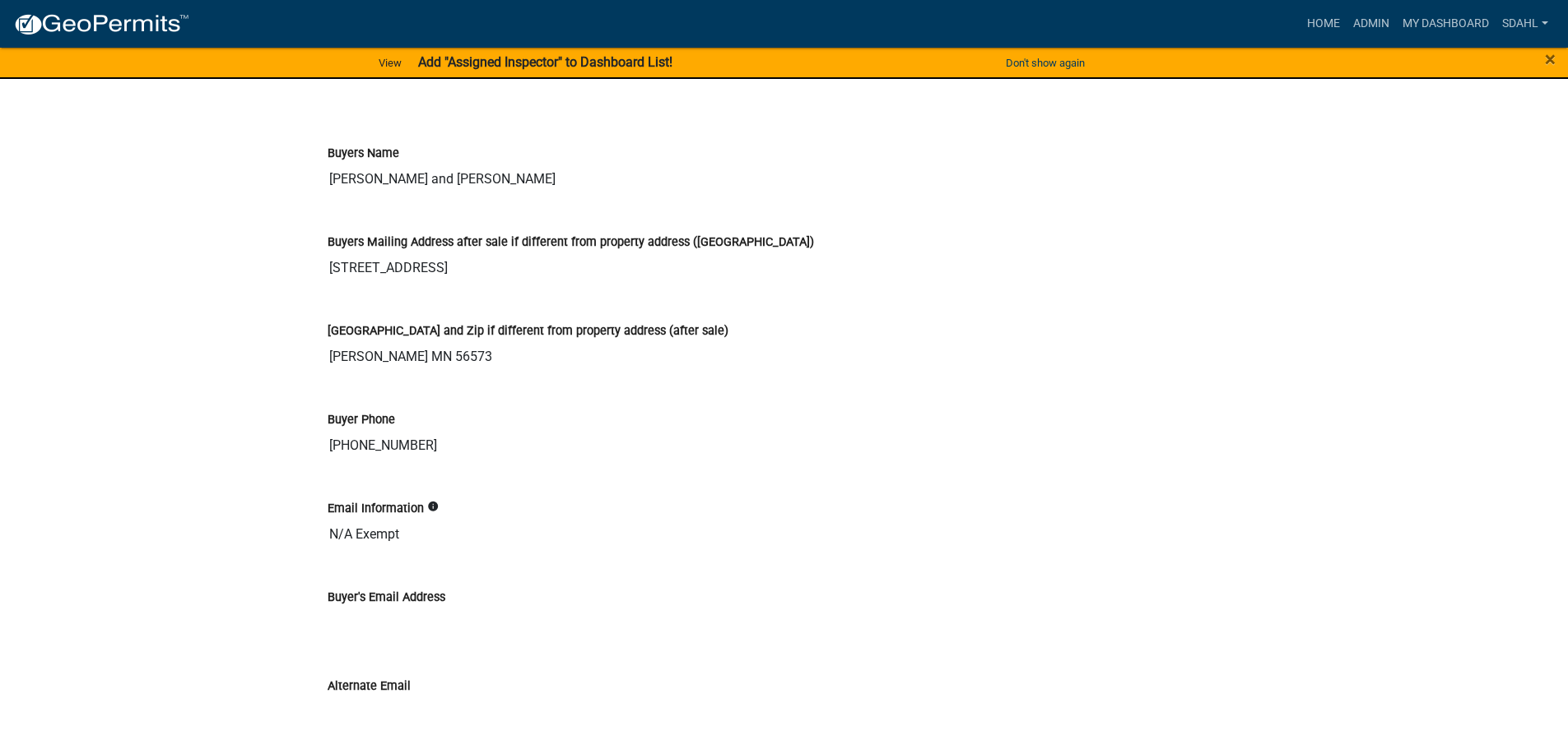
scroll to position [1645, 0]
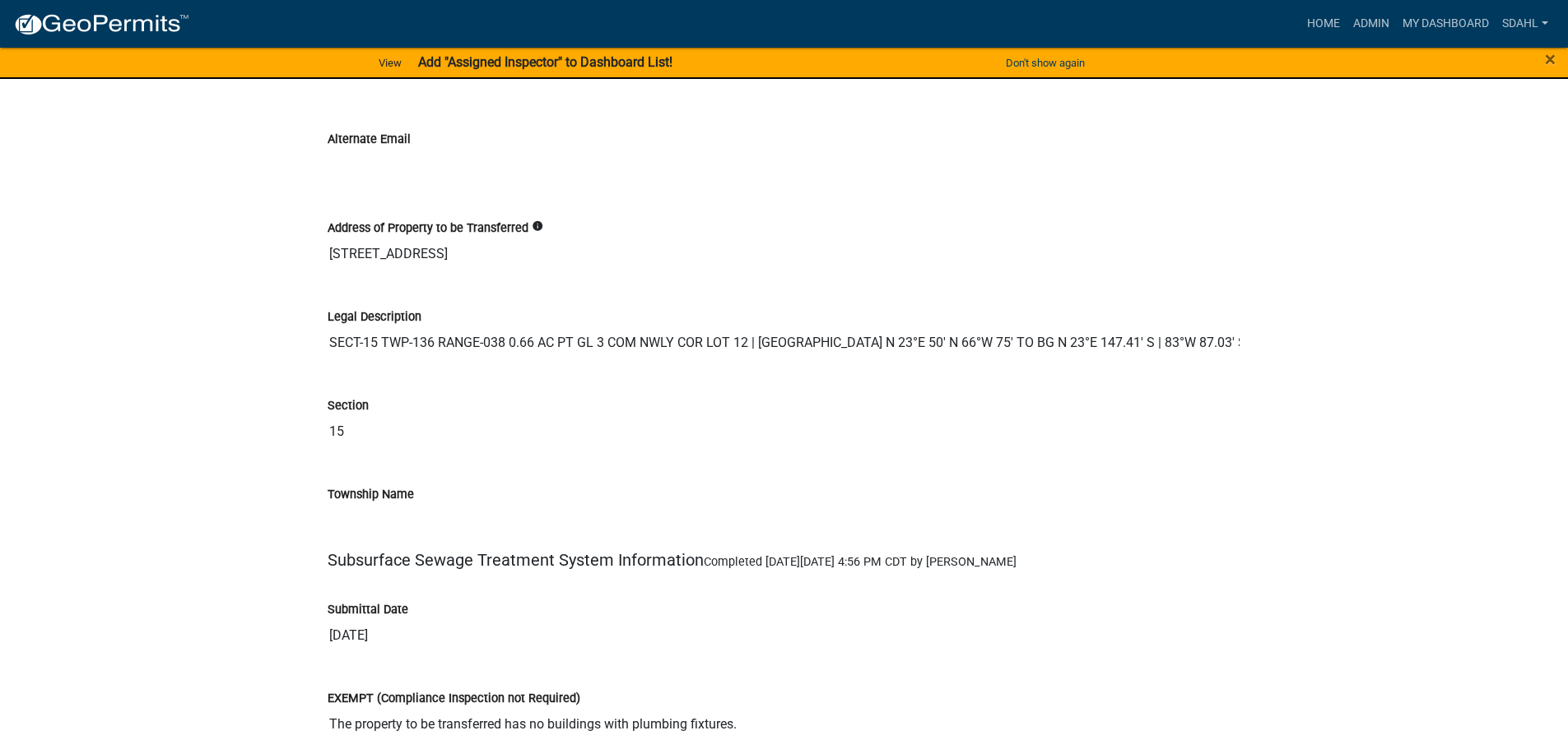
scroll to position [2715, 0]
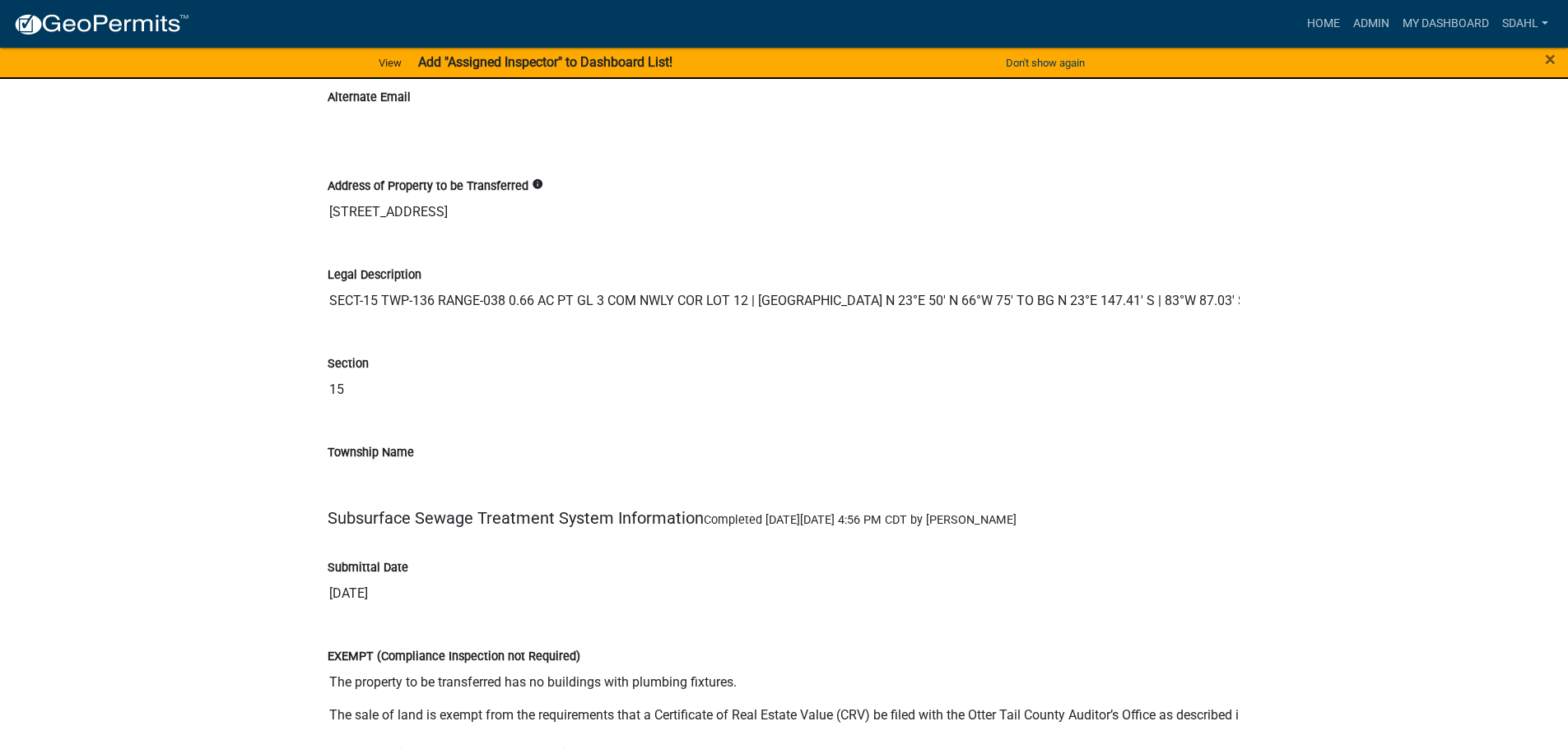
click at [850, 300] on input "SECT-15 TWP-136 RANGE-038 0.66 AC PT GL 3 COM NWLY COR LOT 12 | BIG PINE POINT …" at bounding box center [784, 301] width 913 height 33
click at [1097, 306] on input "SECT-15 TWP-136 RANGE-038 0.66 AC PT GL 3 COM NWLY COR LOT 12 | BIG PINE POINT …" at bounding box center [784, 301] width 913 height 33
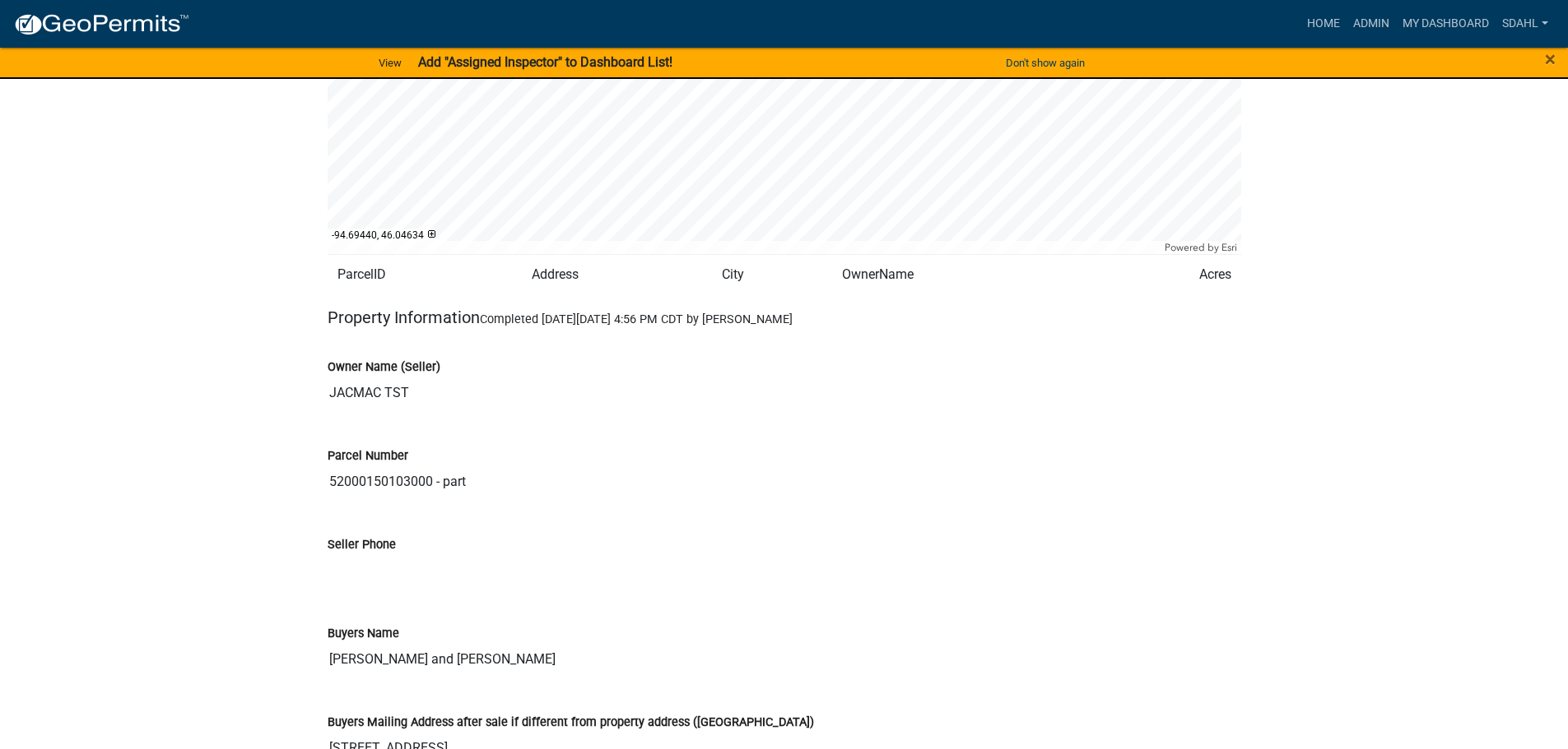
scroll to position [1564, 0]
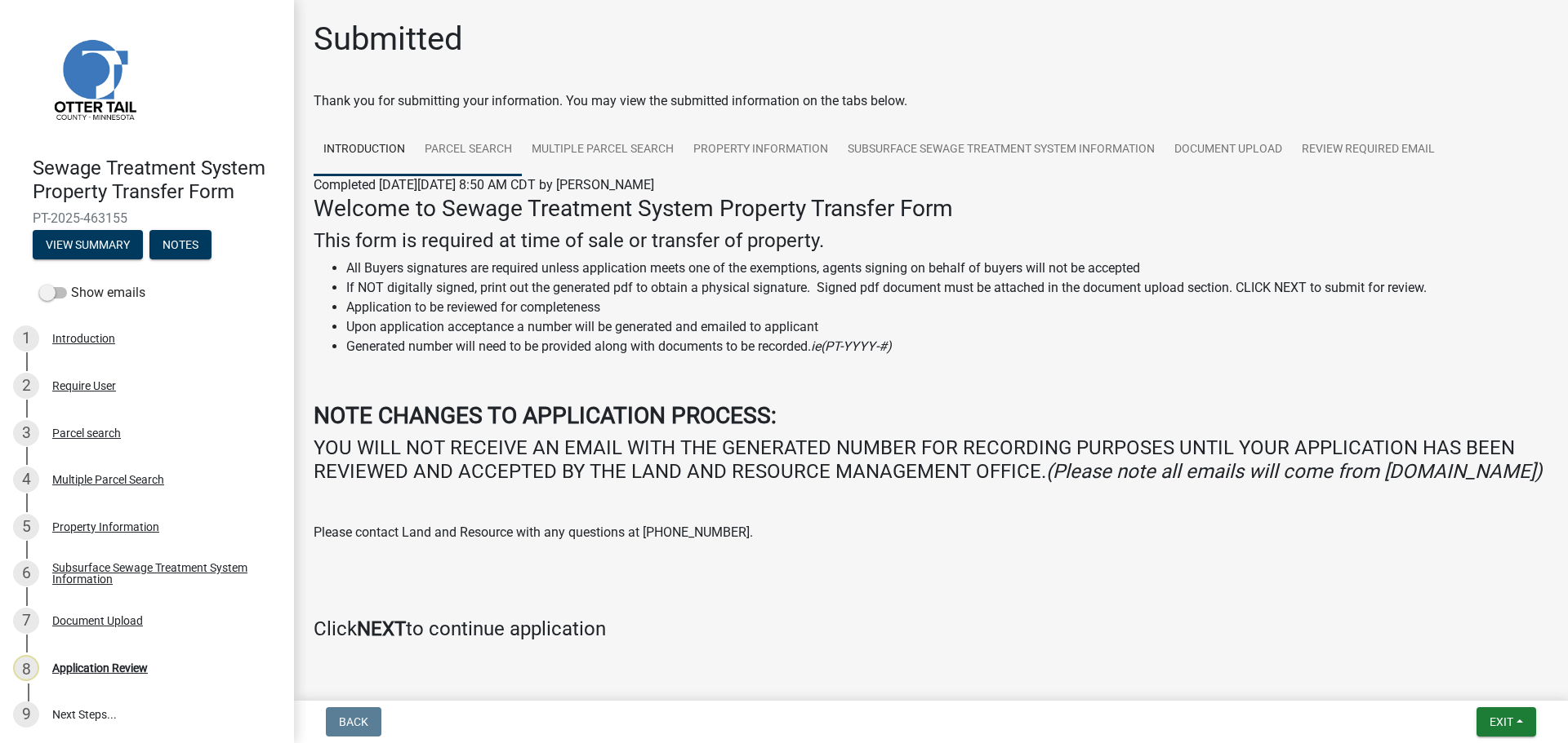
click at [449, 144] on link "Parcel search" at bounding box center [469, 150] width 107 height 53
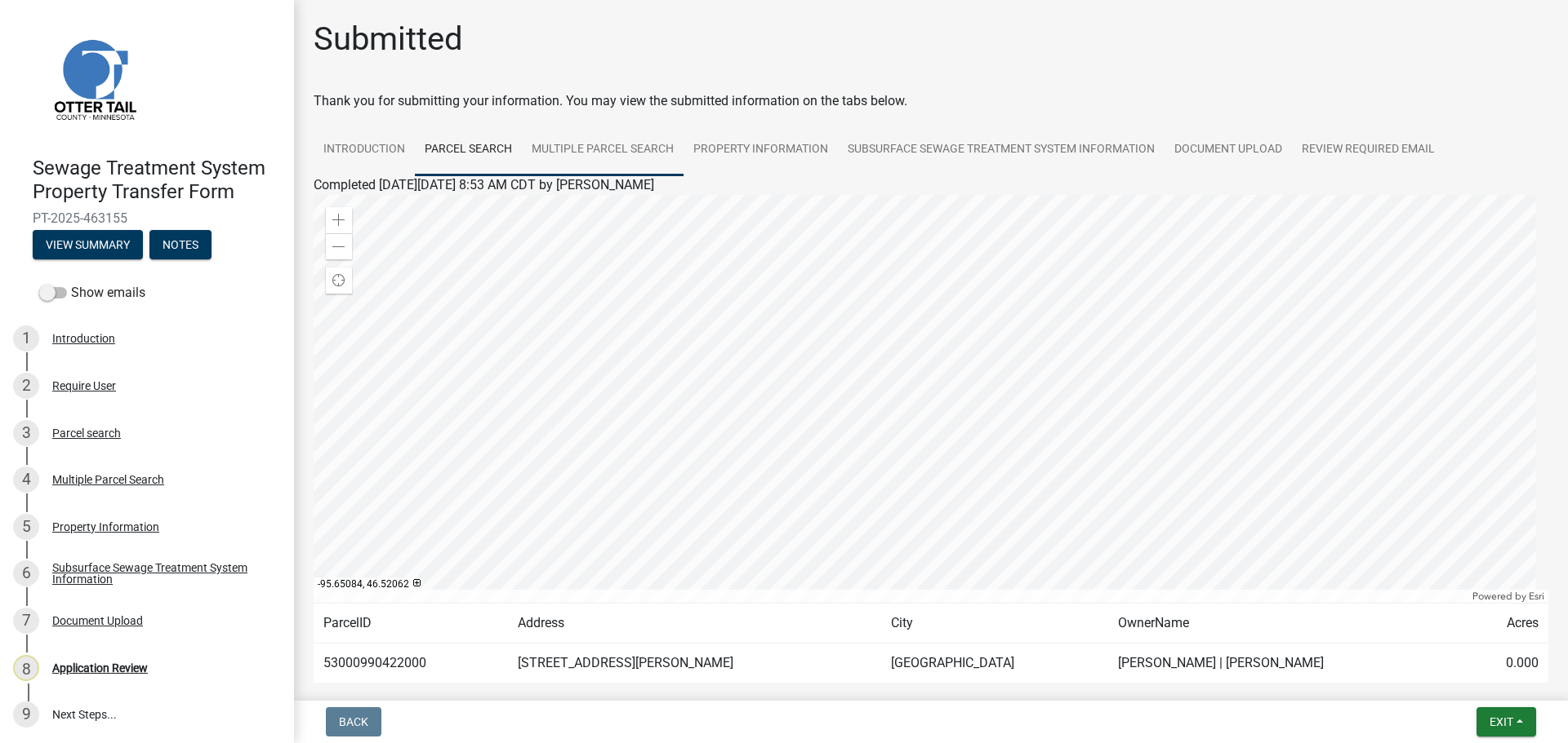
click at [600, 153] on link "Multiple Parcel Search" at bounding box center [602, 150] width 162 height 53
click at [751, 152] on link "Property Information" at bounding box center [760, 150] width 154 height 53
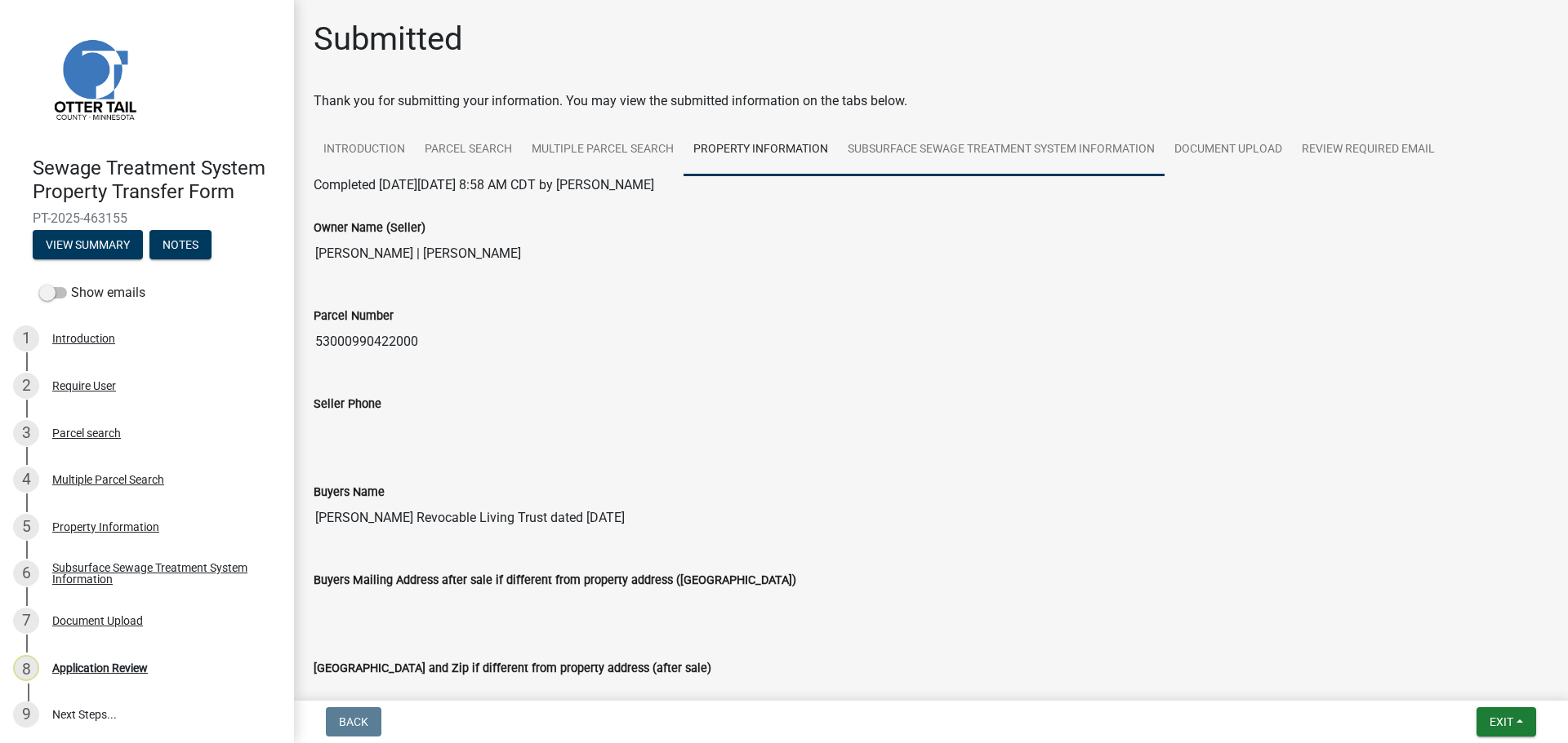
click at [1022, 148] on link "Subsurface Sewage Treatment System Information" at bounding box center [1001, 150] width 326 height 53
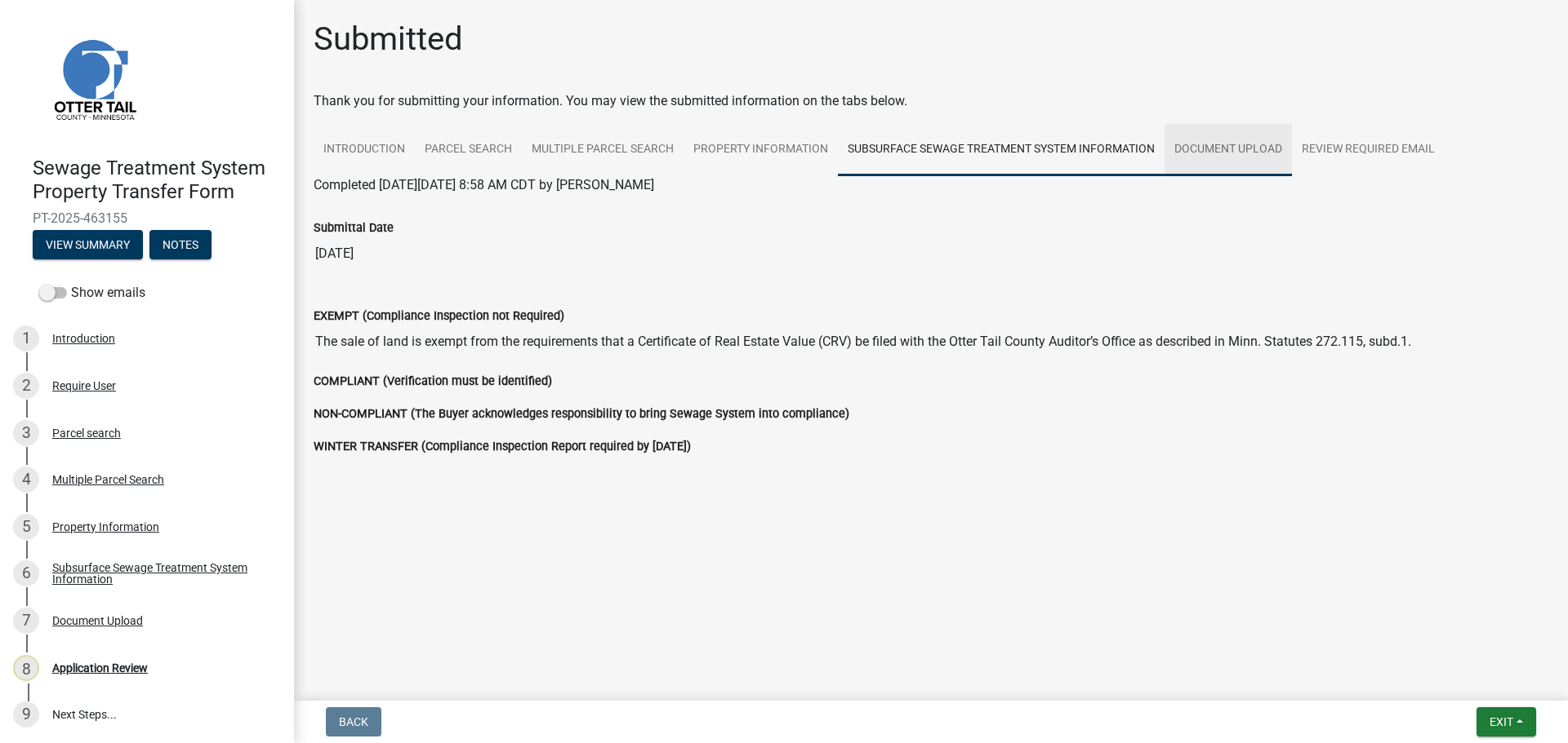
click at [1234, 159] on link "Document Upload" at bounding box center [1227, 150] width 127 height 53
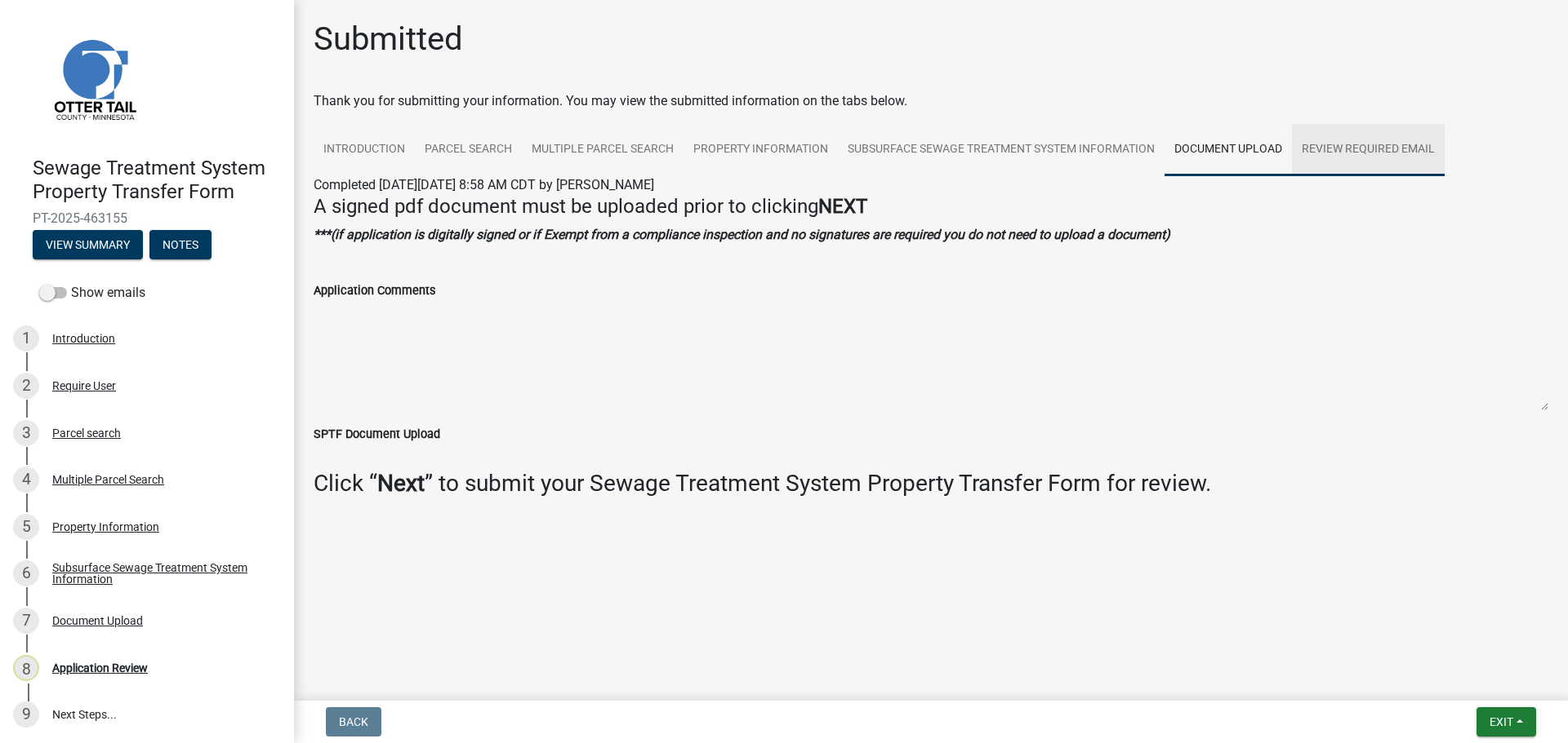
click at [1325, 157] on link "Review Required Email" at bounding box center [1368, 150] width 153 height 53
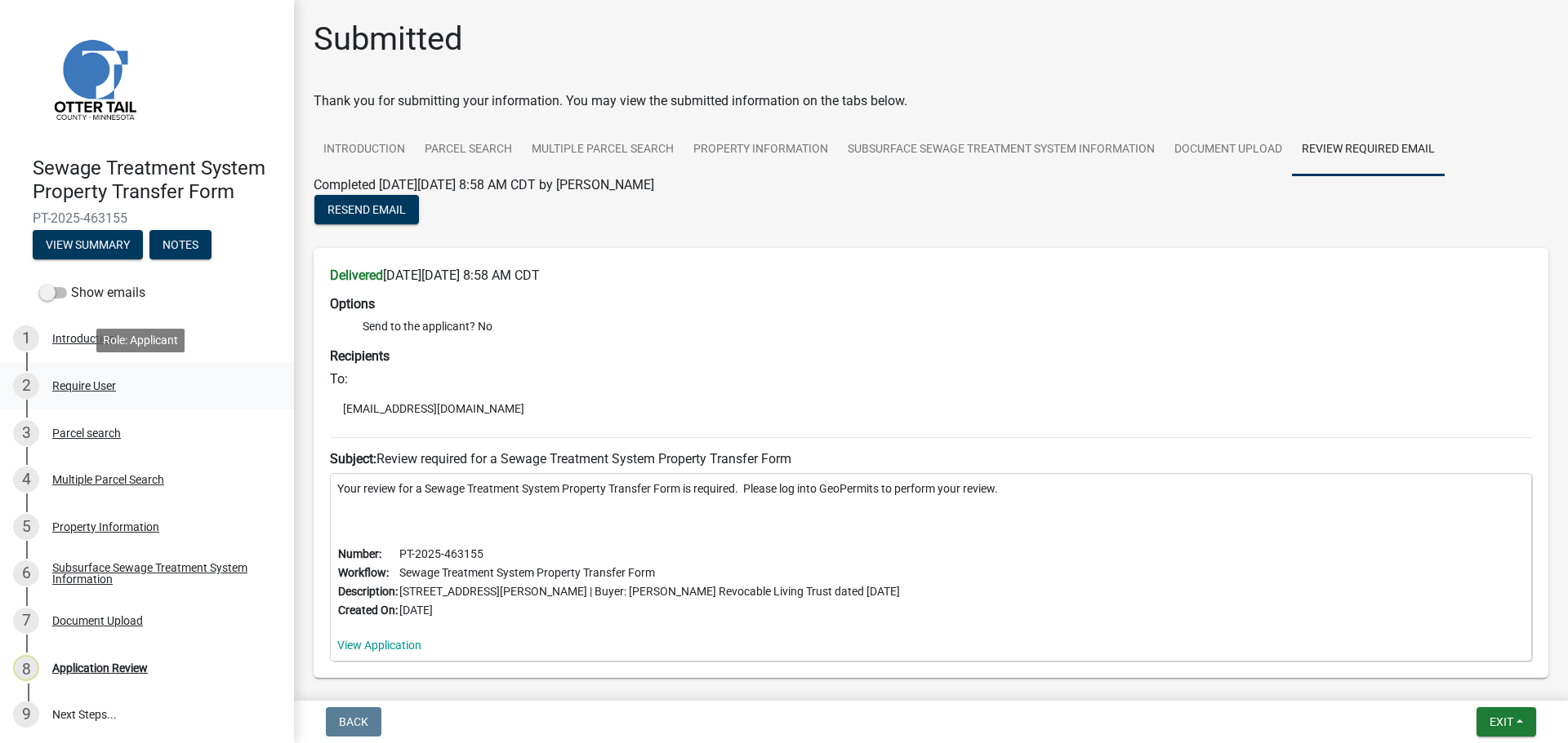
click at [76, 383] on div "Require User" at bounding box center [84, 386] width 64 height 11
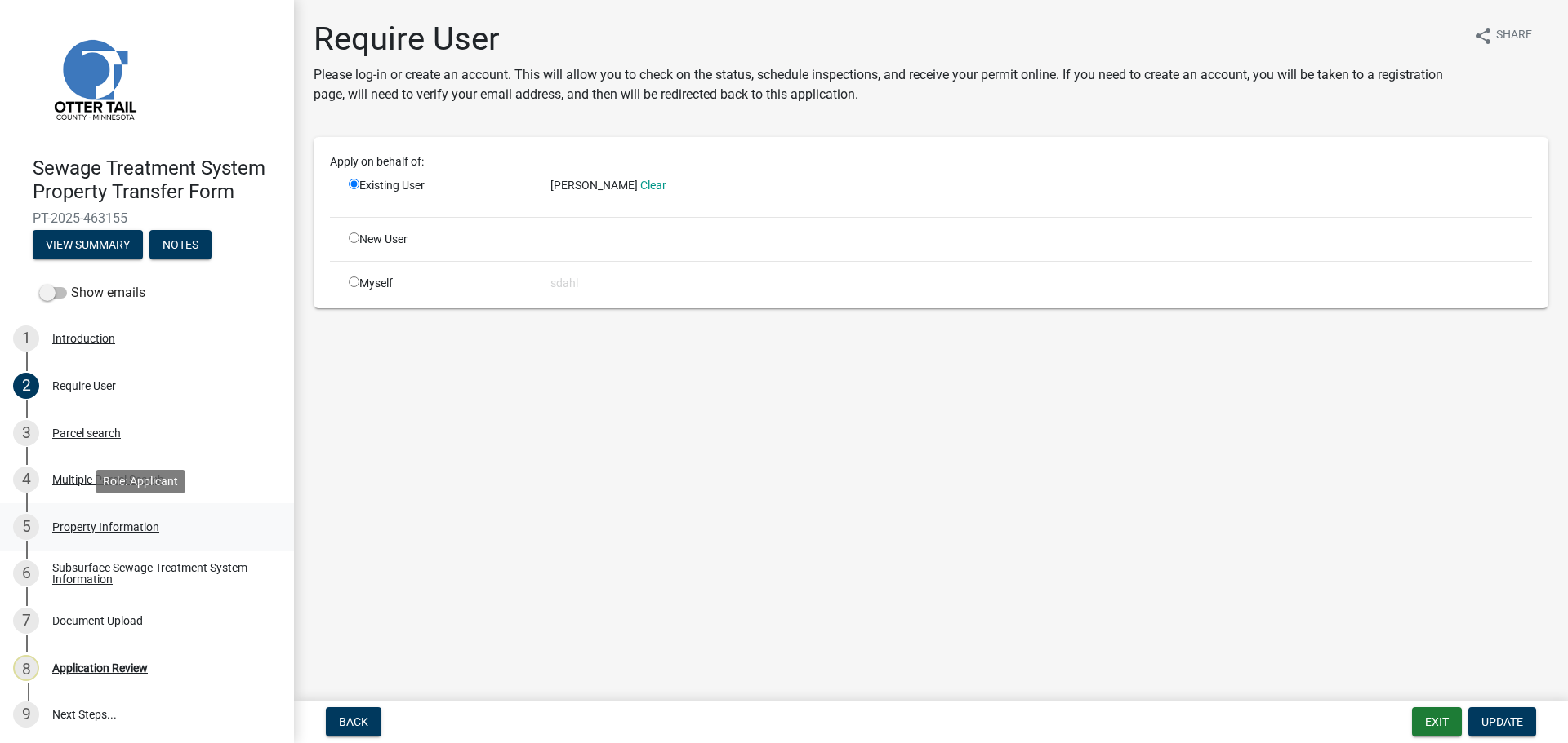
scroll to position [2, 0]
click at [99, 429] on div "Parcel search" at bounding box center [87, 431] width 69 height 11
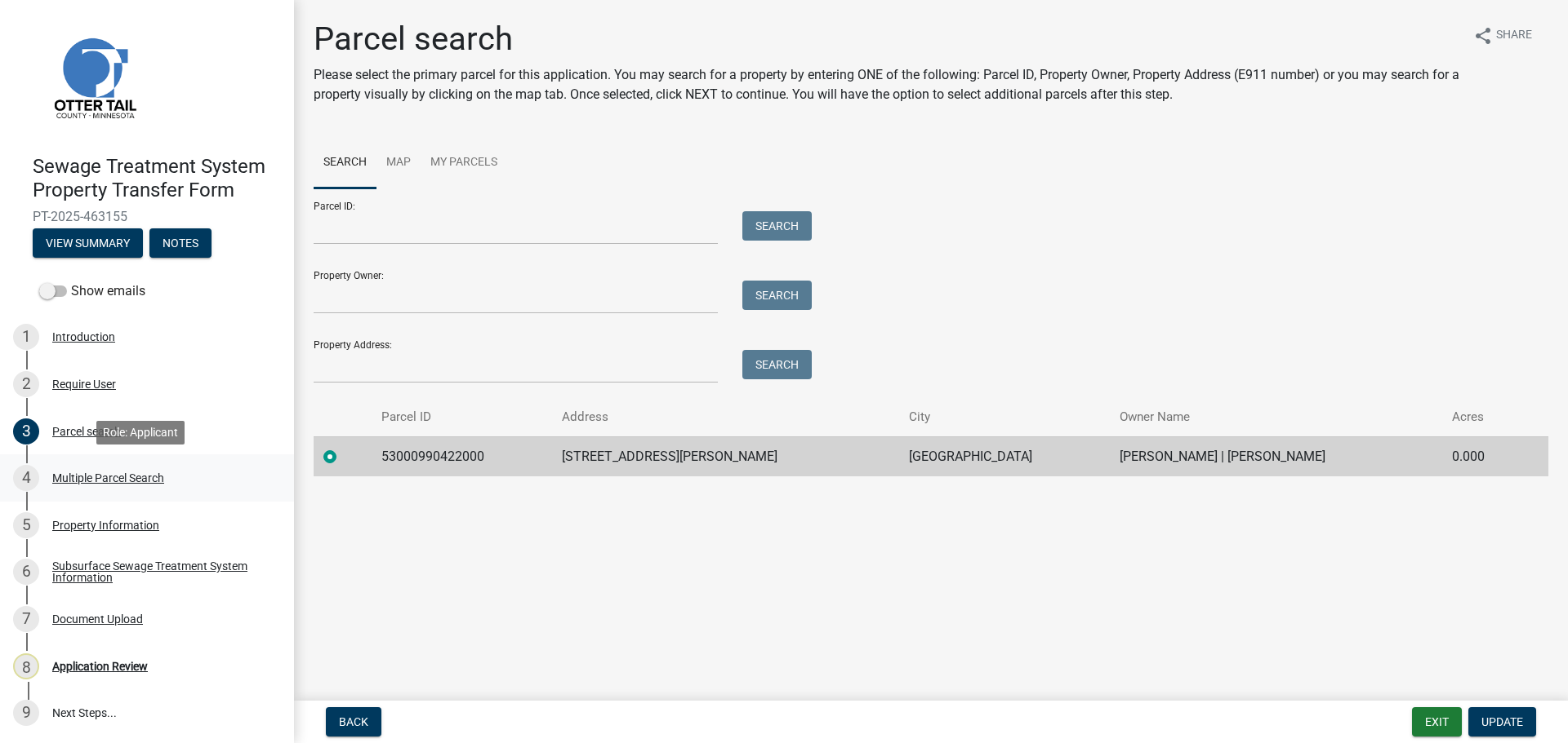
click at [92, 479] on div "Multiple Parcel Search" at bounding box center [108, 478] width 112 height 11
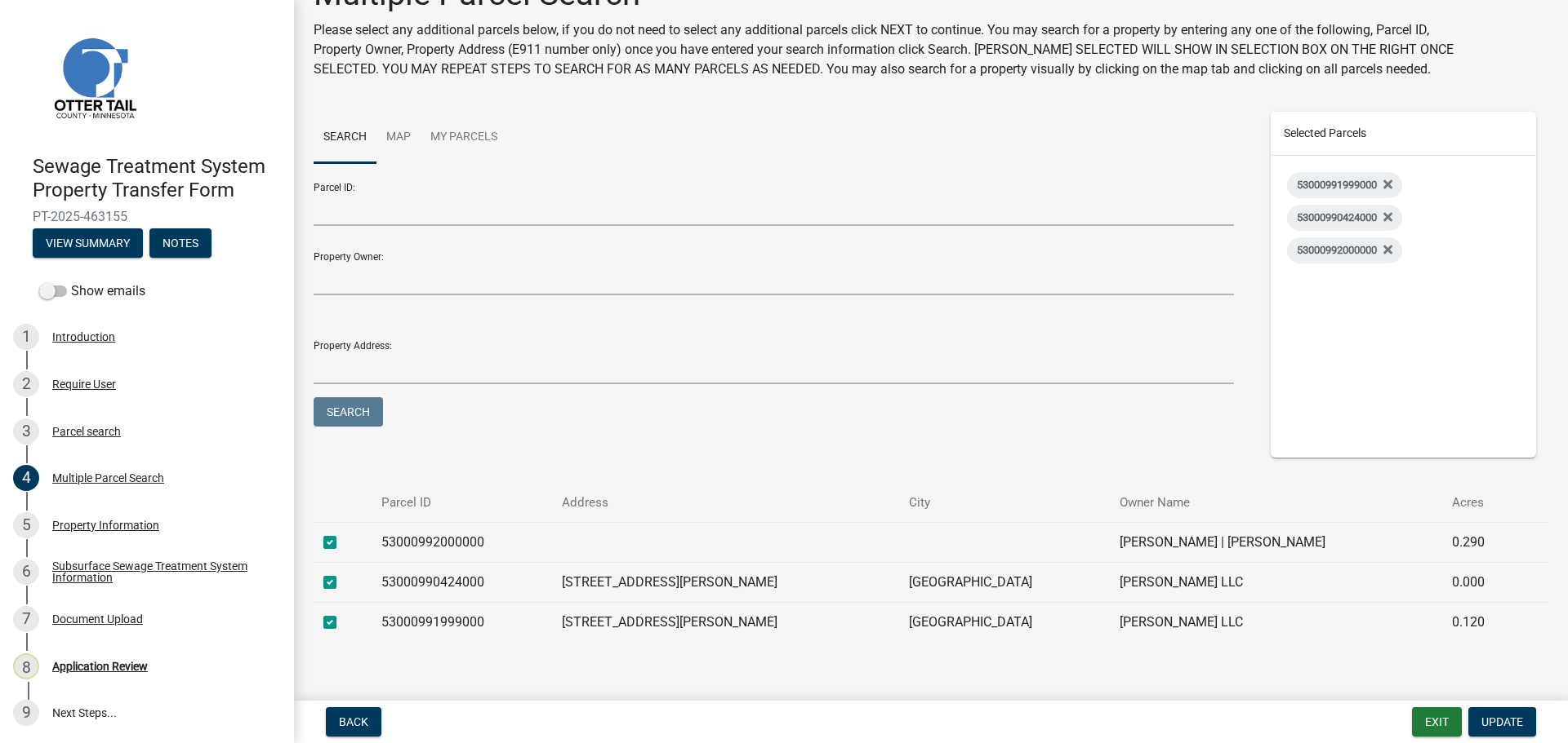
scroll to position [70, 0]
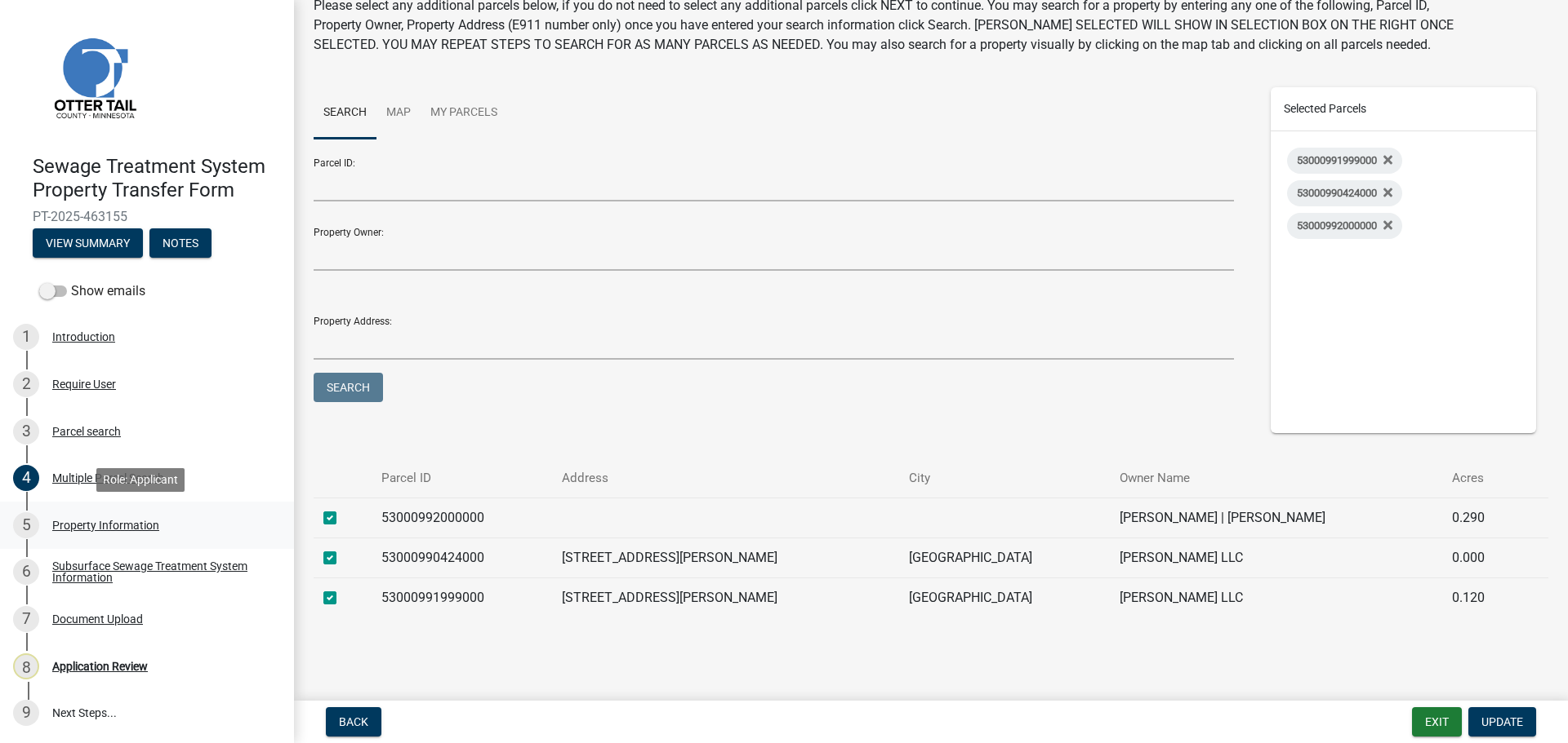
click at [116, 527] on div "Property Information" at bounding box center [106, 526] width 107 height 11
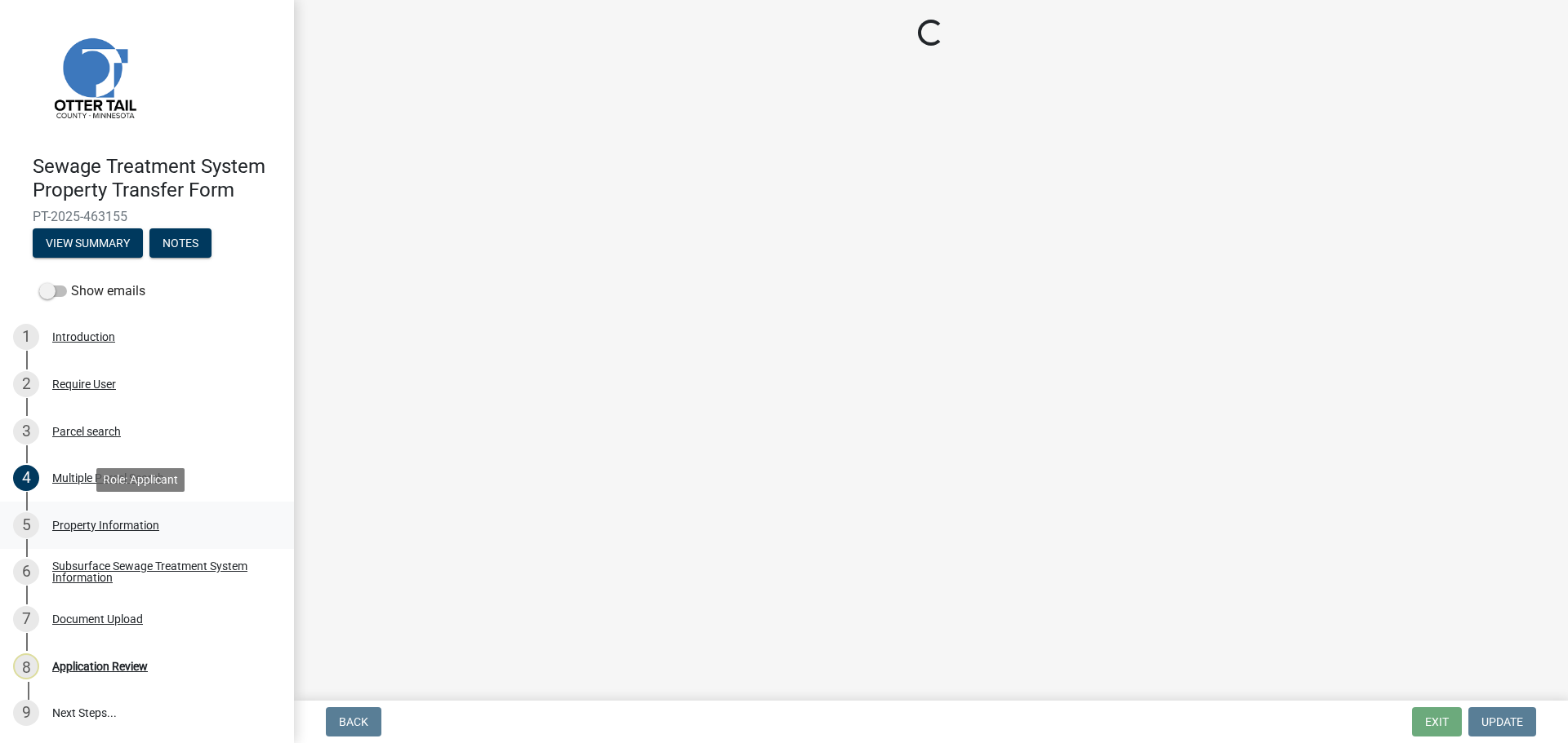
scroll to position [0, 0]
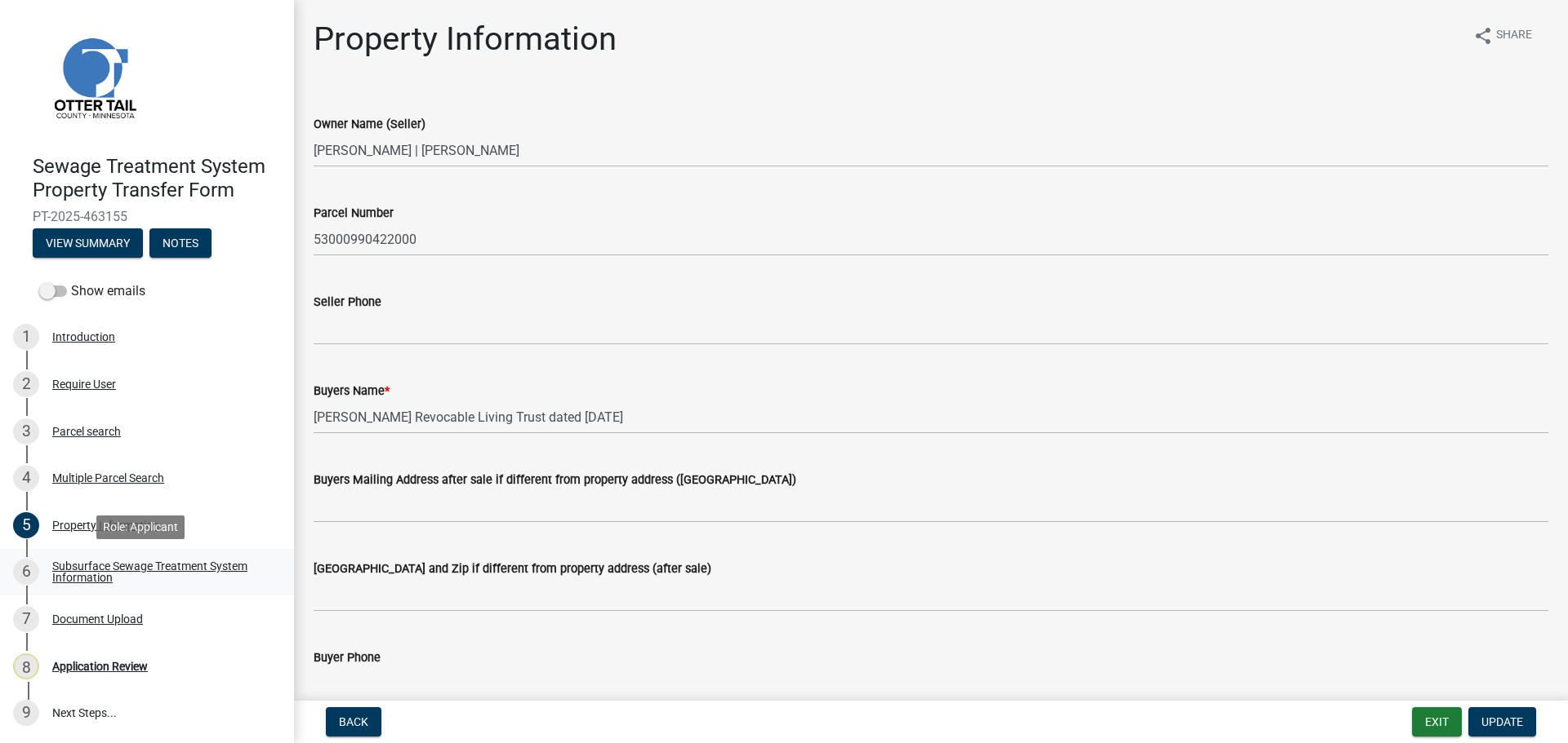
click at [160, 564] on div "Subsurface Sewage Treatment System Information" at bounding box center [160, 572] width 215 height 23
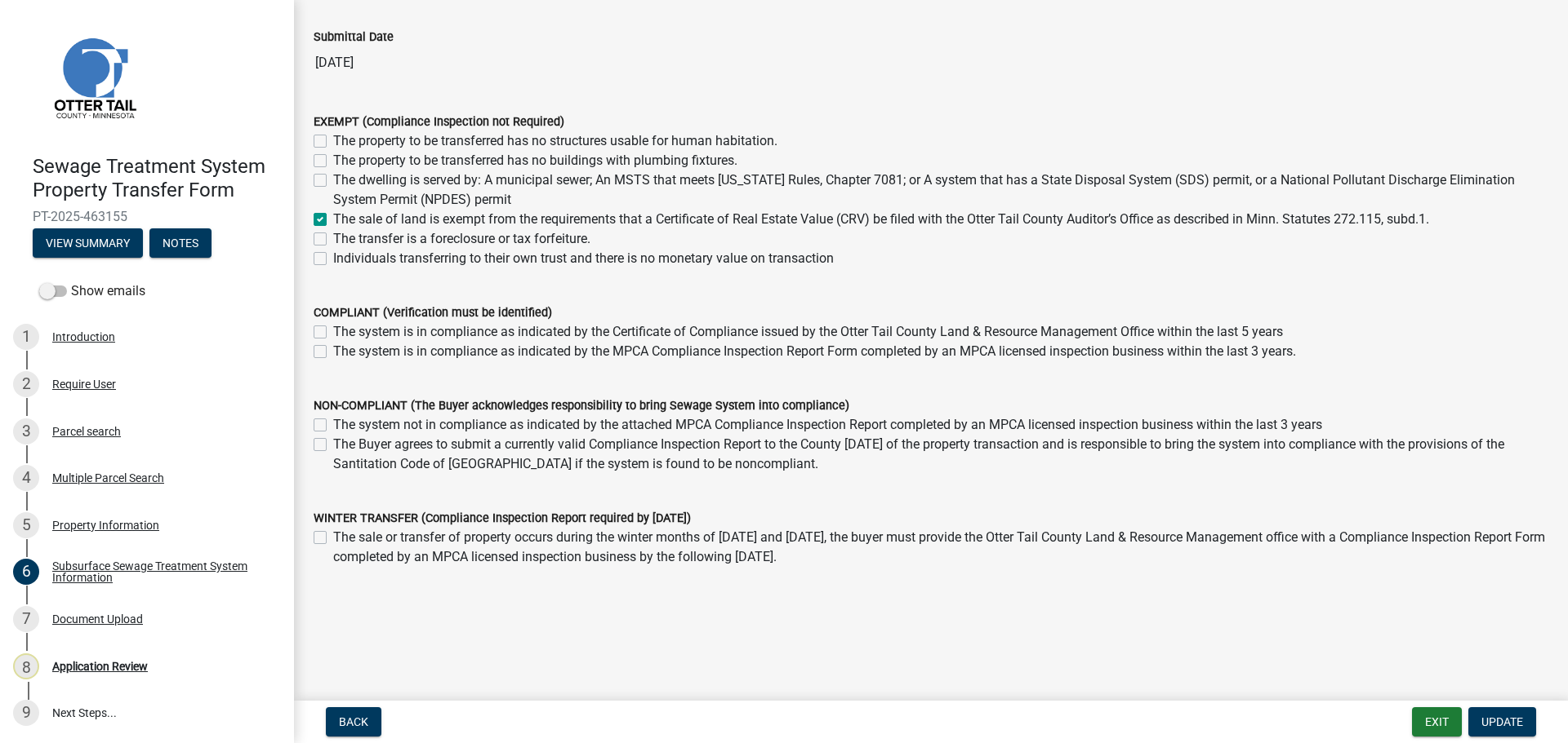
scroll to position [117, 0]
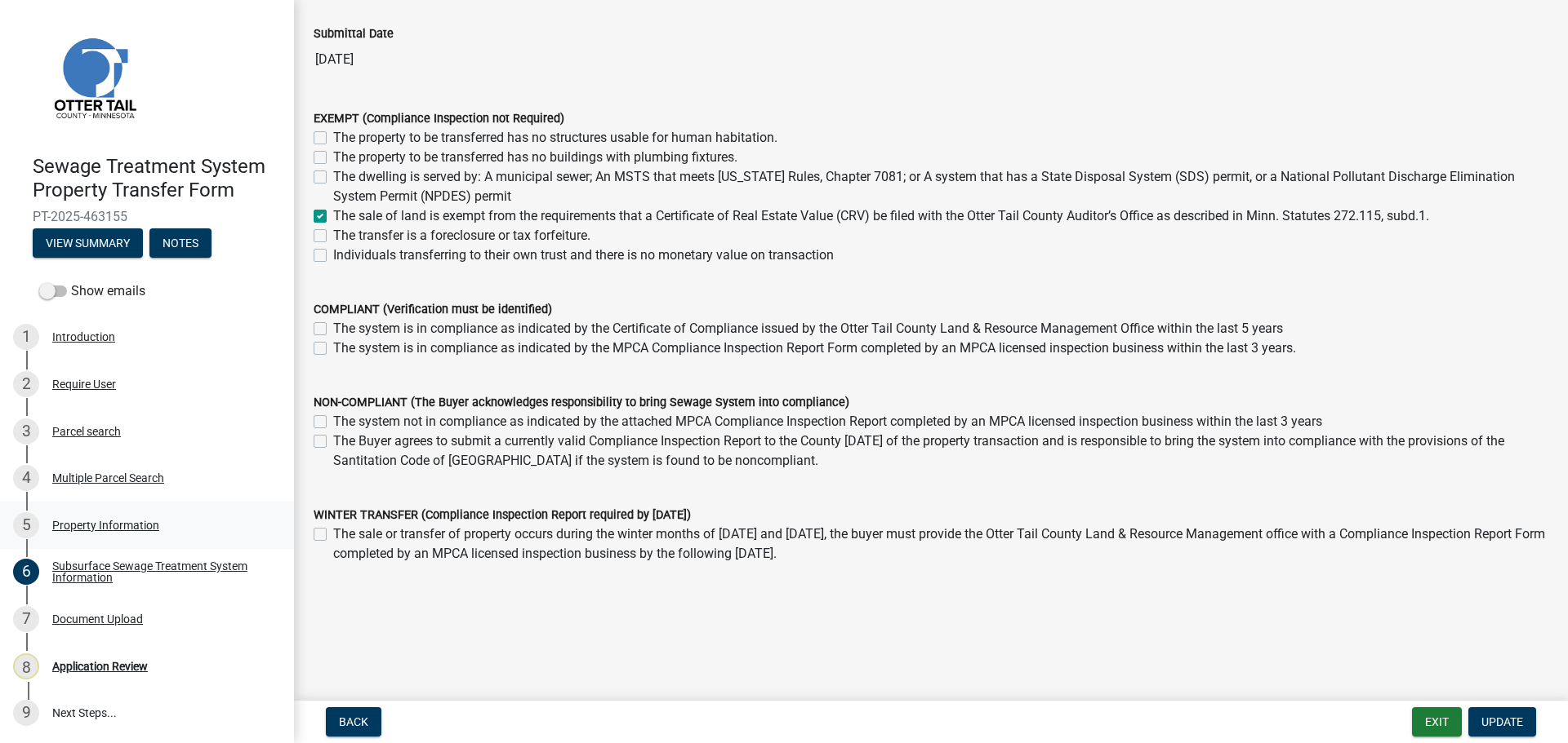
click at [116, 521] on div "Property Information" at bounding box center [106, 526] width 107 height 11
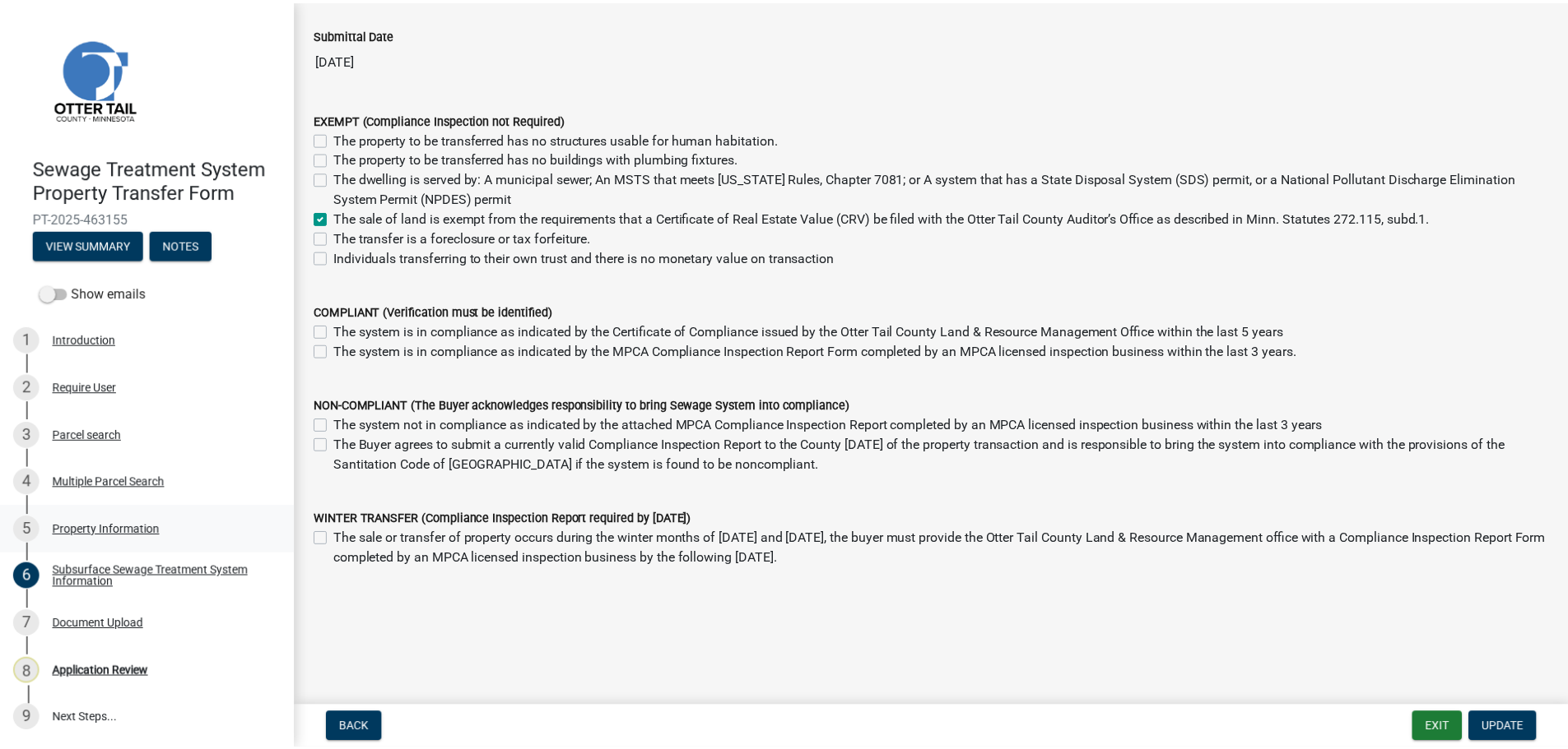
scroll to position [0, 0]
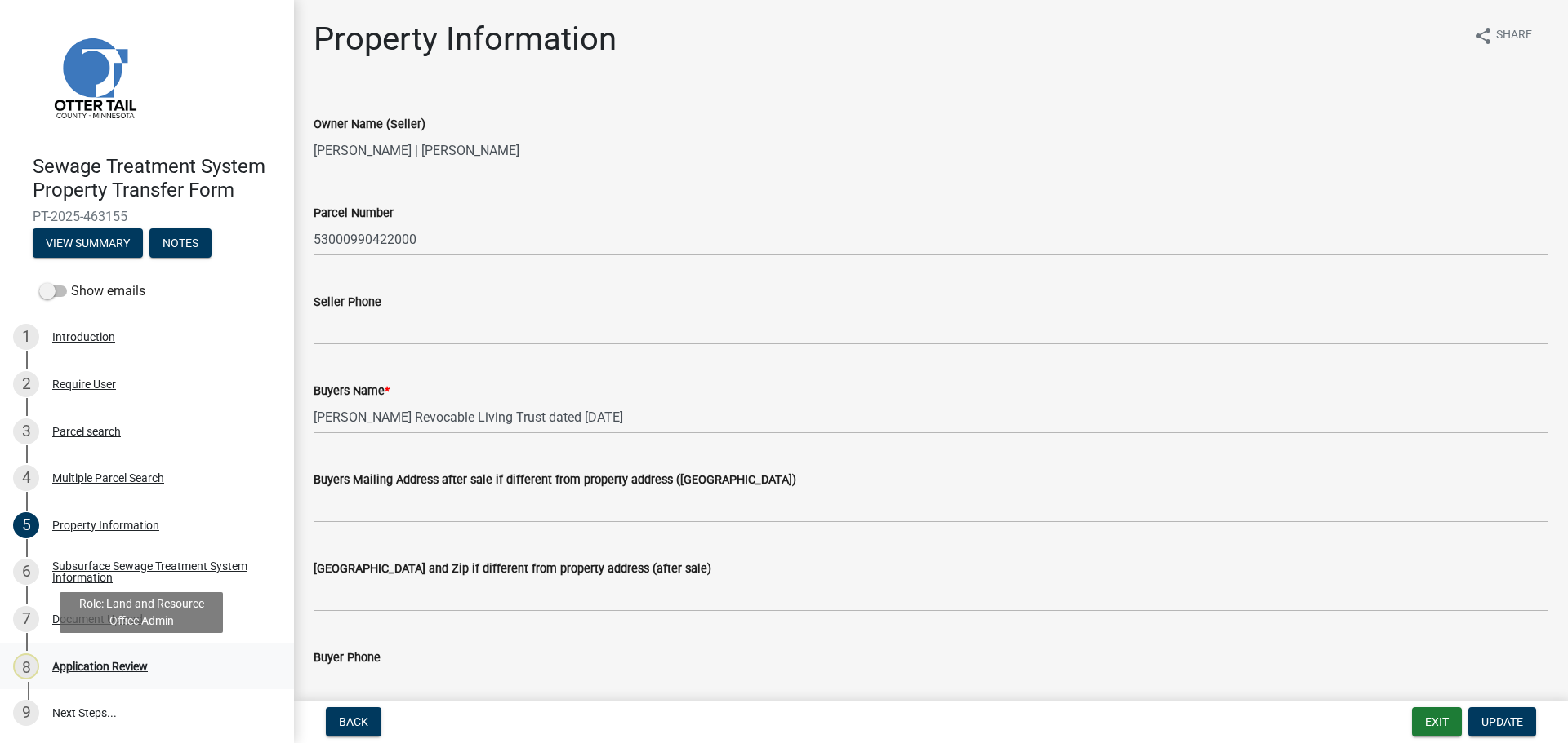
click at [100, 668] on div "Application Review" at bounding box center [100, 667] width 96 height 11
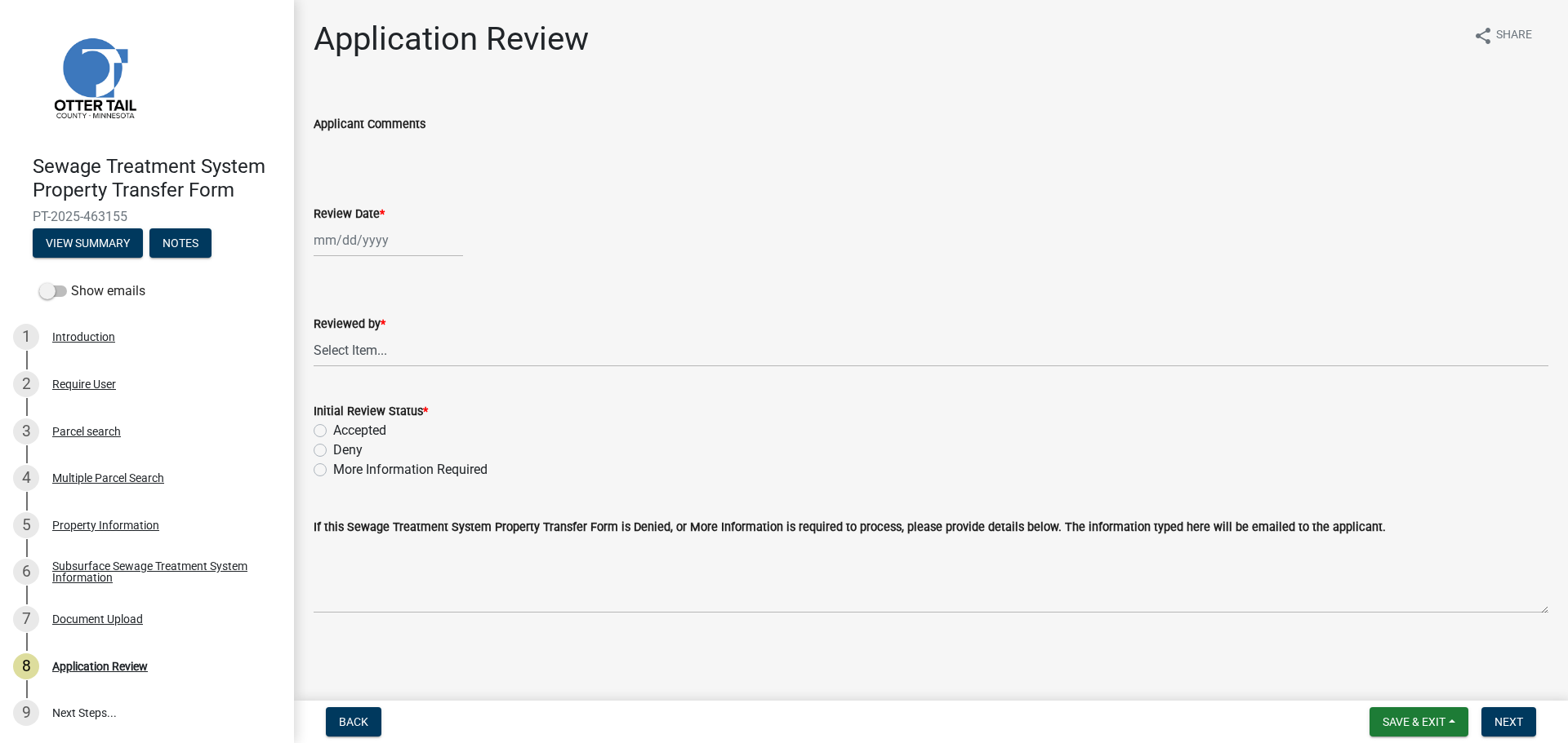
click at [343, 230] on div at bounding box center [388, 240] width 149 height 33
select select "8"
select select "2025"
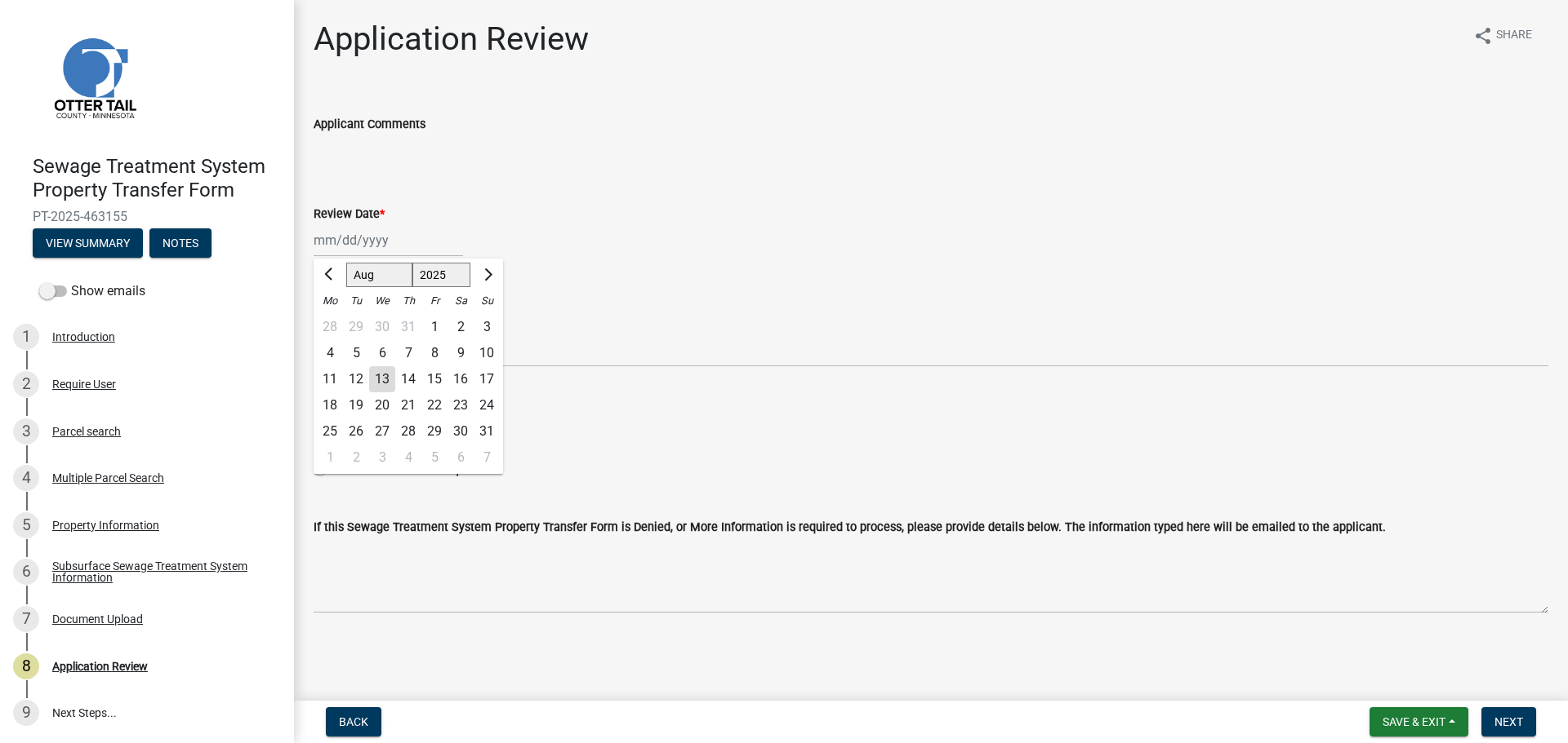
click at [383, 378] on div "13" at bounding box center [382, 379] width 26 height 26
type input "08/13/2025"
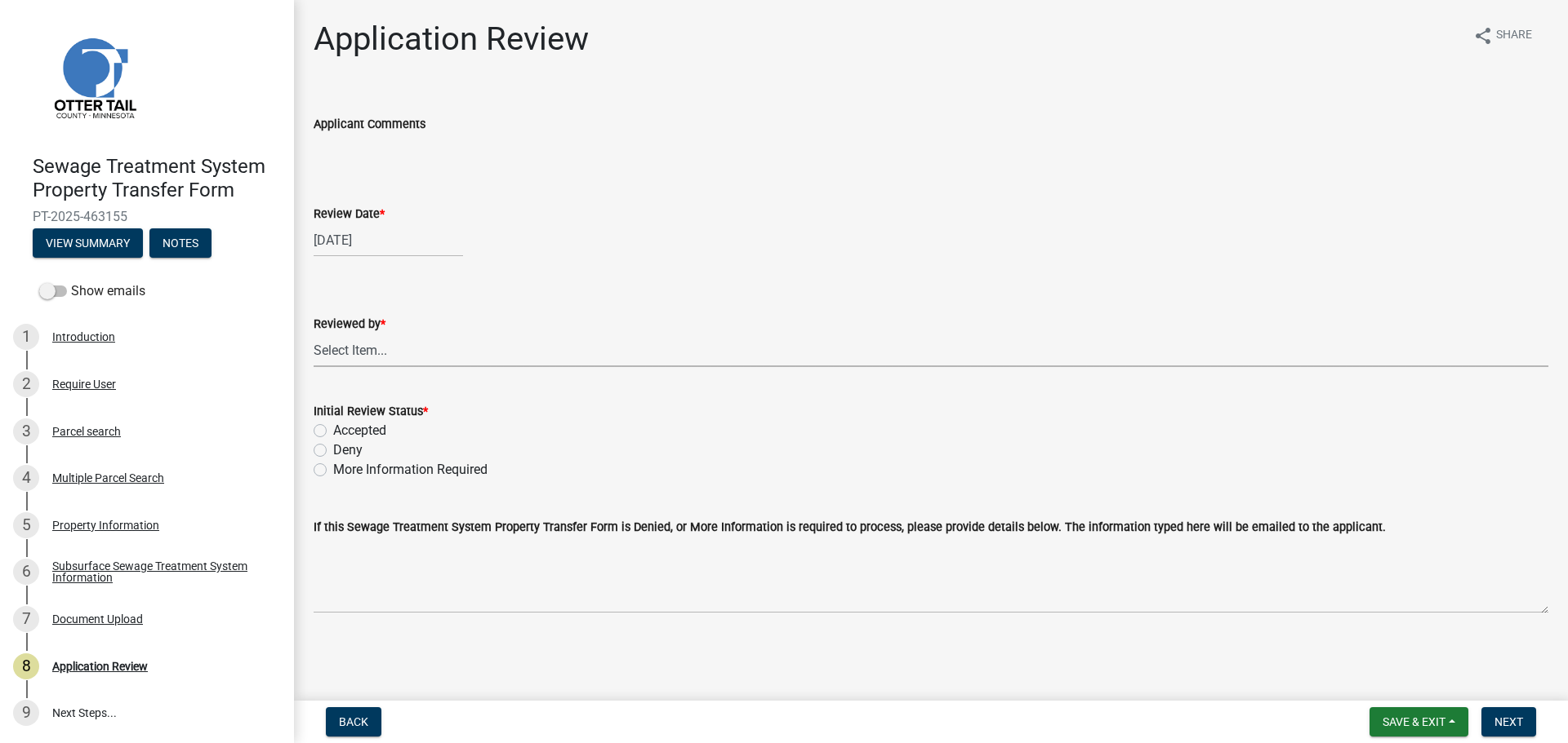
click at [369, 351] on select "Select Item... Alexis Newark Amy Busko Andrea Perales Brittany Tollefson Christ…" at bounding box center [931, 350] width 1234 height 33
click at [314, 334] on select "Select Item... Alexis Newark Amy Busko Andrea Perales Brittany Tollefson Christ…" at bounding box center [931, 350] width 1234 height 33
select select "67745ee8-7159-4960-80f9-a638286b467c"
click at [354, 421] on label "Accepted" at bounding box center [359, 430] width 53 height 19
click at [343, 421] on input "Accepted" at bounding box center [338, 426] width 11 height 11
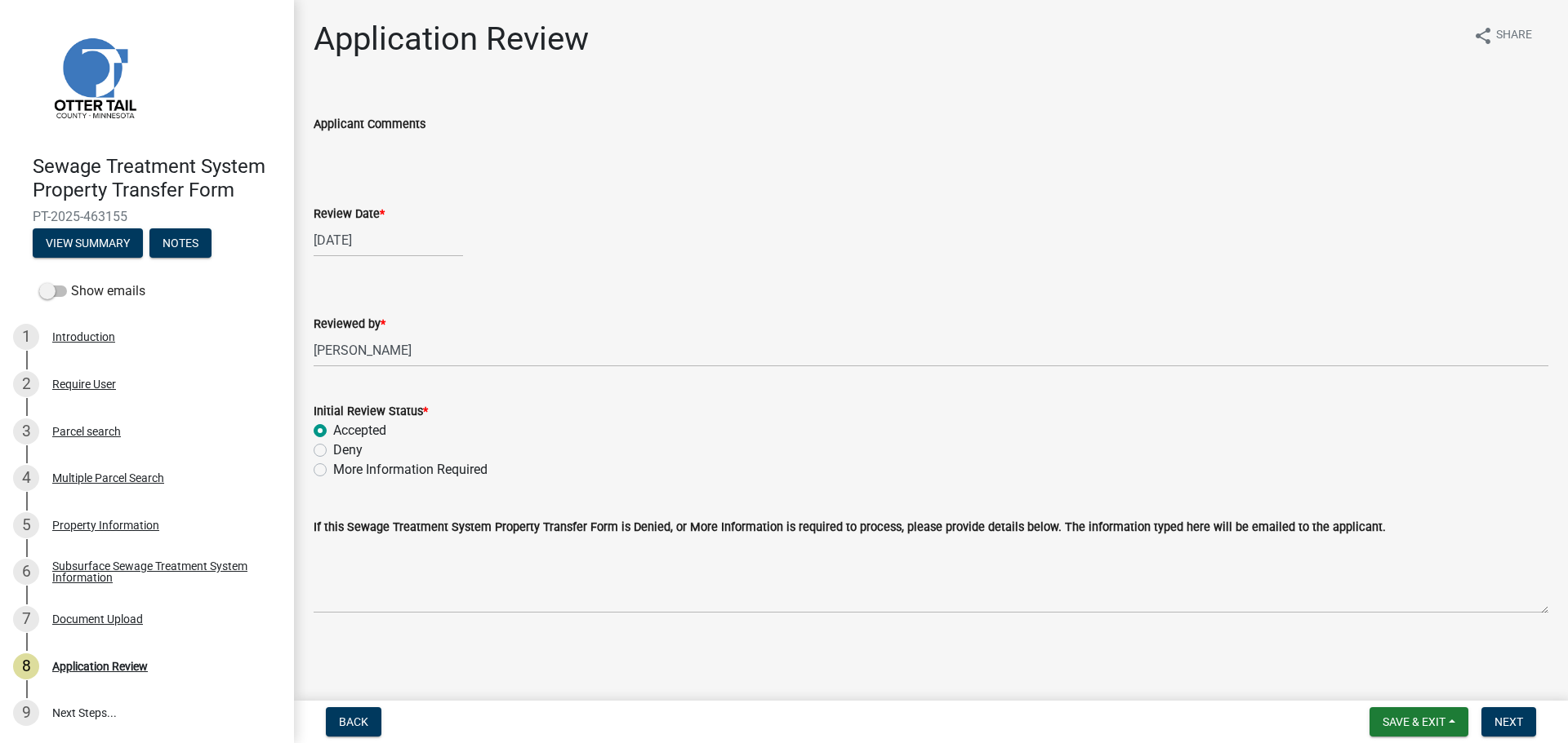
radio input "true"
click at [1501, 713] on button "Next" at bounding box center [1508, 722] width 55 height 30
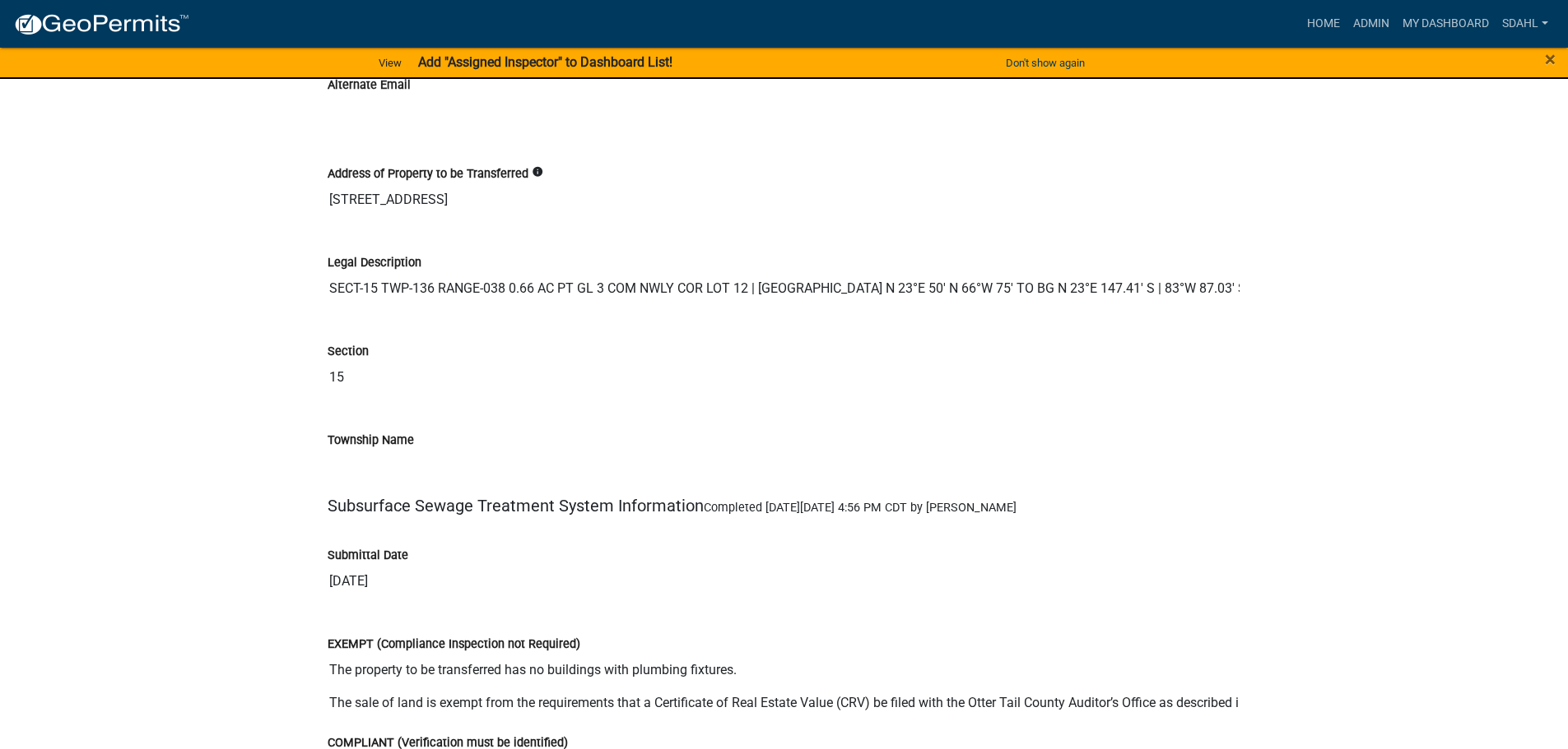
scroll to position [2713, 0]
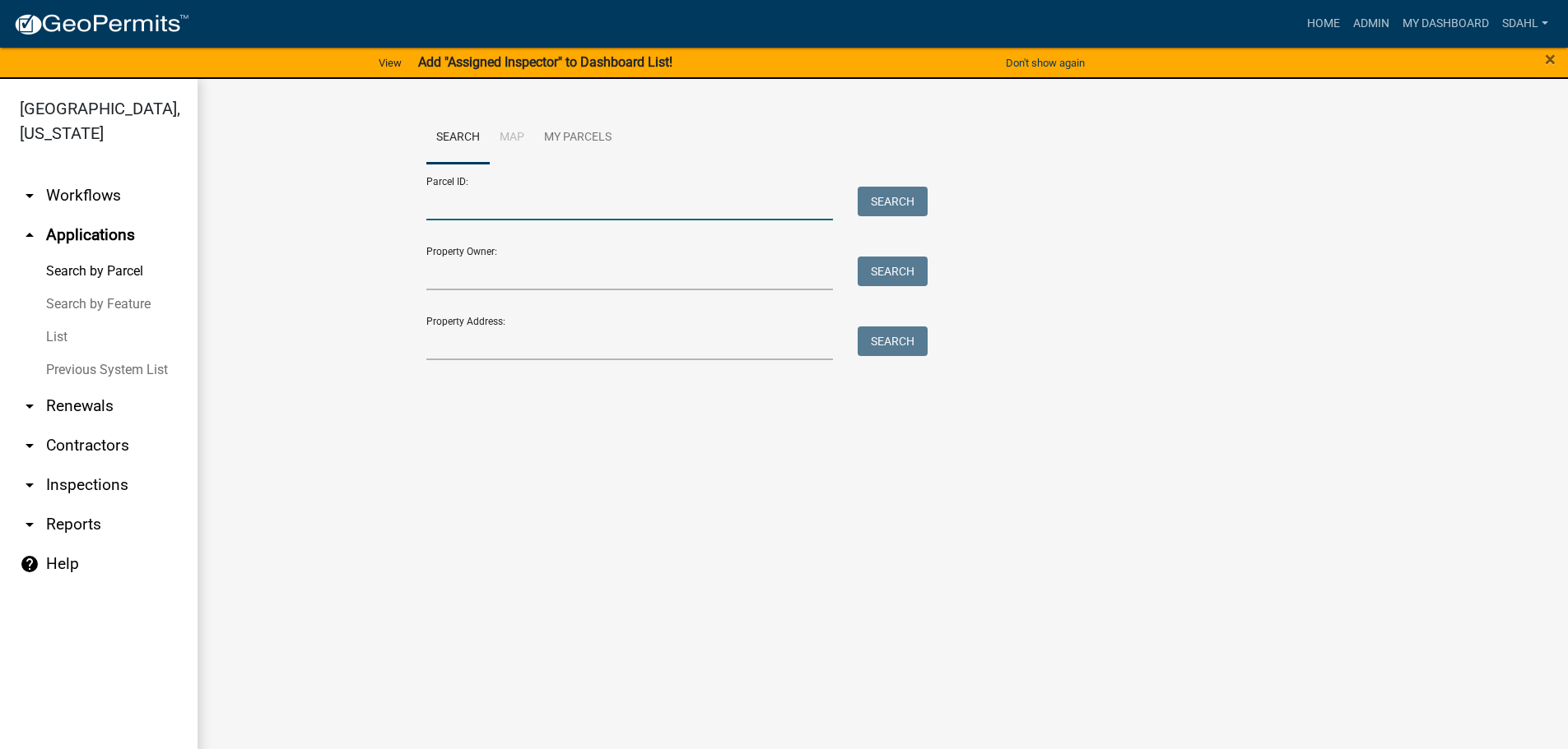
click at [500, 203] on input "Parcel ID:" at bounding box center [630, 203] width 407 height 34
paste input "52000150103000"
type input "52000150103000"
click at [890, 190] on button "Search" at bounding box center [892, 201] width 70 height 30
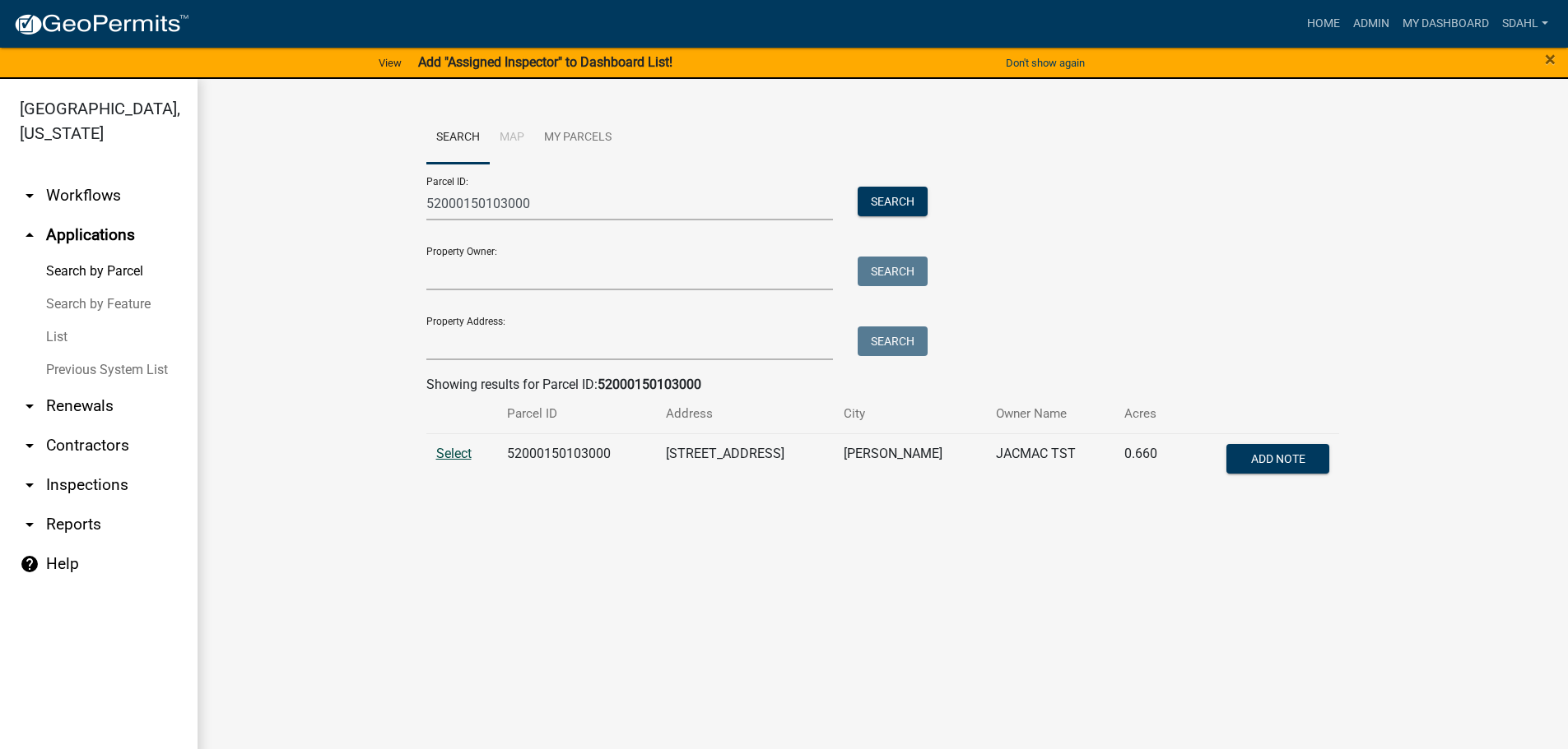
click at [463, 452] on span "Select" at bounding box center [453, 454] width 36 height 15
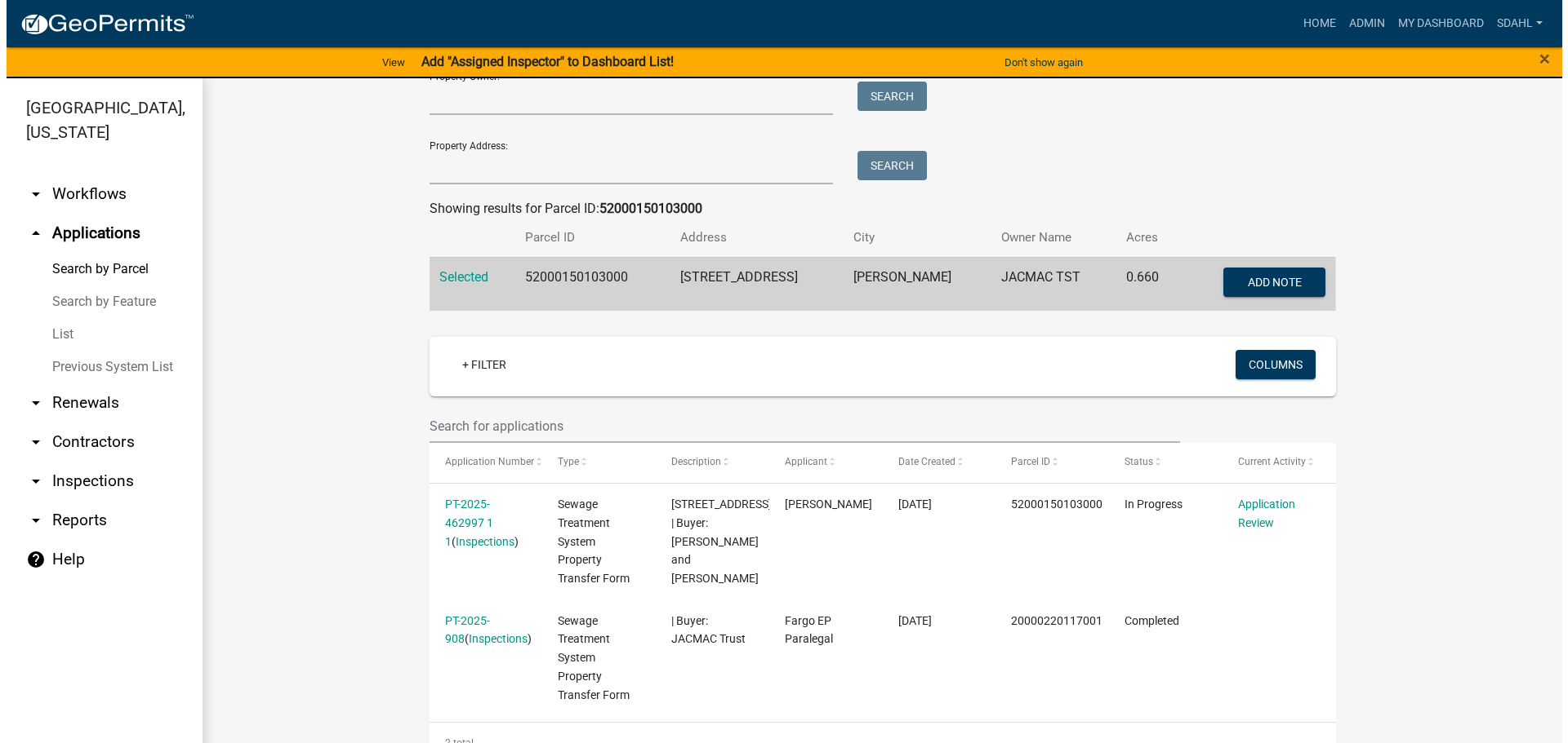
scroll to position [164, 0]
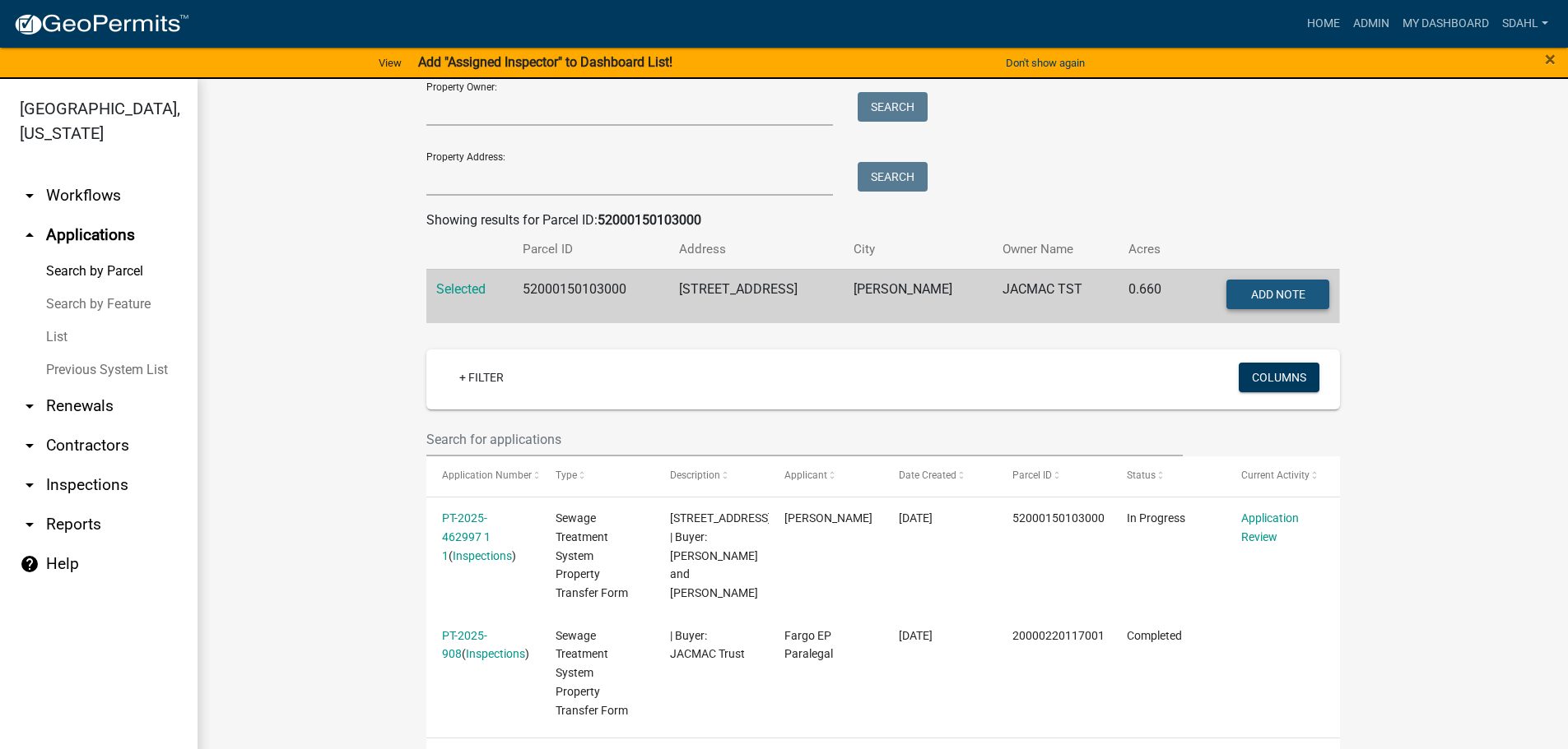
click at [1263, 293] on span "Add Note" at bounding box center [1278, 294] width 54 height 13
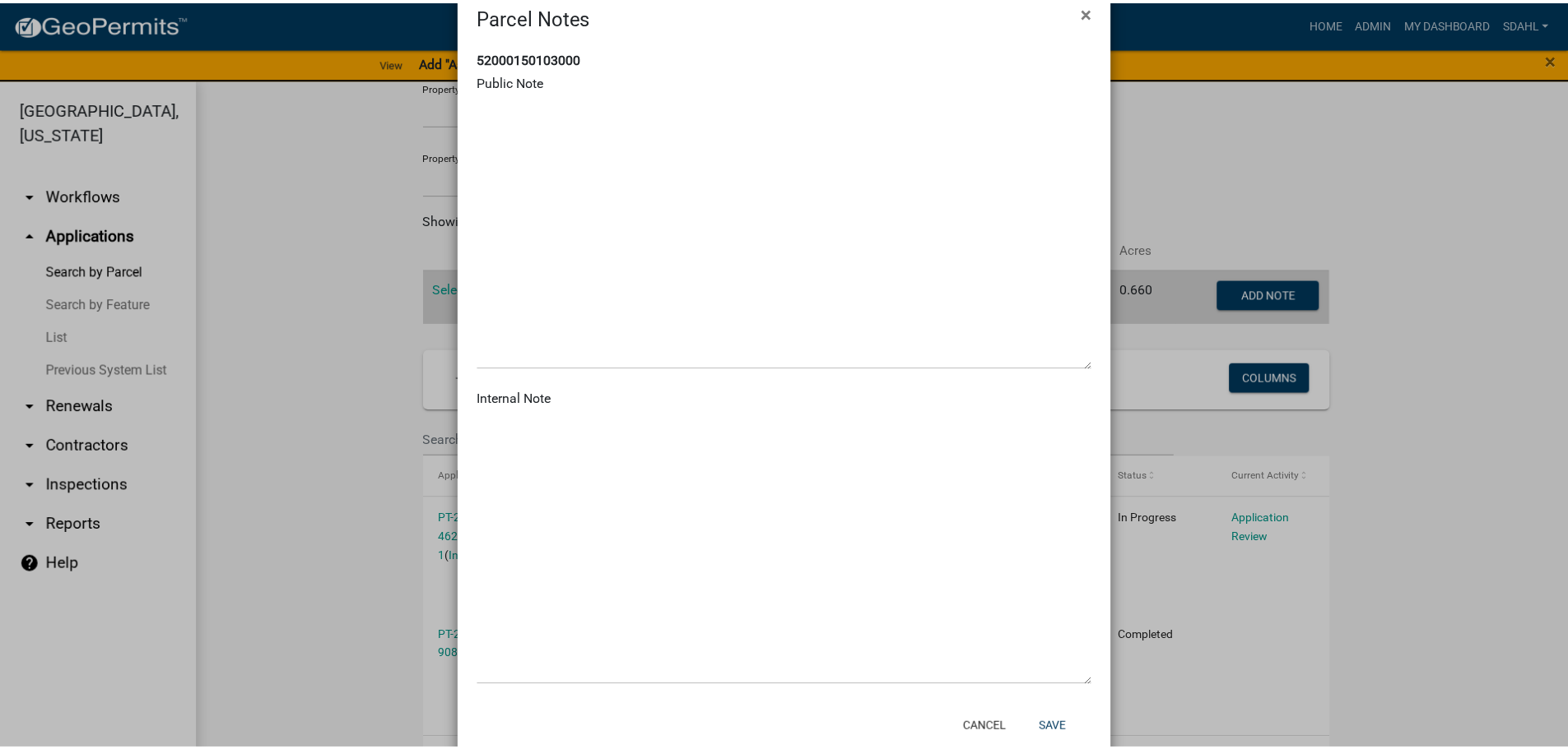
scroll to position [0, 0]
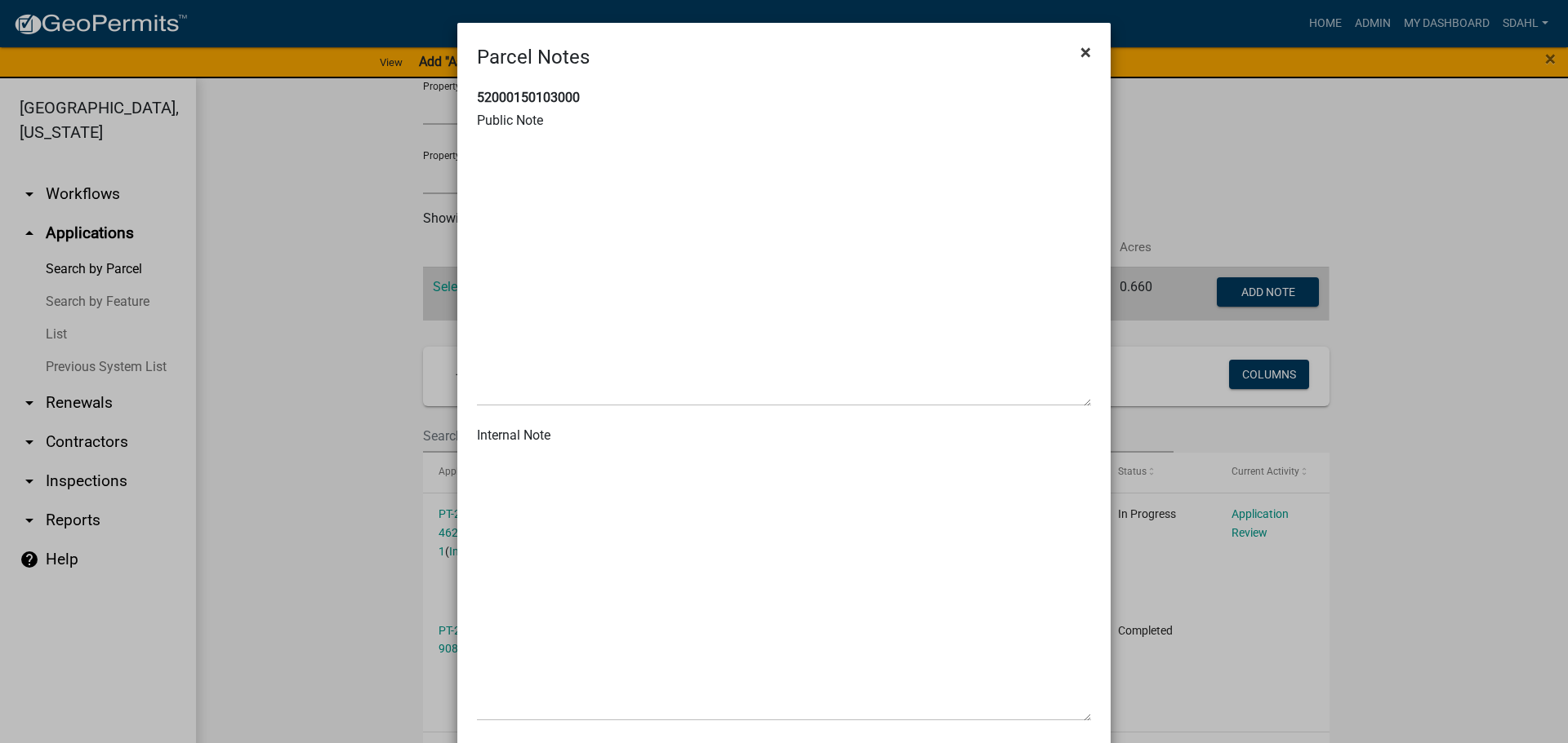
click at [1080, 51] on span "×" at bounding box center [1085, 53] width 11 height 23
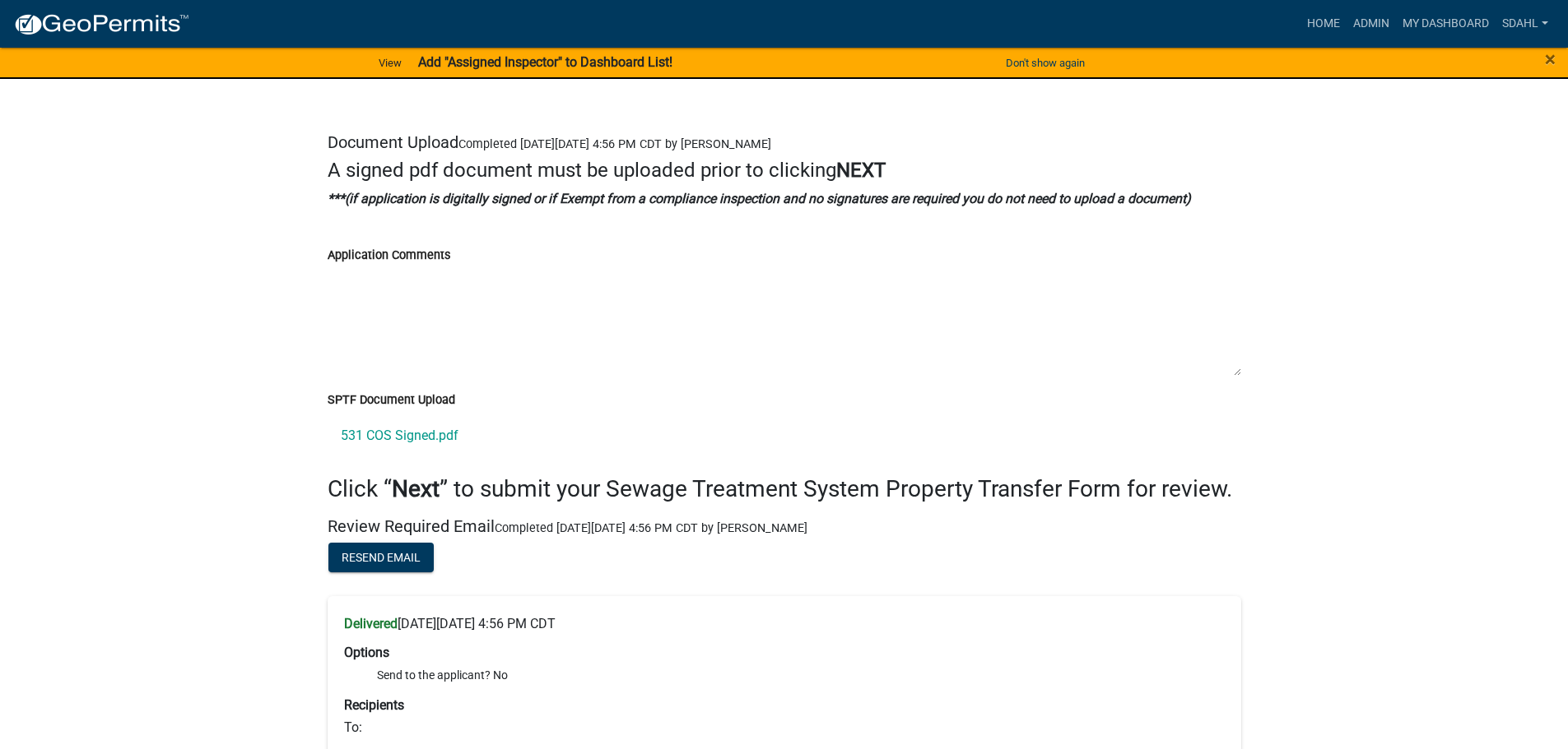
scroll to position [3538, 0]
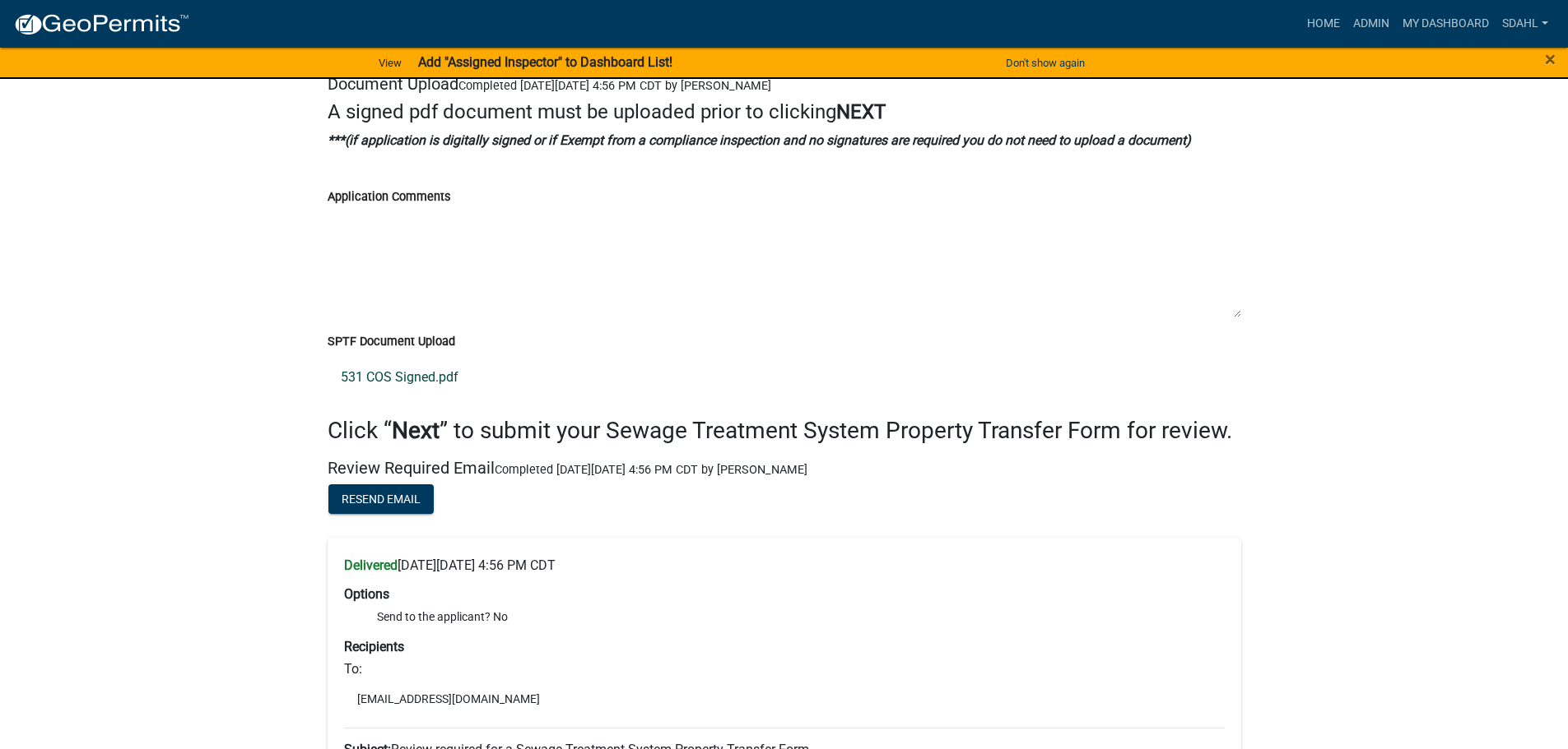
click at [409, 383] on link "531 COS Signed.pdf" at bounding box center [784, 377] width 913 height 40
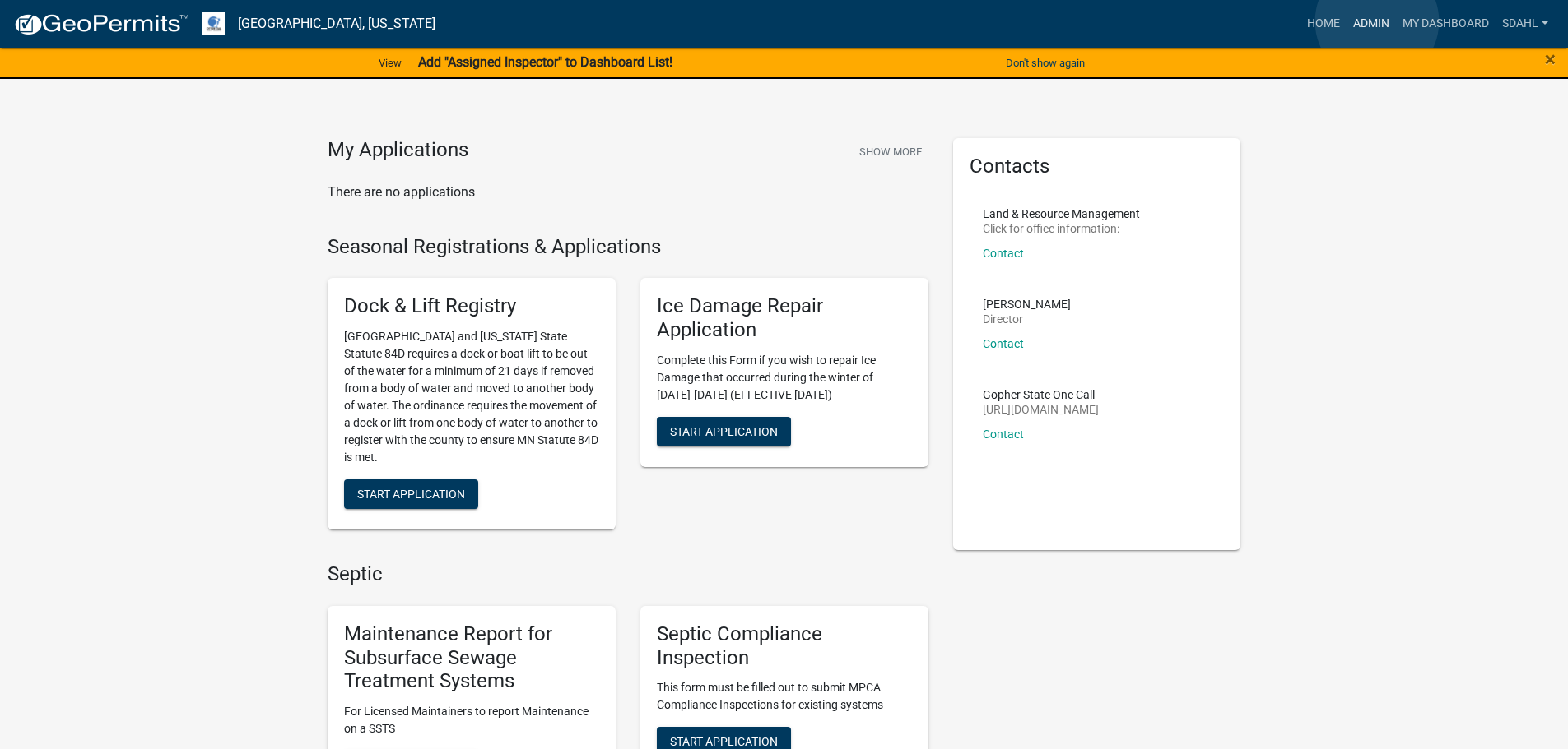
click at [1377, 21] on link "Admin" at bounding box center [1370, 24] width 49 height 31
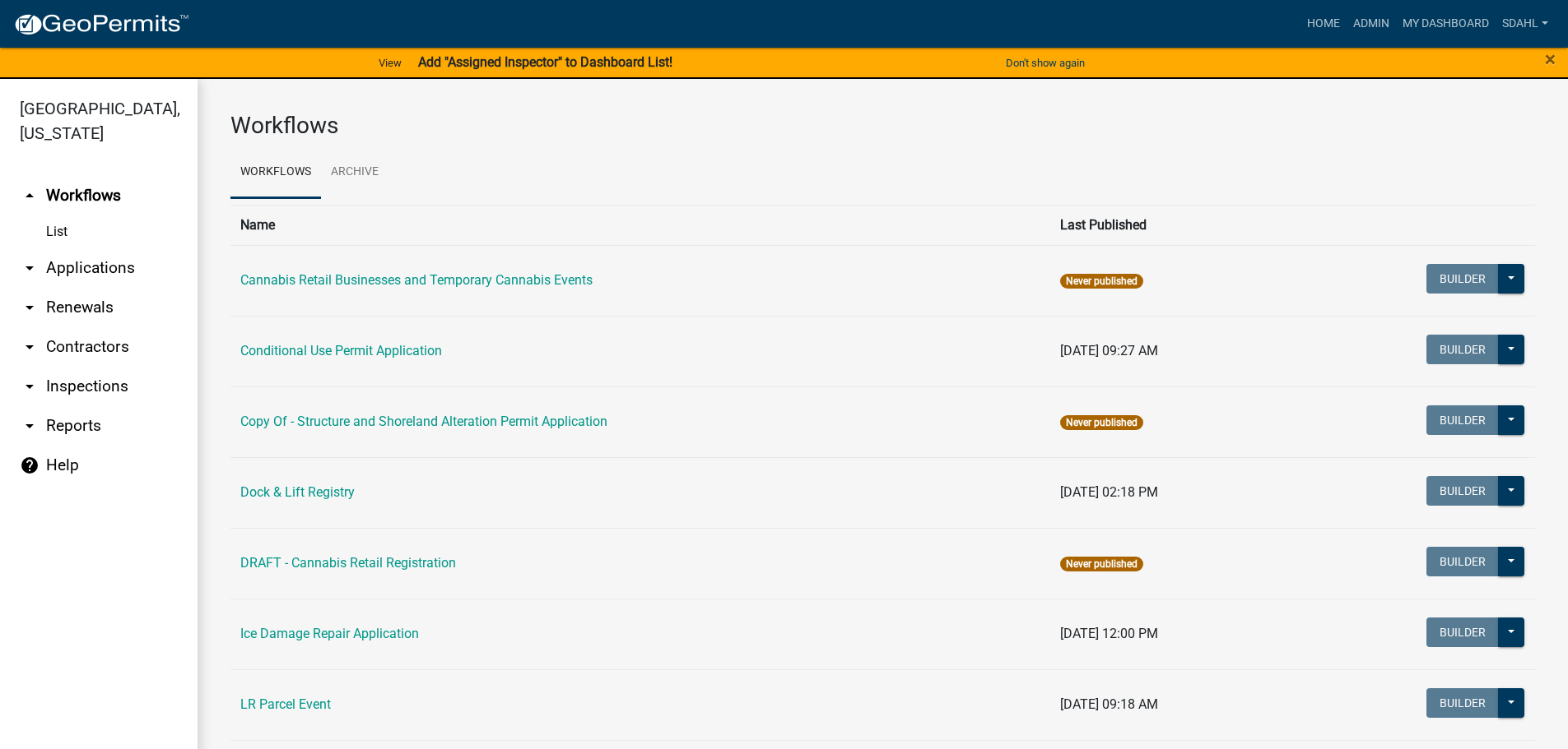
click at [106, 260] on link "arrow_drop_down Applications" at bounding box center [98, 268] width 198 height 40
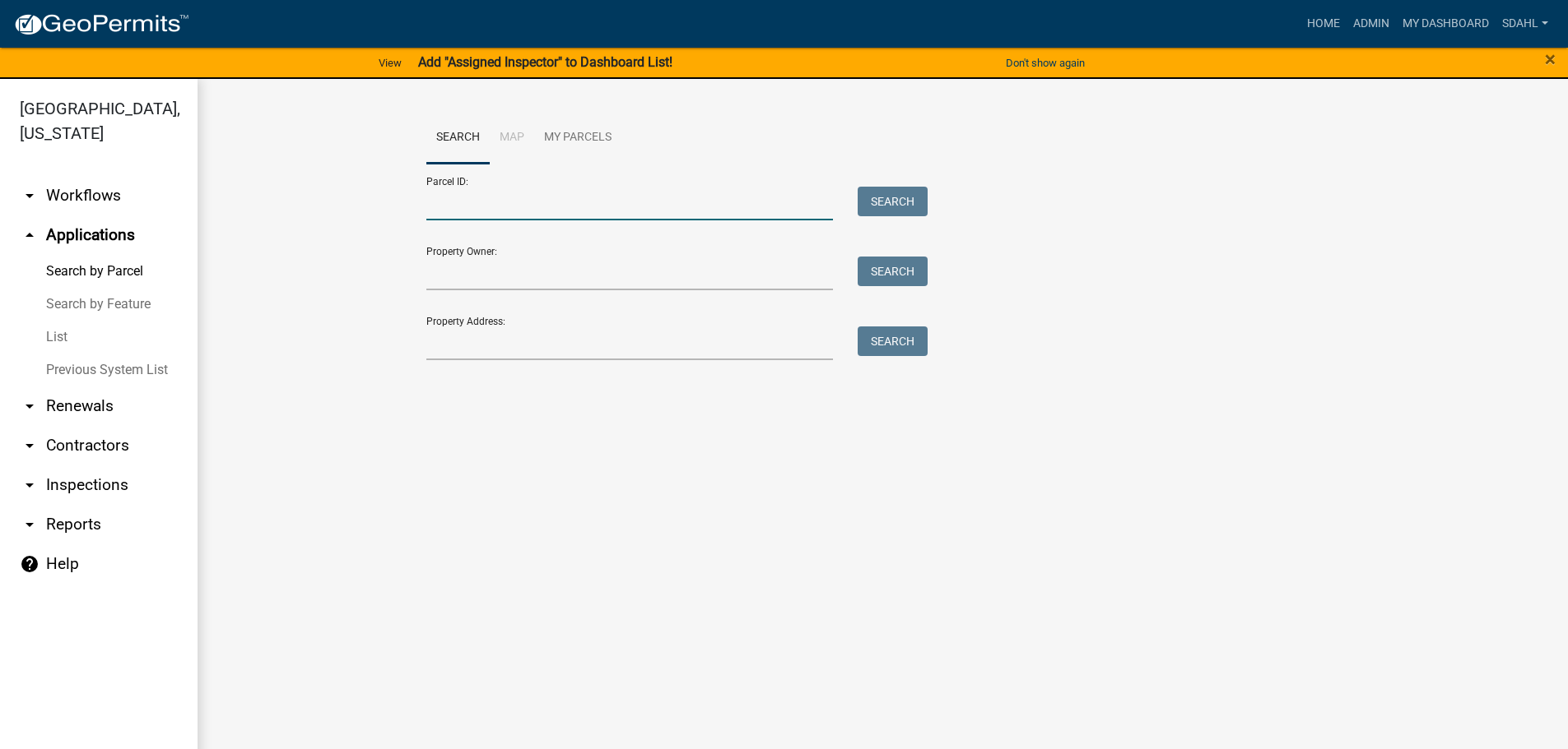
click at [474, 213] on input "Parcel ID:" at bounding box center [630, 203] width 407 height 34
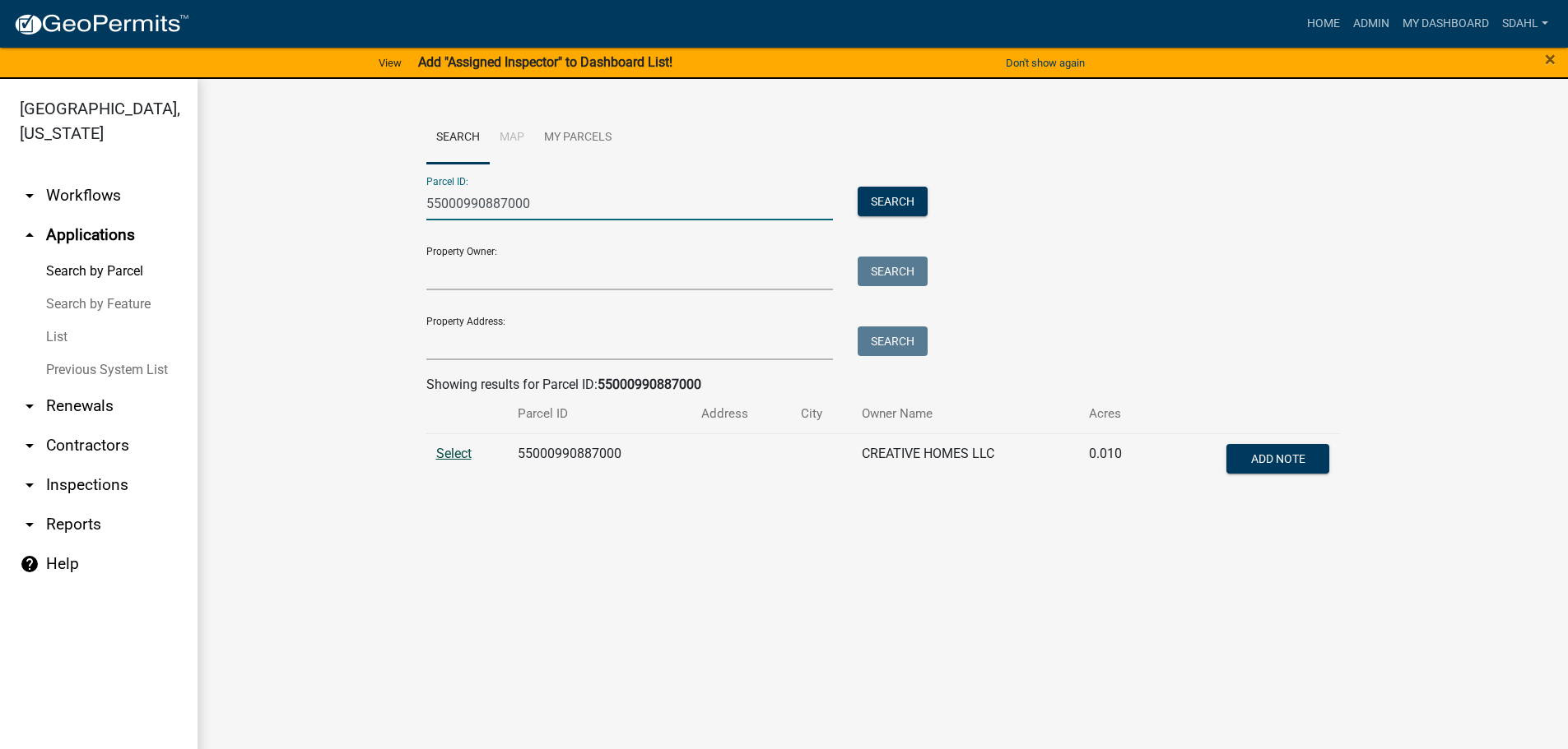
type input "55000990887000"
click at [454, 453] on span "Select" at bounding box center [453, 454] width 36 height 15
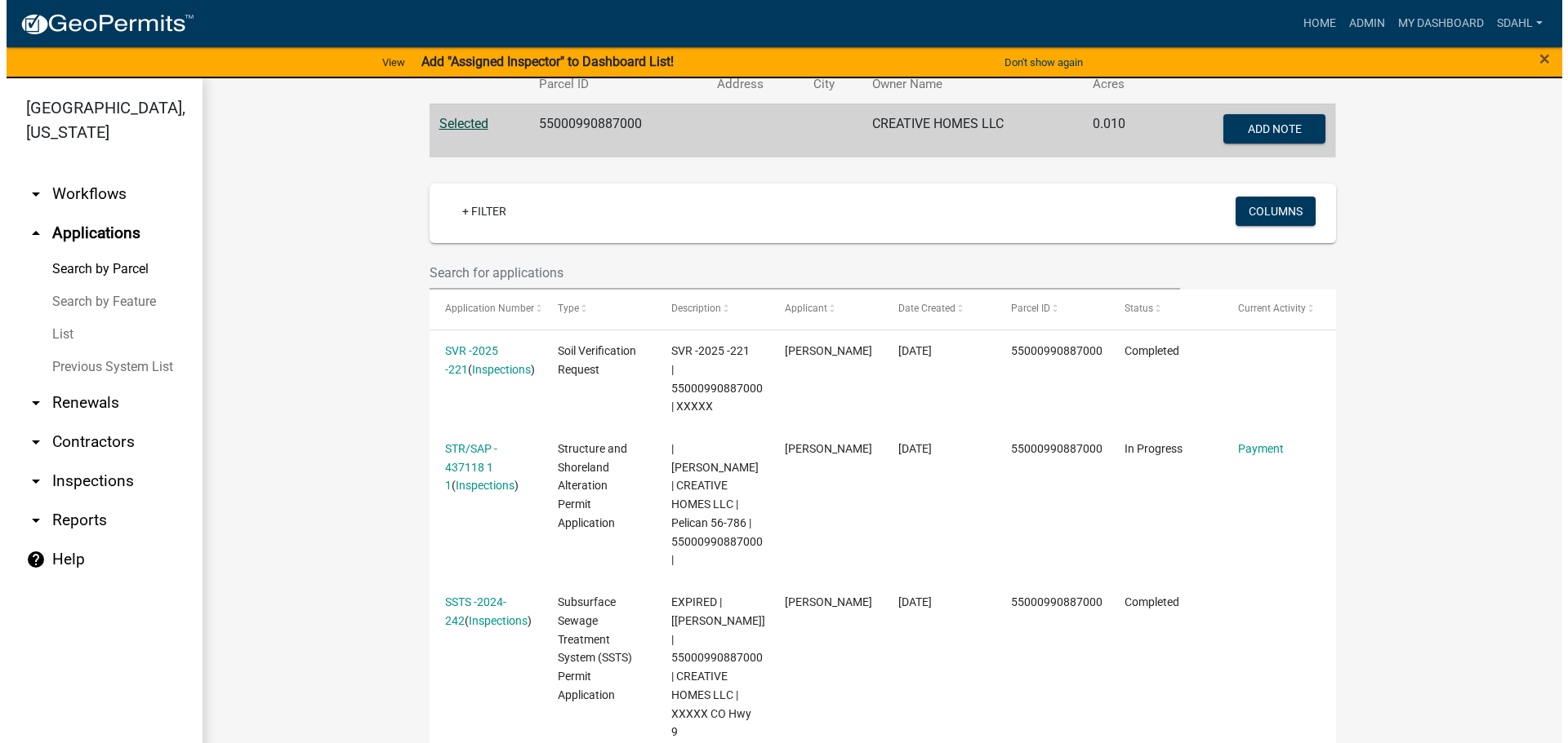
scroll to position [408, 0]
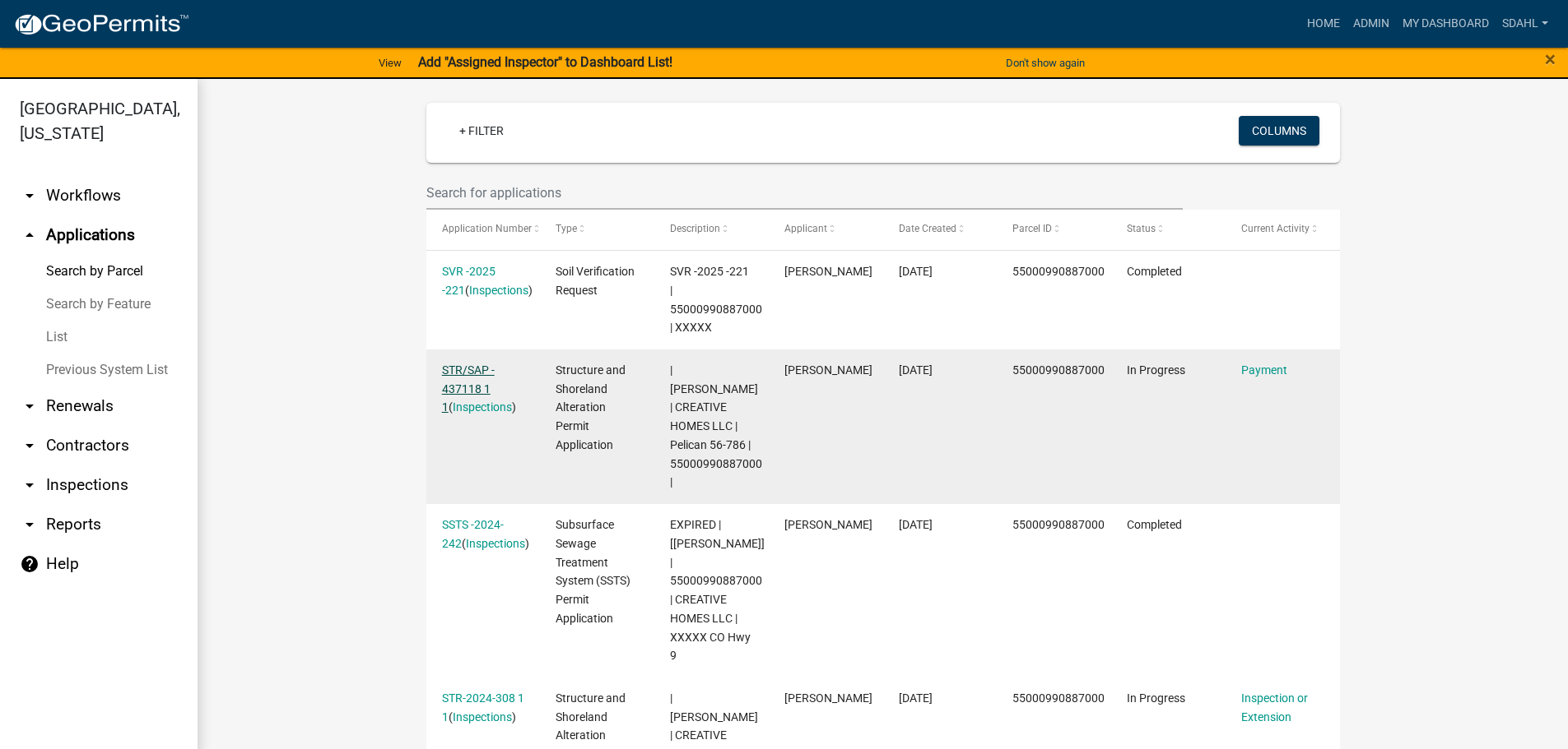
click at [459, 387] on link "STR/SAP - 437118 1 1" at bounding box center [468, 388] width 53 height 51
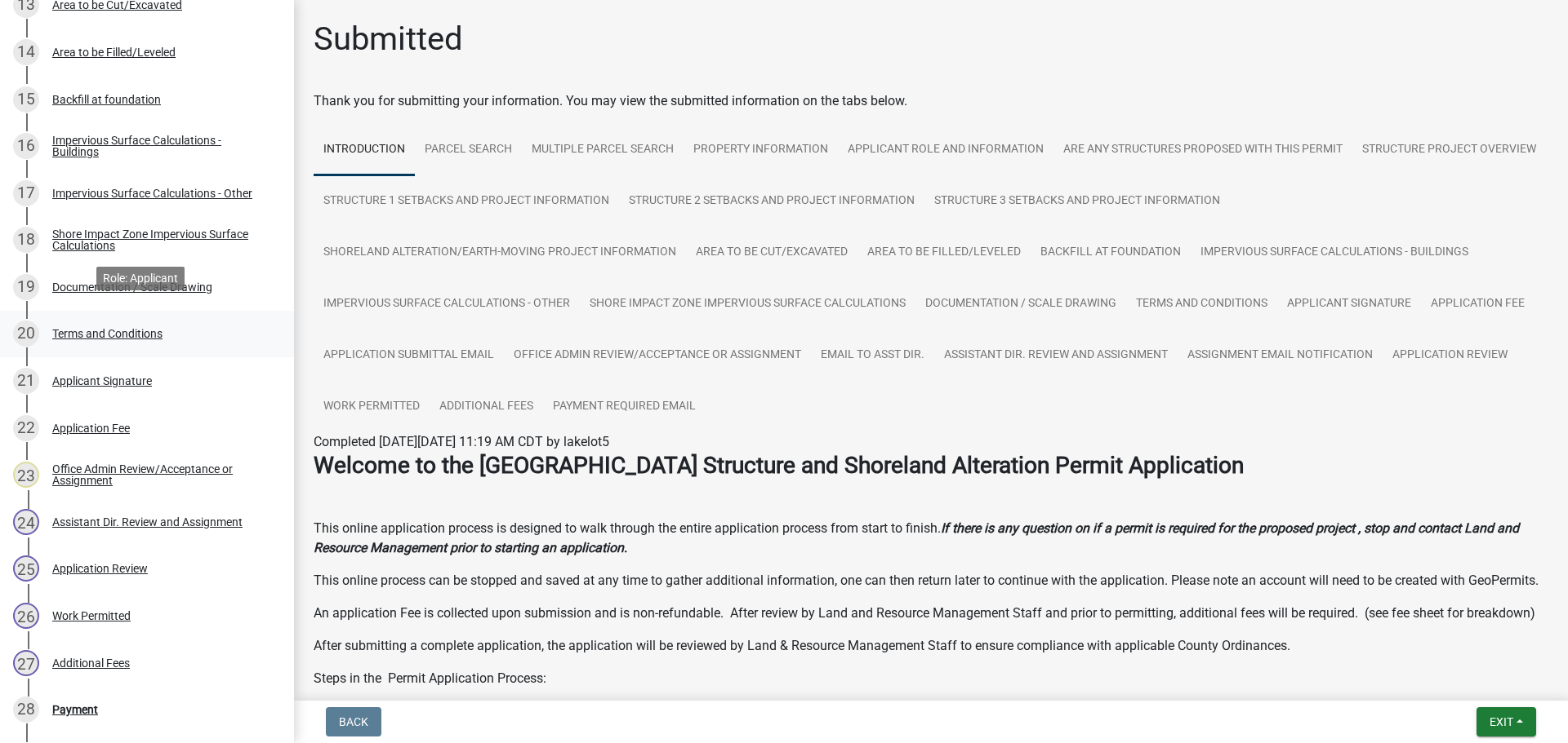
scroll to position [979, 0]
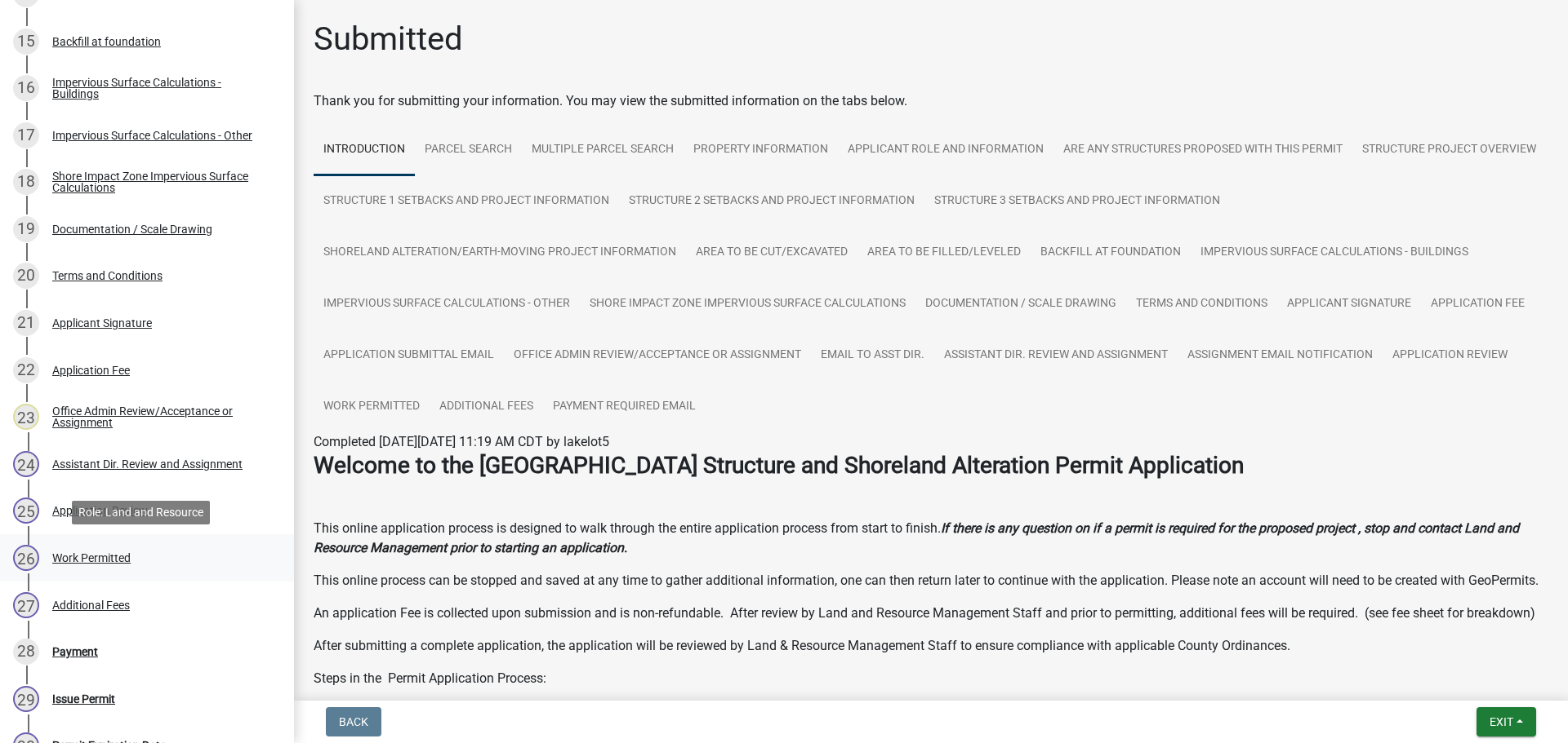
click at [100, 557] on div "Work Permitted" at bounding box center [92, 558] width 78 height 11
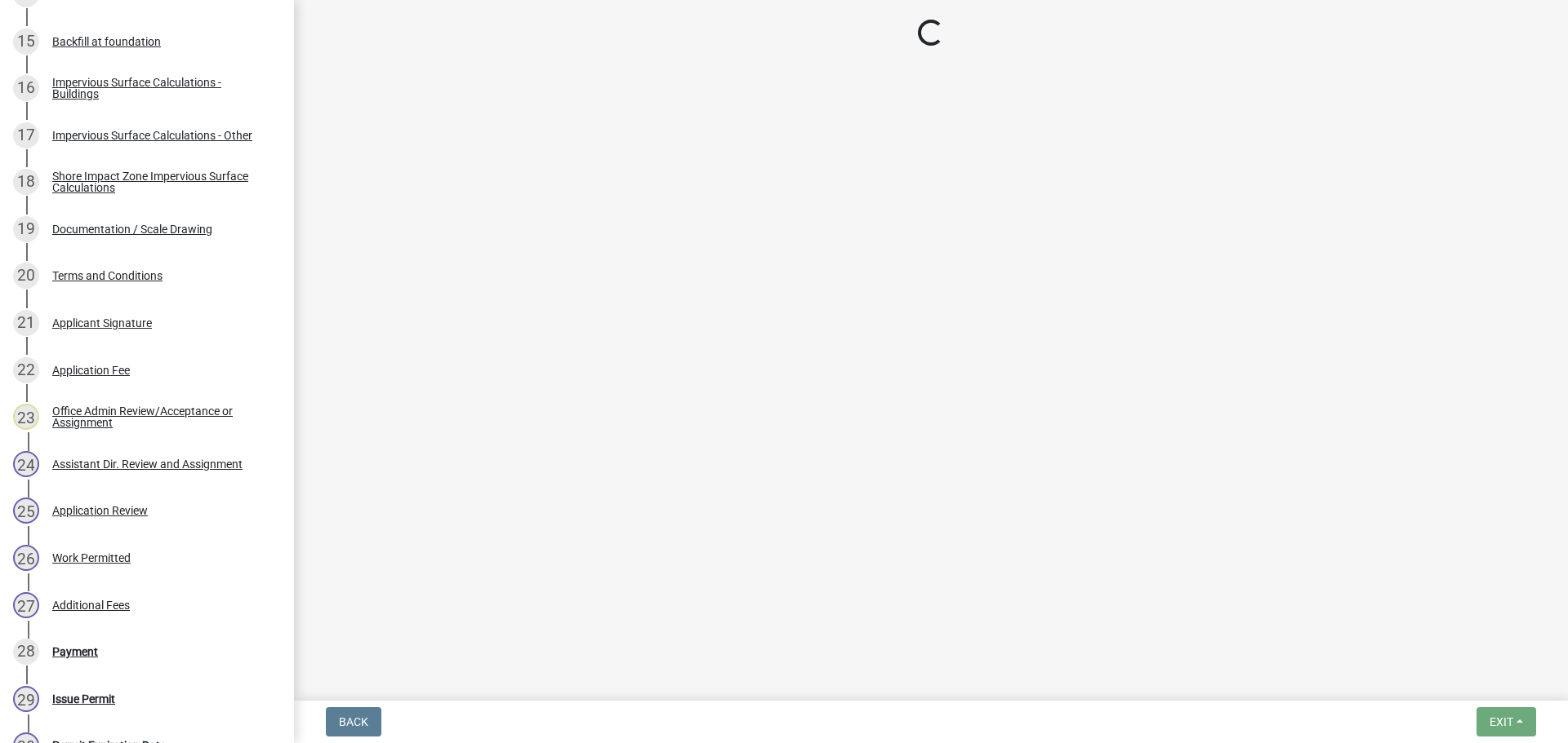
select select "f66be788-4dd6-459d-a9ec-6d83f4dfb709"
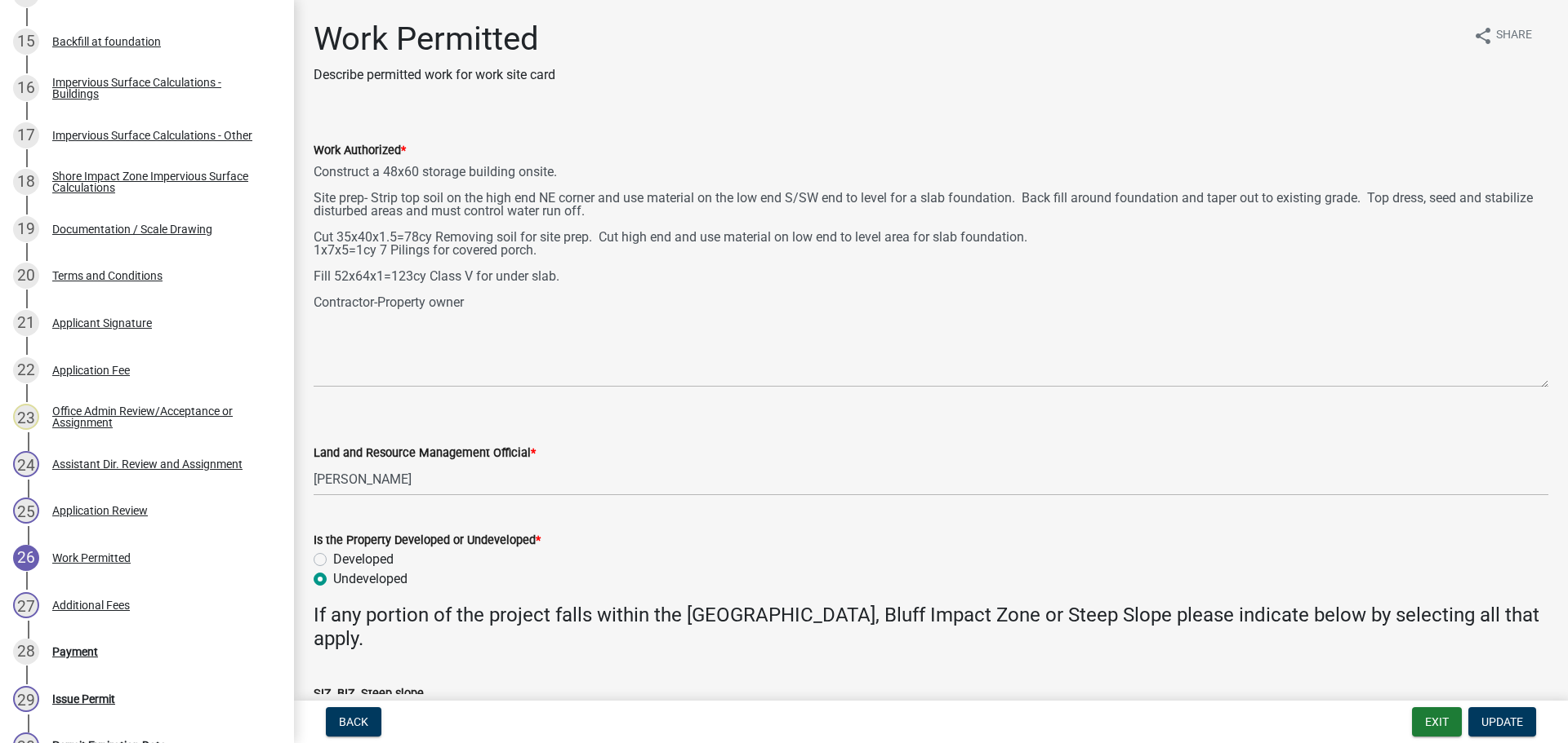
drag, startPoint x: 1539, startPoint y: 227, endPoint x: 1510, endPoint y: 378, distance: 153.8
click at [1510, 378] on textarea "Construct a 48x60 storage building onsite. Site prep- Strip top soil on the hig…" at bounding box center [931, 273] width 1234 height 228
click at [59, 660] on div "28 Payment" at bounding box center [141, 651] width 254 height 26
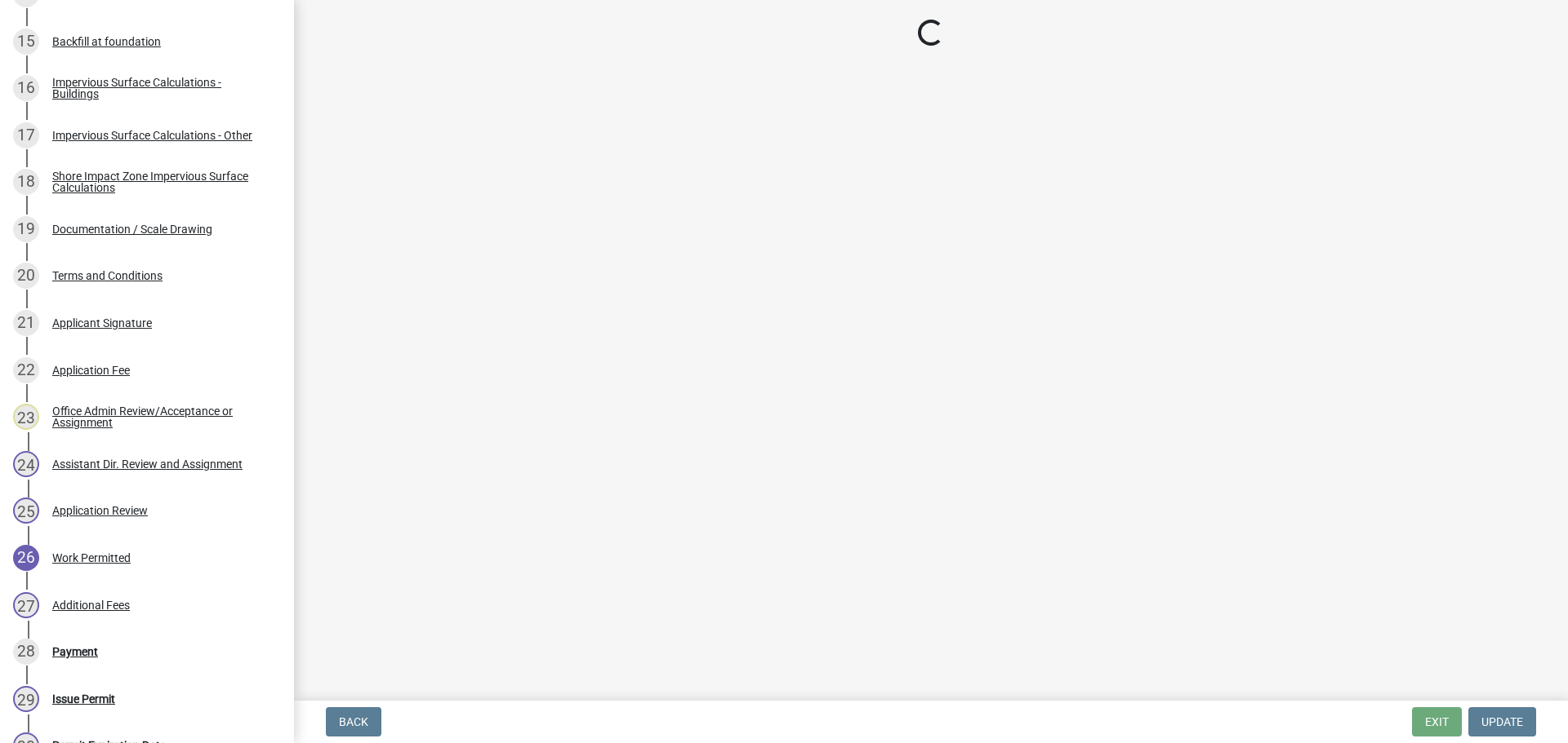
select select "3: 3"
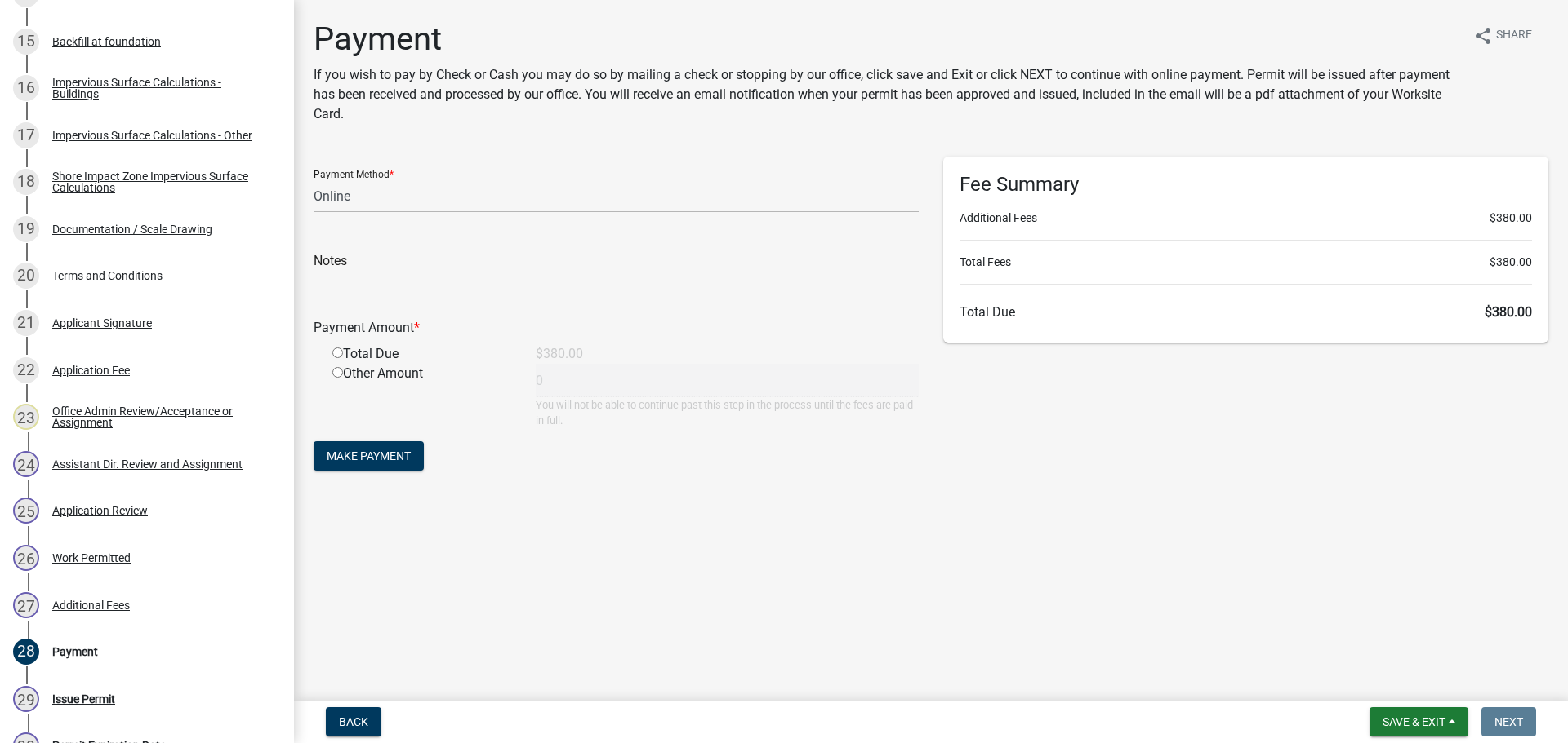
click at [377, 360] on div "Total Due" at bounding box center [422, 354] width 204 height 19
click at [338, 352] on input "radio" at bounding box center [337, 353] width 11 height 11
radio input "true"
type input "380"
click at [375, 452] on span "Make Payment" at bounding box center [368, 456] width 84 height 13
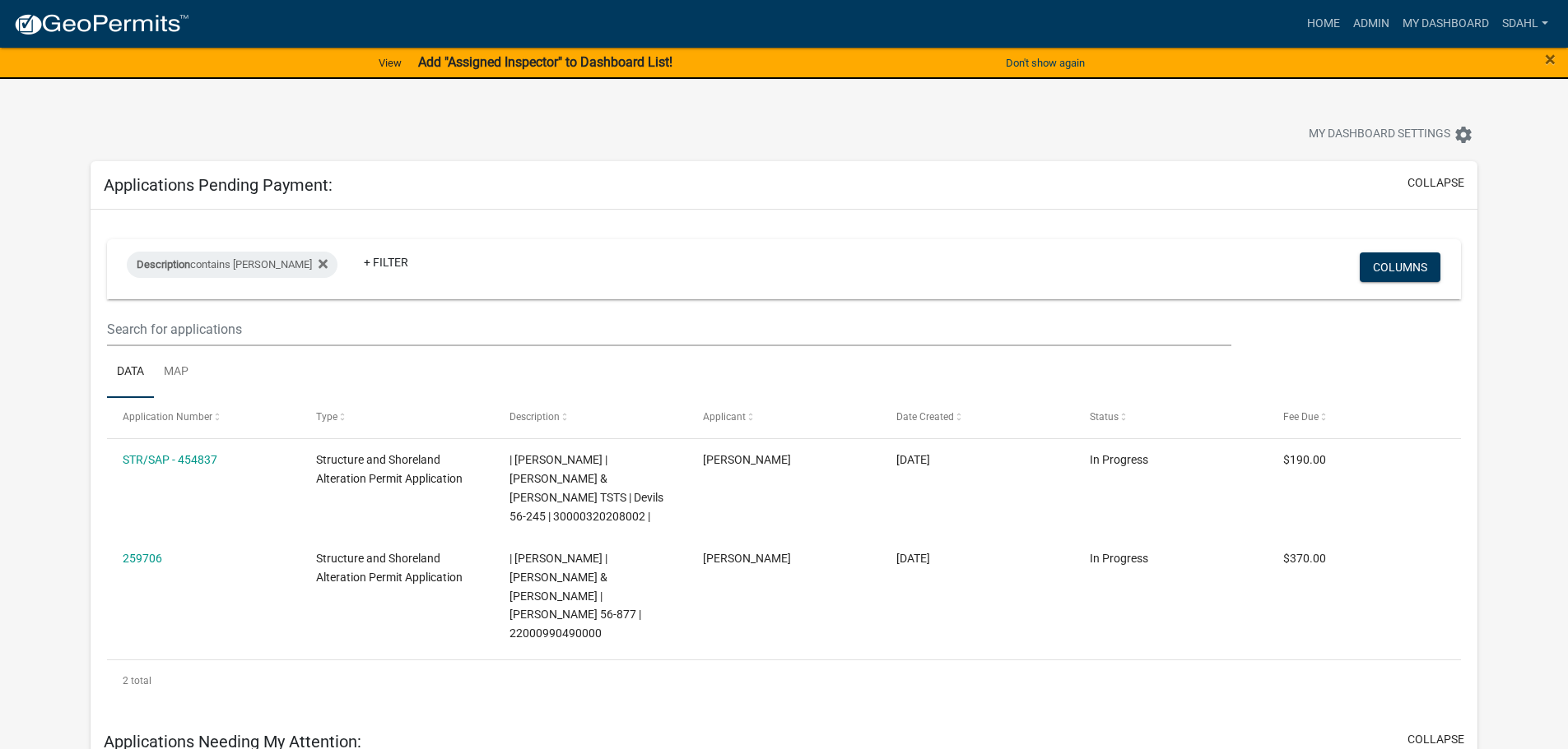
scroll to position [936, 0]
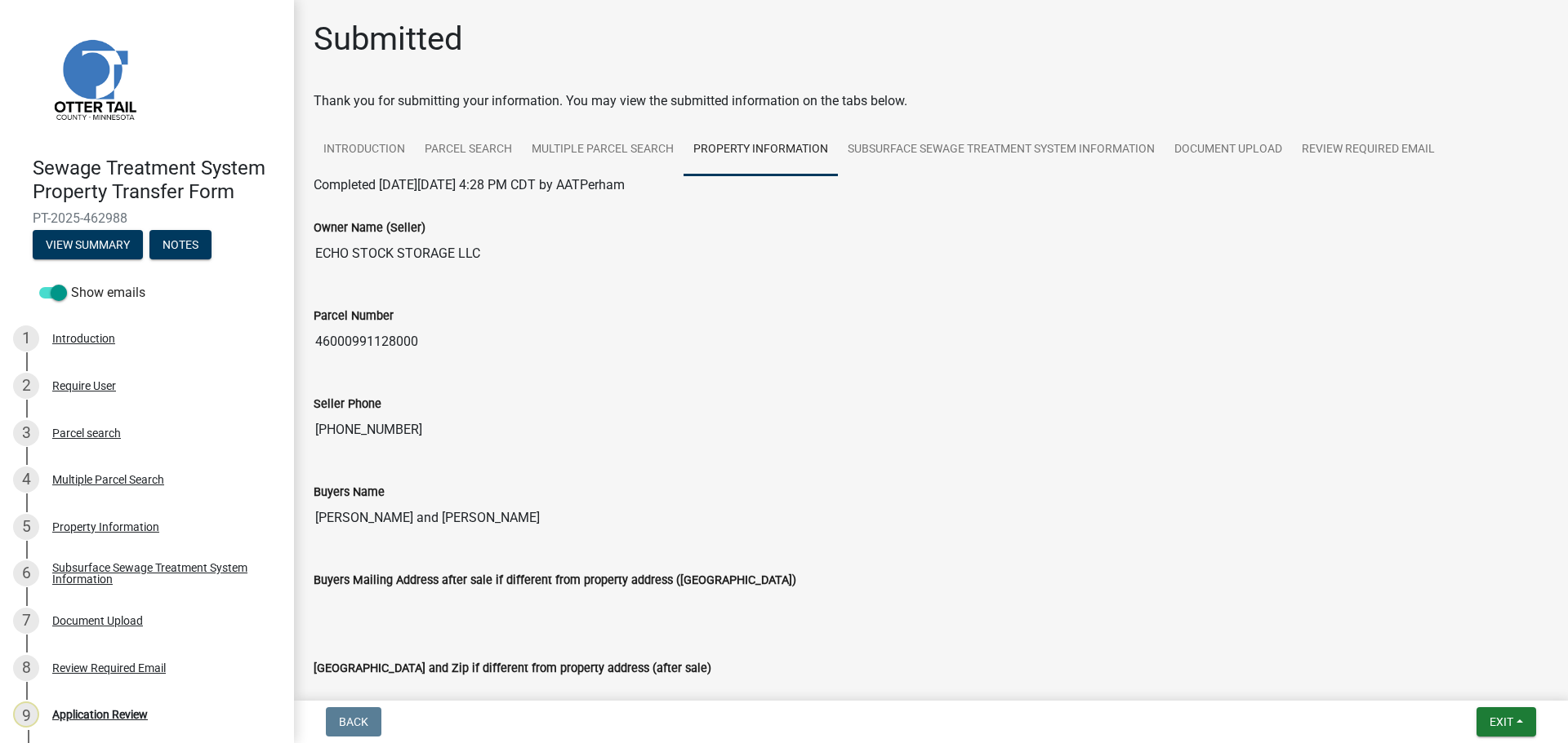
click at [446, 342] on input "46000991128000" at bounding box center [931, 342] width 1234 height 33
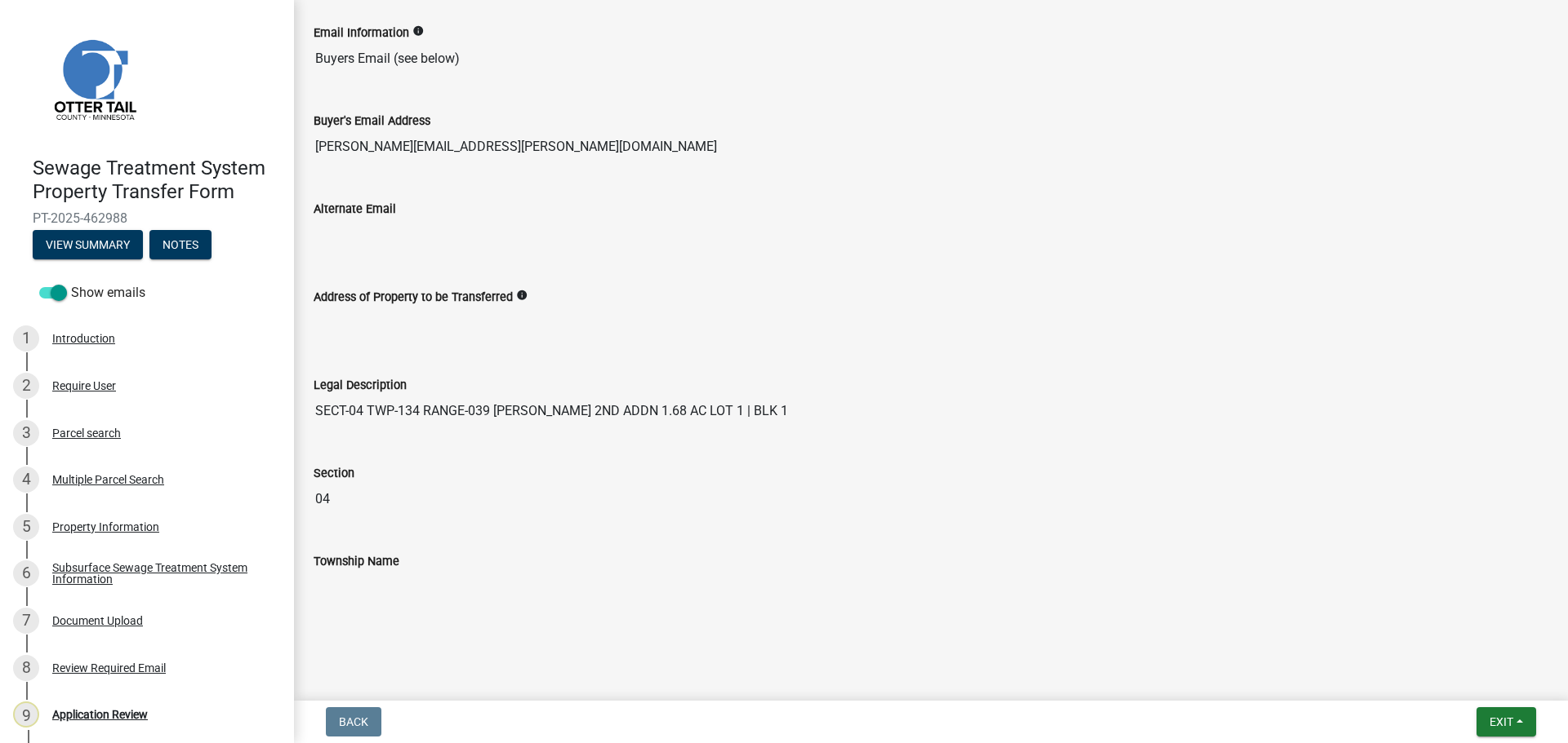
scroll to position [818, 0]
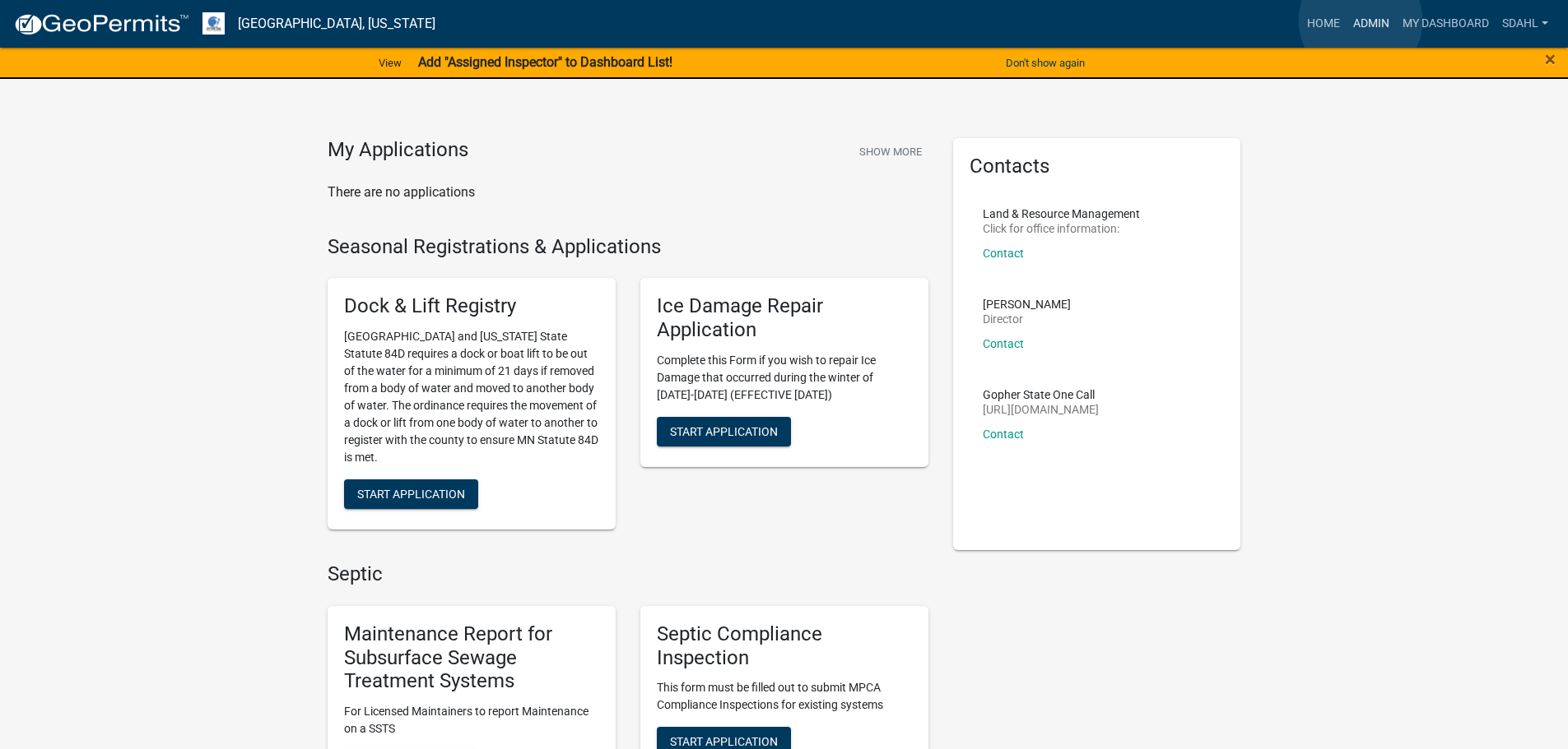
click at [1361, 20] on link "Admin" at bounding box center [1370, 24] width 49 height 31
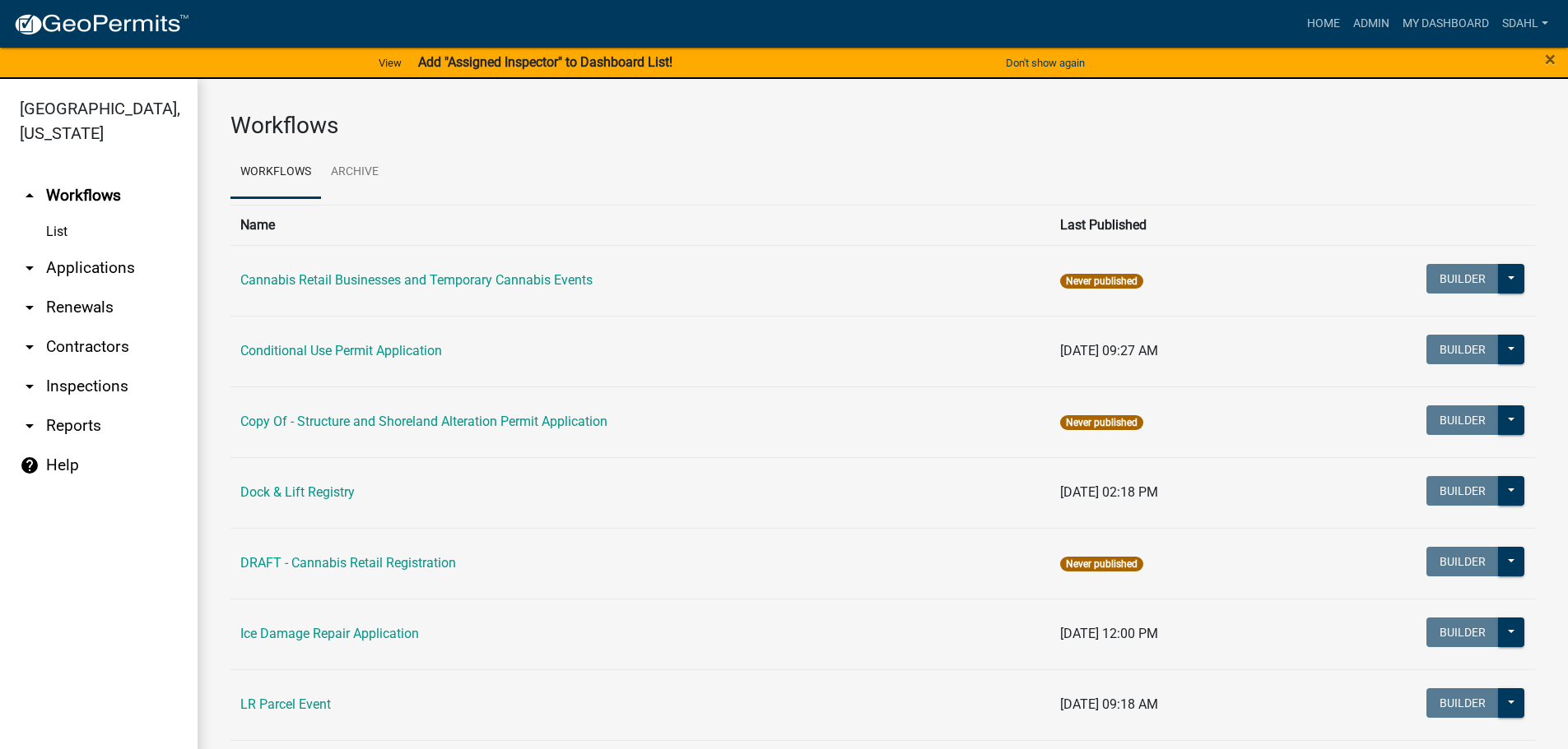
click at [69, 264] on link "arrow_drop_down Applications" at bounding box center [98, 268] width 198 height 40
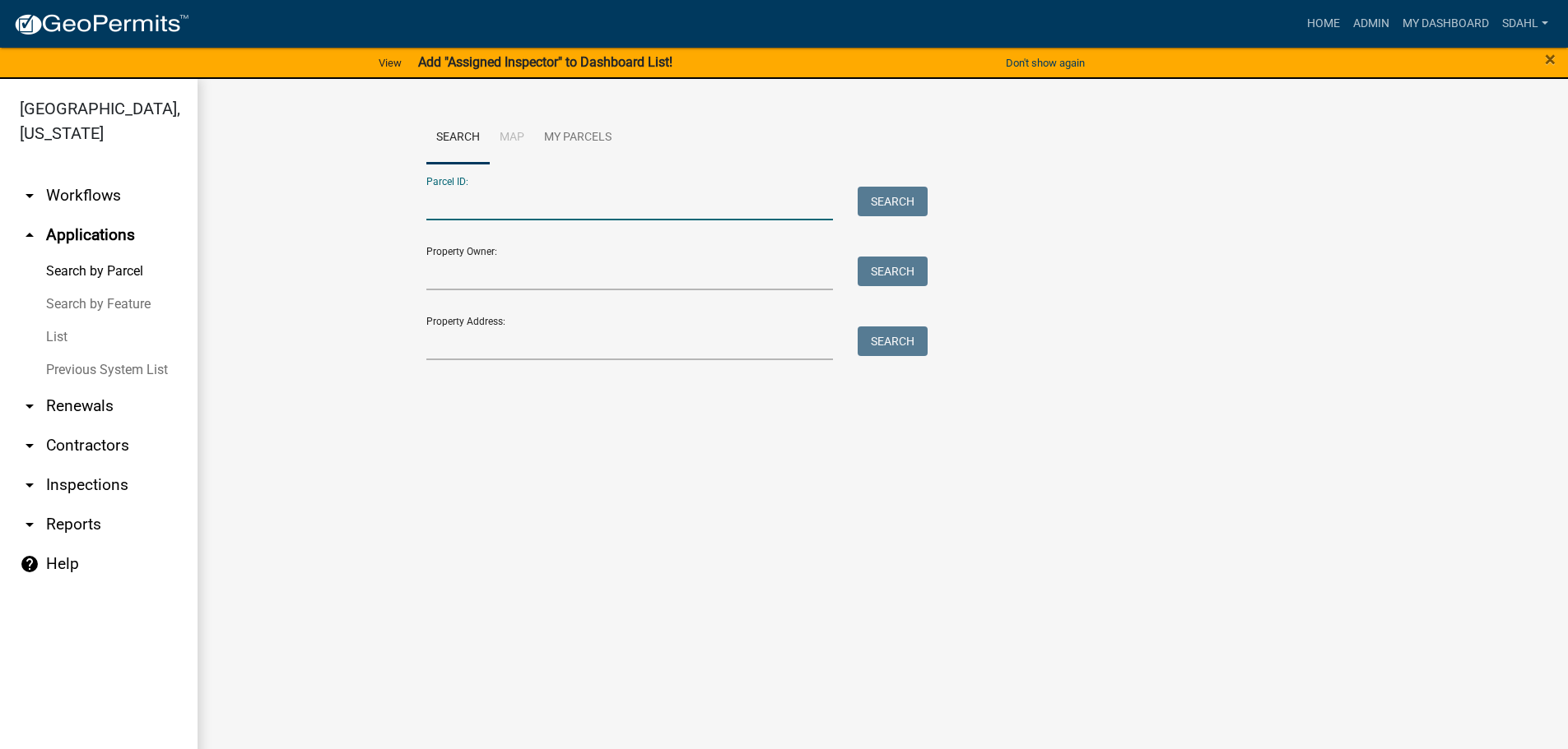
click at [532, 202] on input "Parcel ID:" at bounding box center [630, 203] width 407 height 34
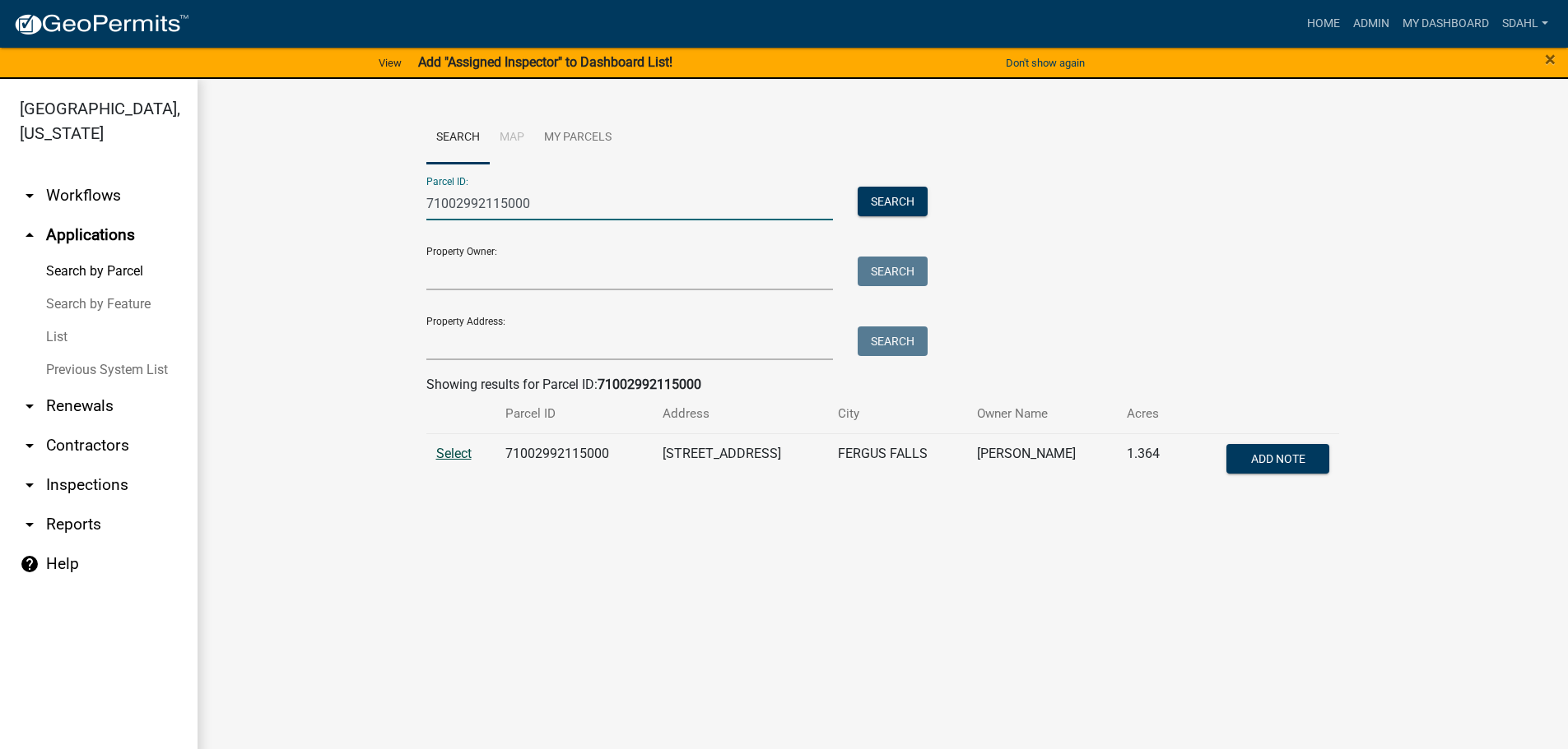
type input "71002992115000"
click at [471, 457] on span "Select" at bounding box center [453, 454] width 36 height 15
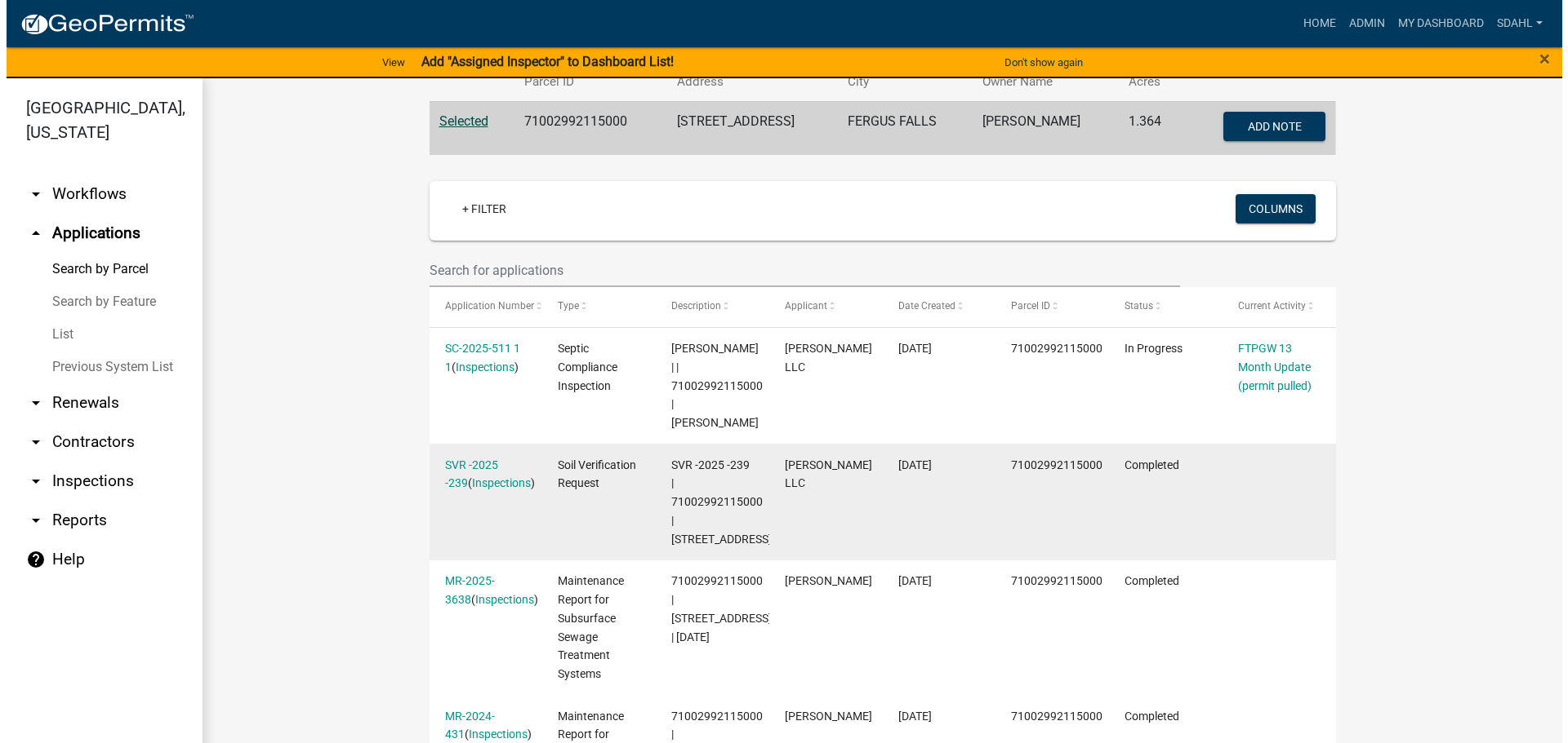
scroll to position [326, 0]
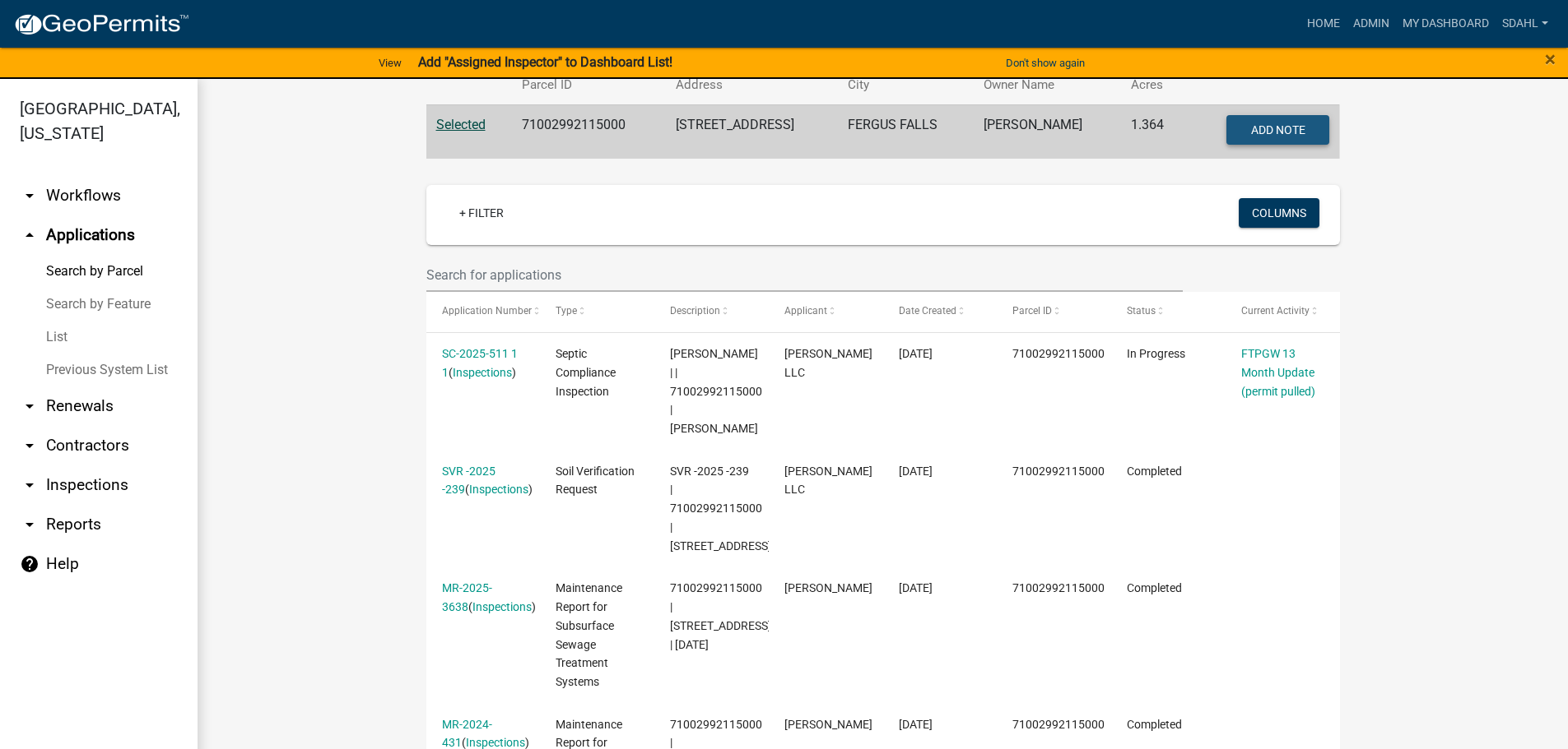
click at [1278, 125] on span "Add Note" at bounding box center [1278, 129] width 54 height 13
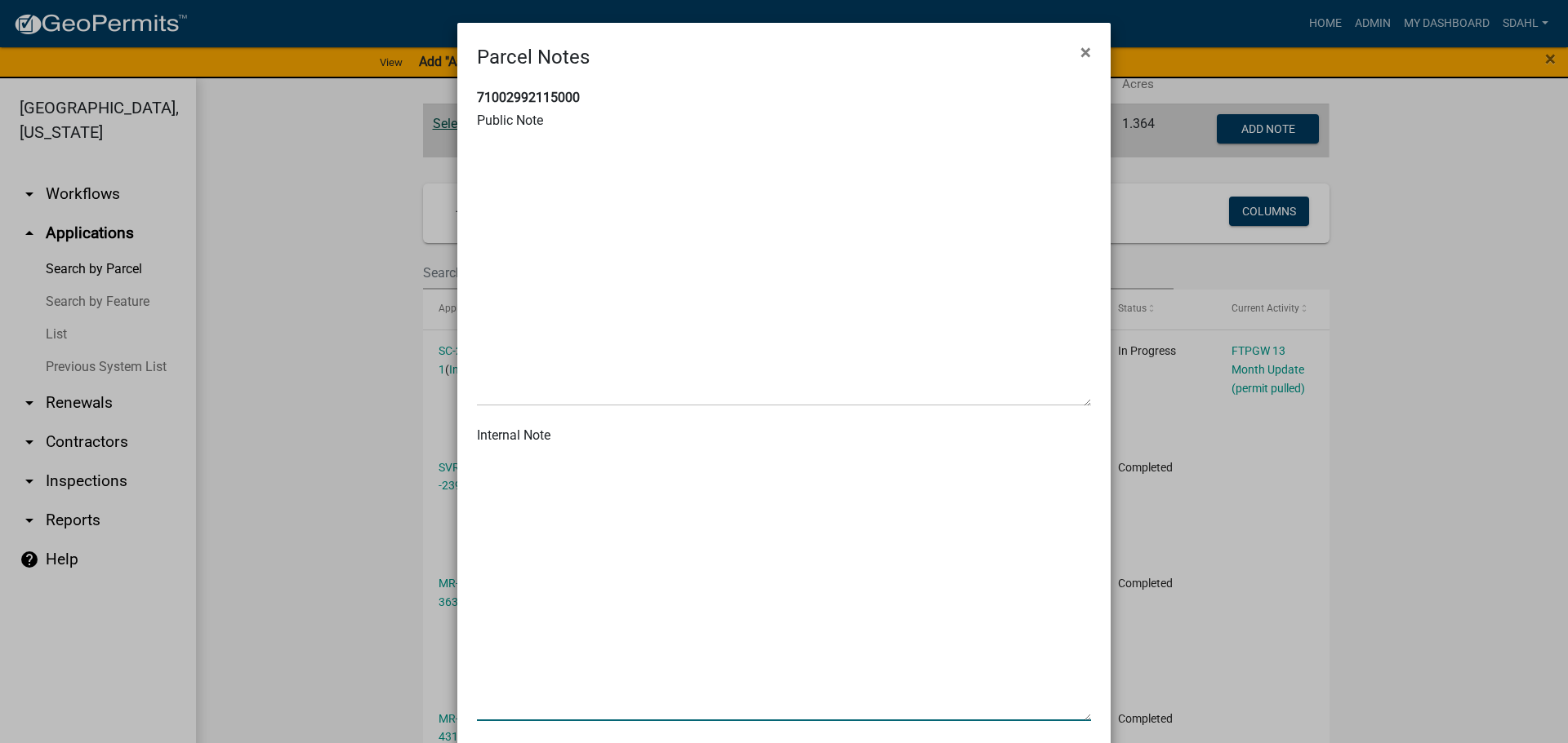
click at [696, 474] on textarea at bounding box center [784, 584] width 614 height 273
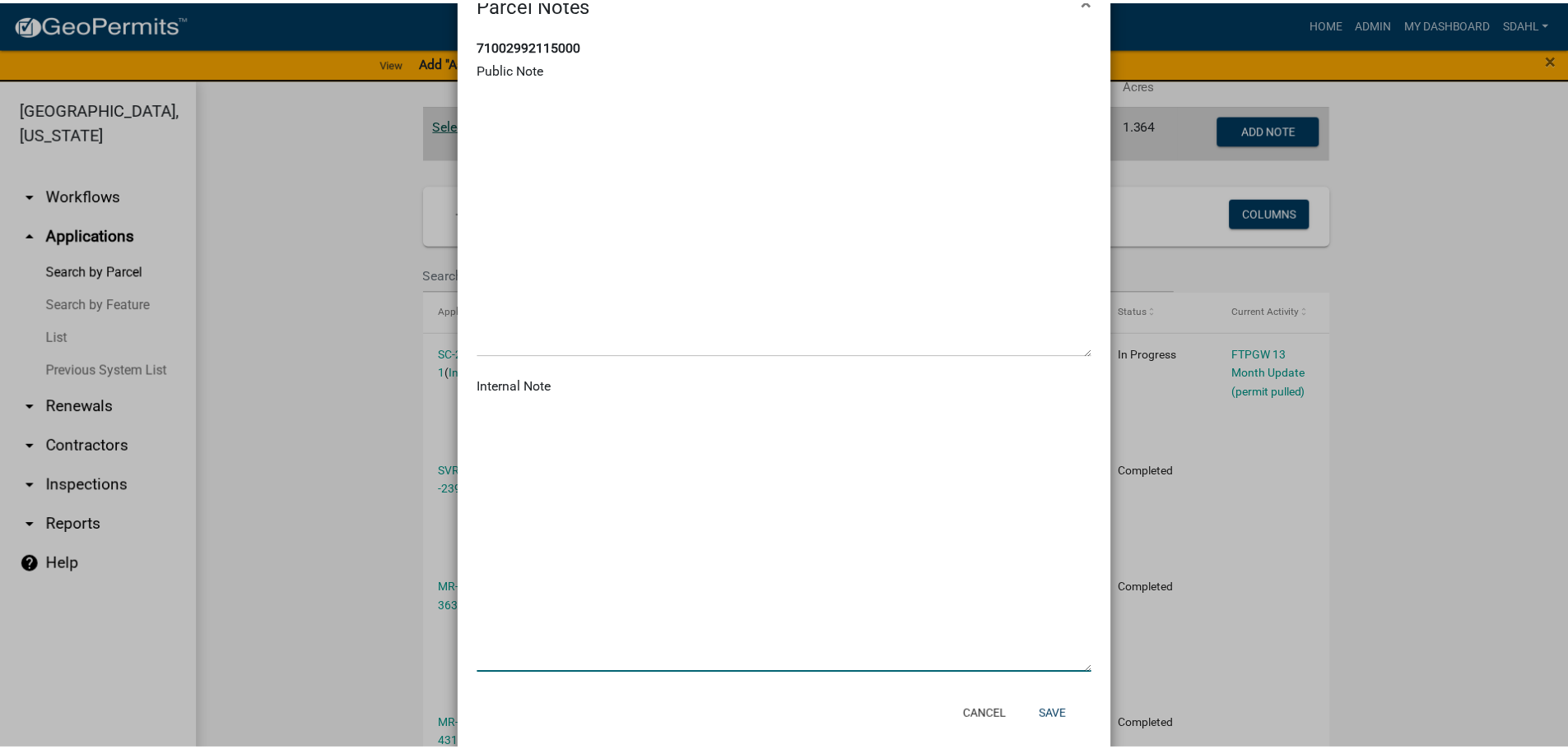
scroll to position [81, 0]
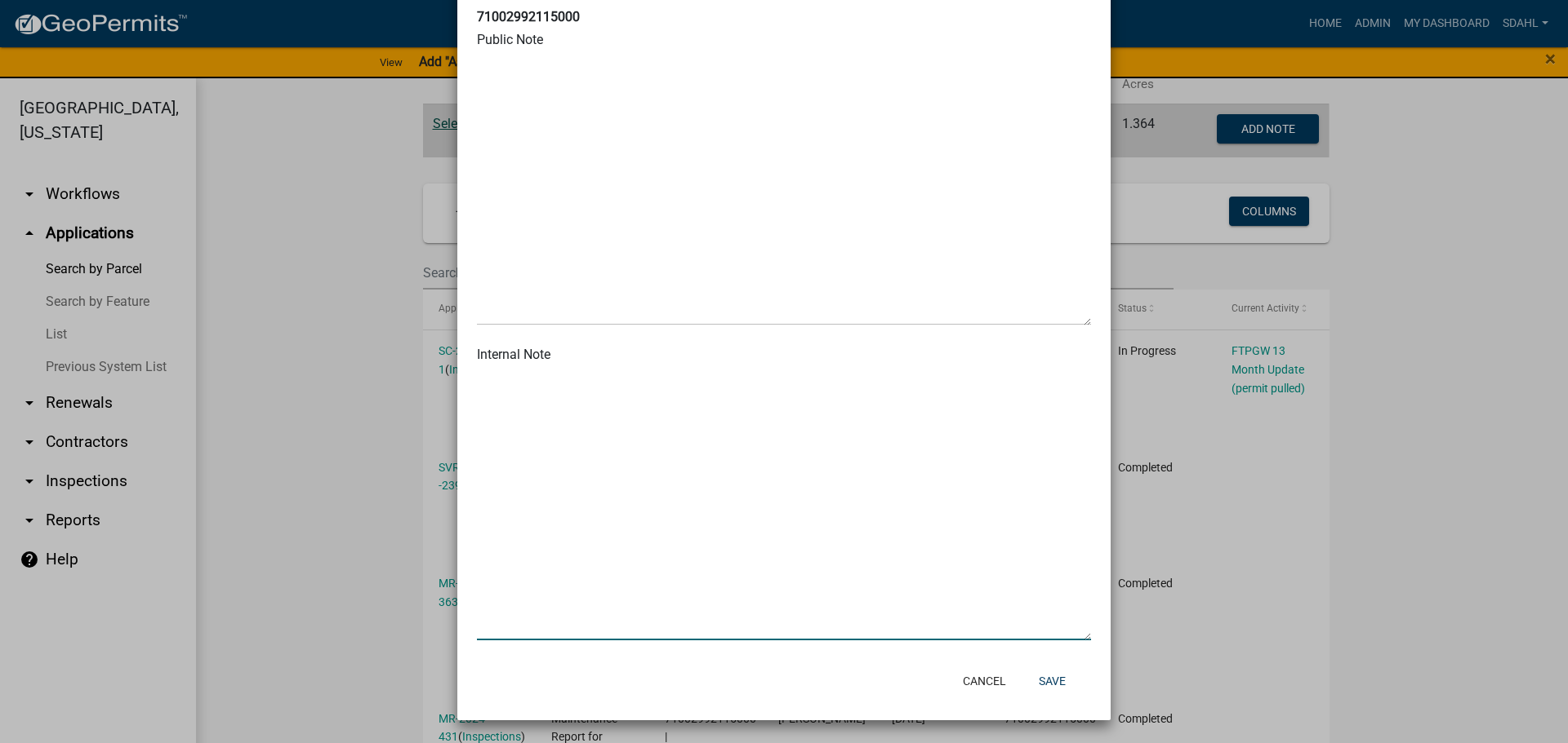
click at [696, 474] on textarea at bounding box center [784, 504] width 614 height 273
click at [1376, 504] on ngb-modal-window "Parcel Notes × 71002992115000 Public Note Internal Note Cancel Save" at bounding box center [784, 371] width 1568 height 743
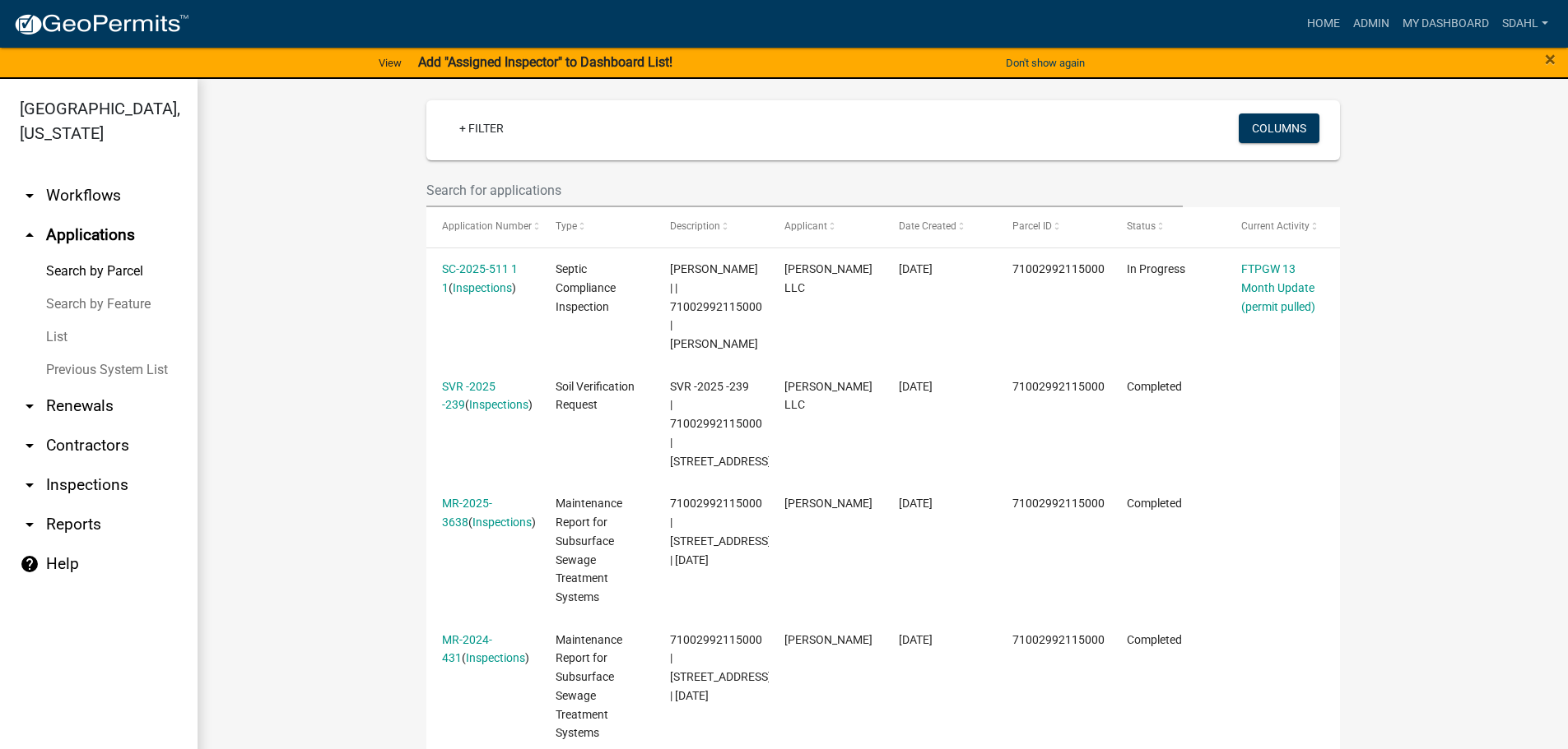
scroll to position [412, 0]
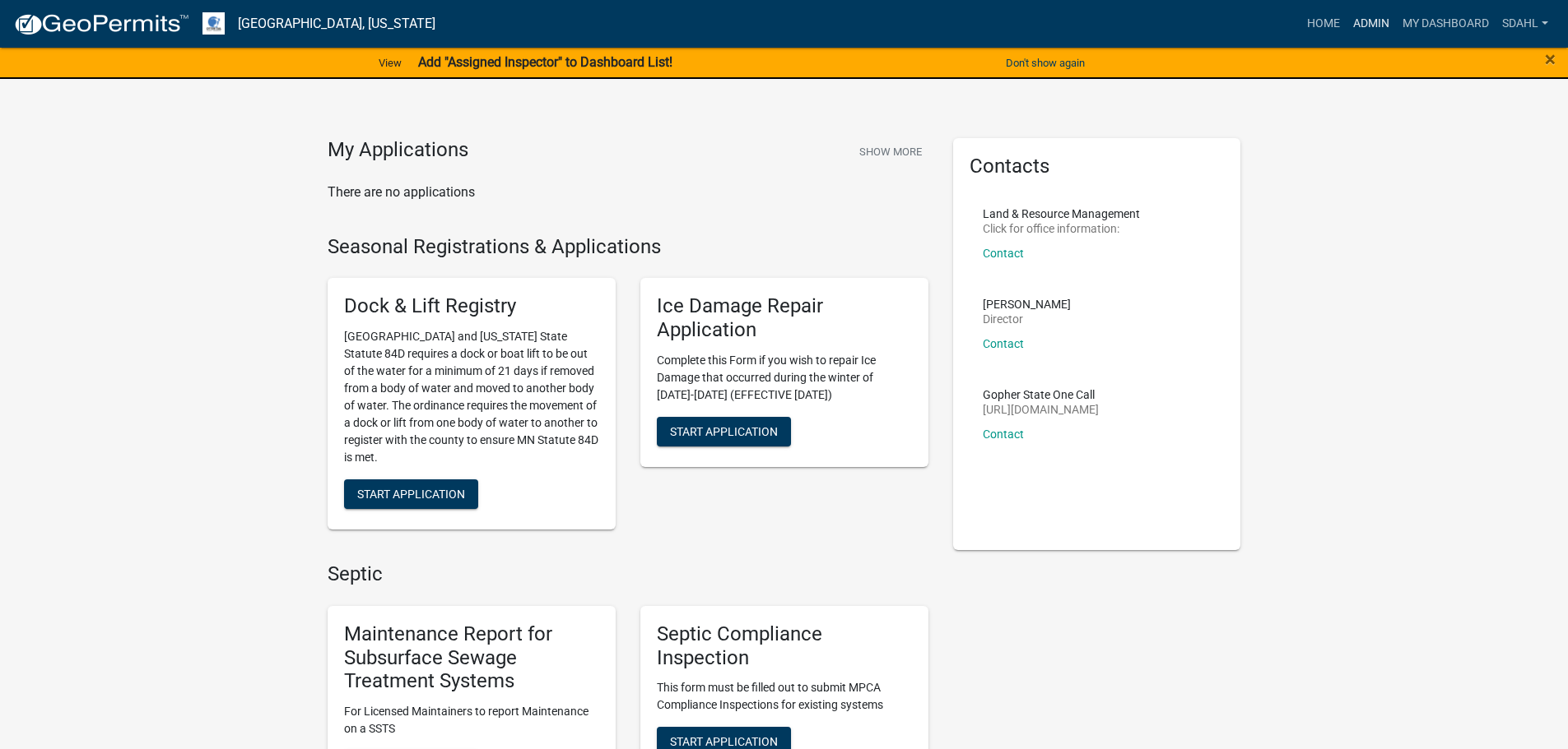
click at [1362, 15] on link "Admin" at bounding box center [1370, 24] width 49 height 31
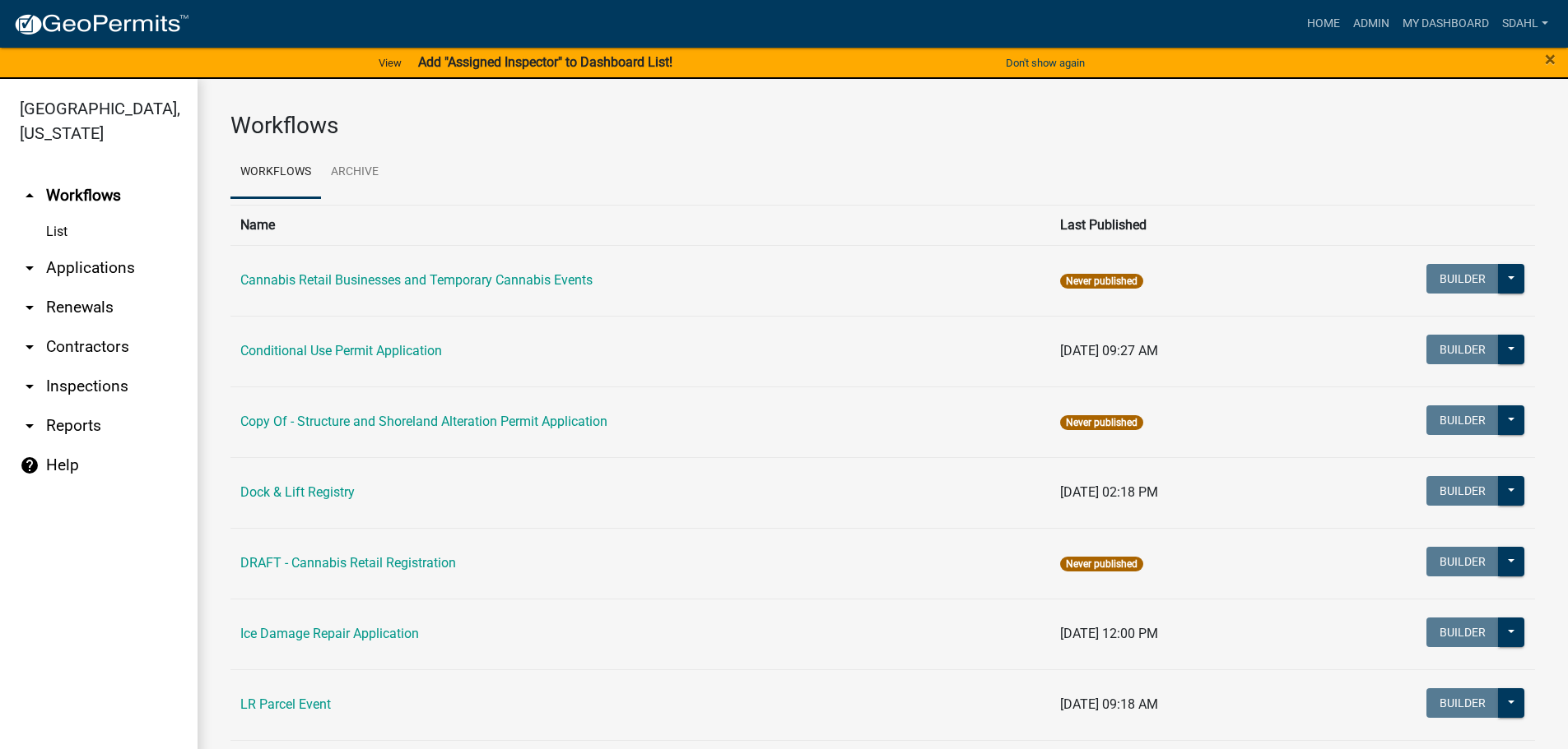
click at [106, 267] on link "arrow_drop_down Applications" at bounding box center [98, 268] width 198 height 40
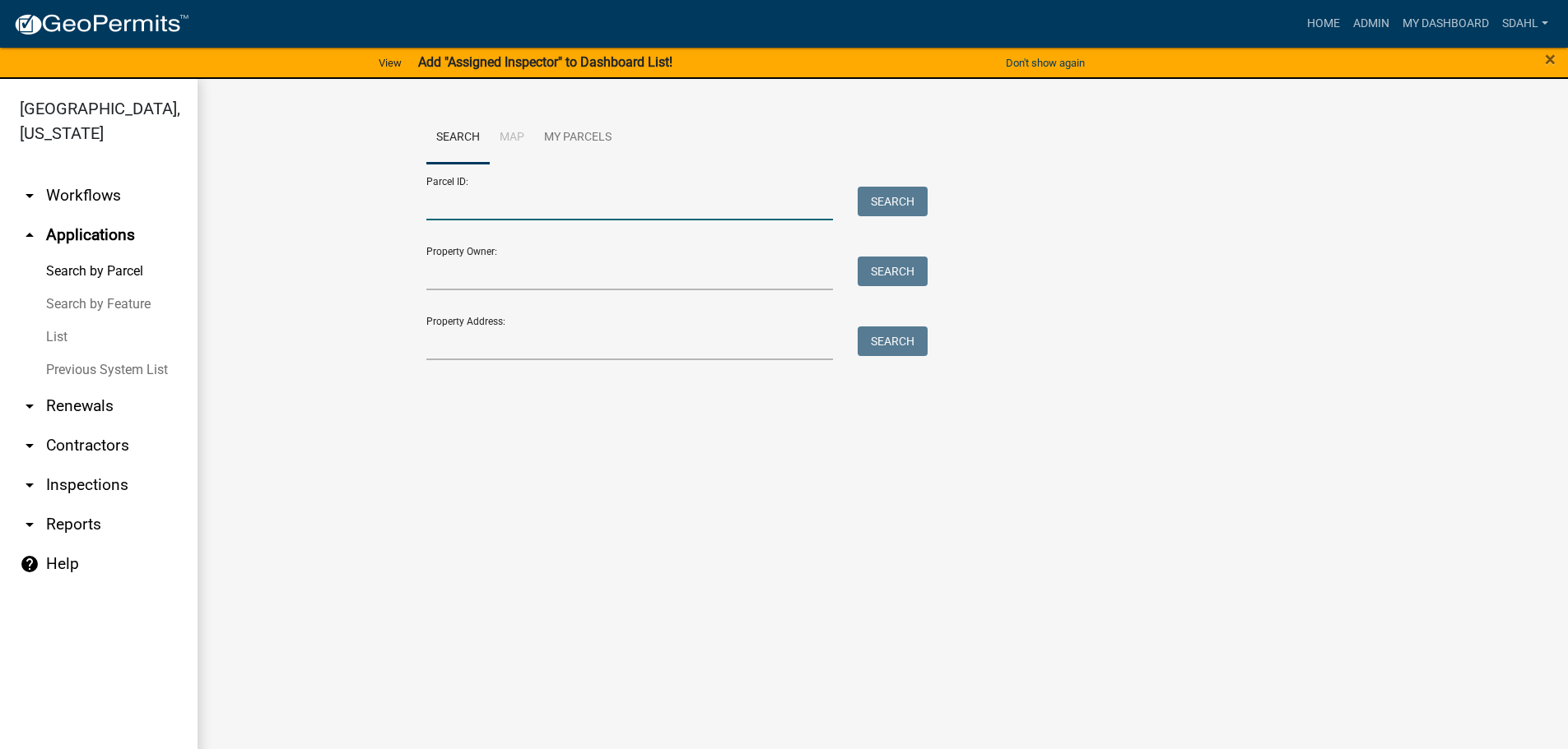
click at [522, 206] on input "Parcel ID:" at bounding box center [630, 203] width 407 height 34
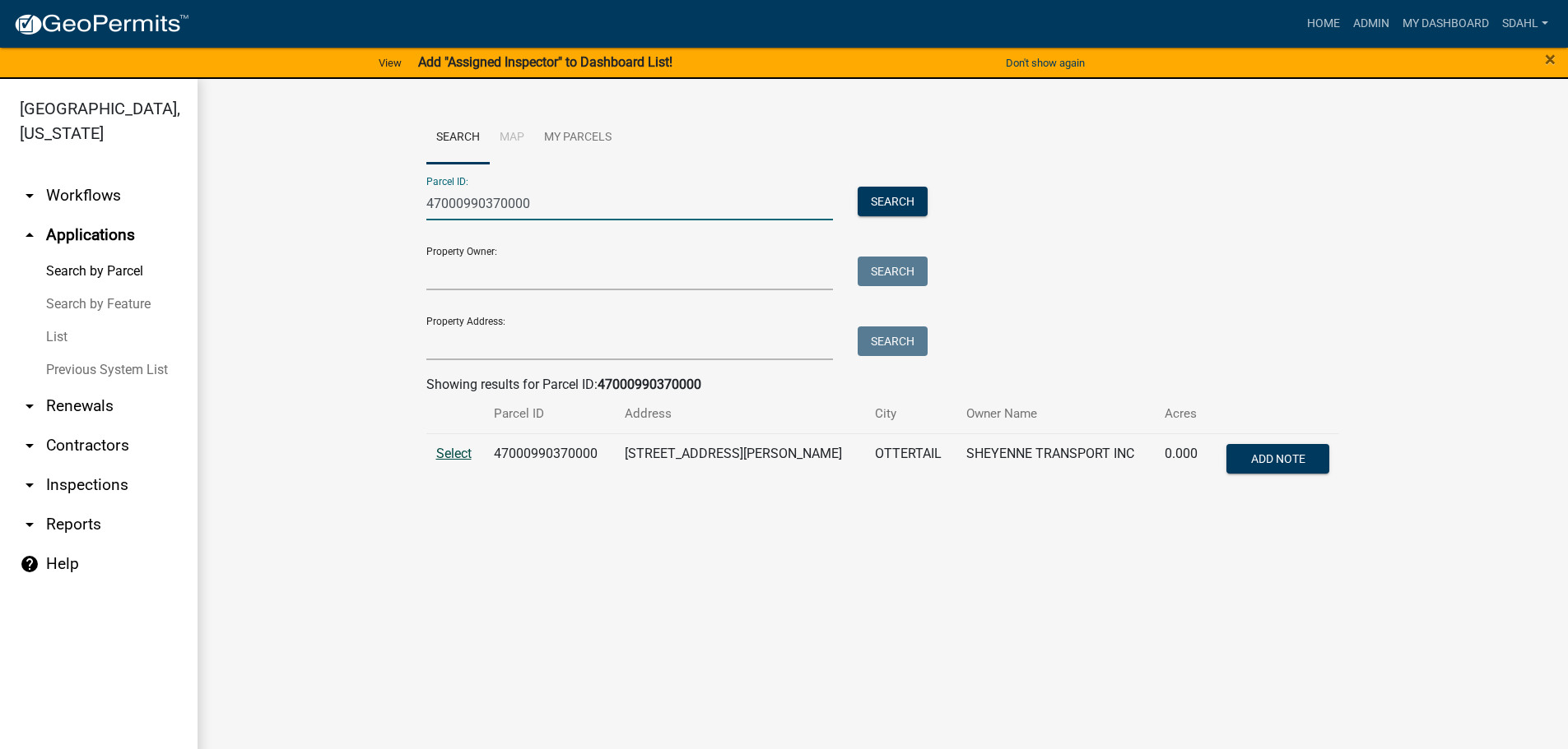
type input "47000990370000"
click at [452, 453] on span "Select" at bounding box center [453, 454] width 36 height 15
